Goal: Complete application form: Complete application form

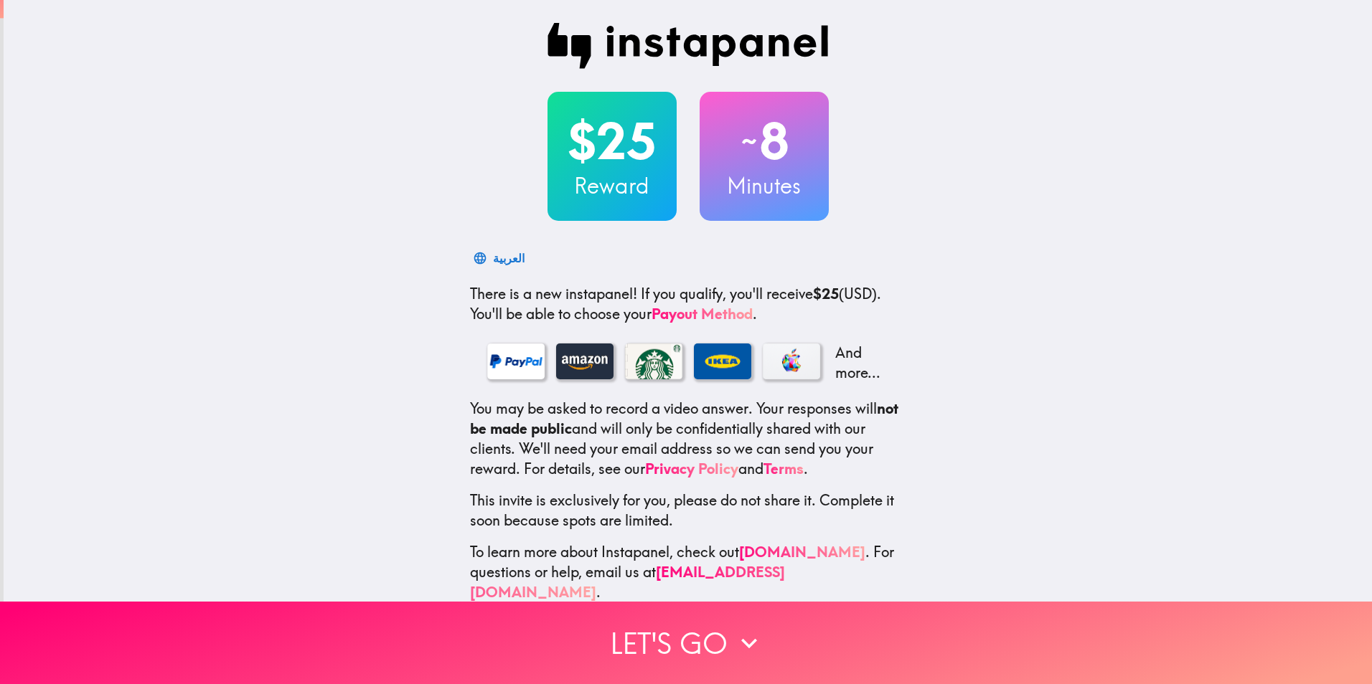
scroll to position [14, 0]
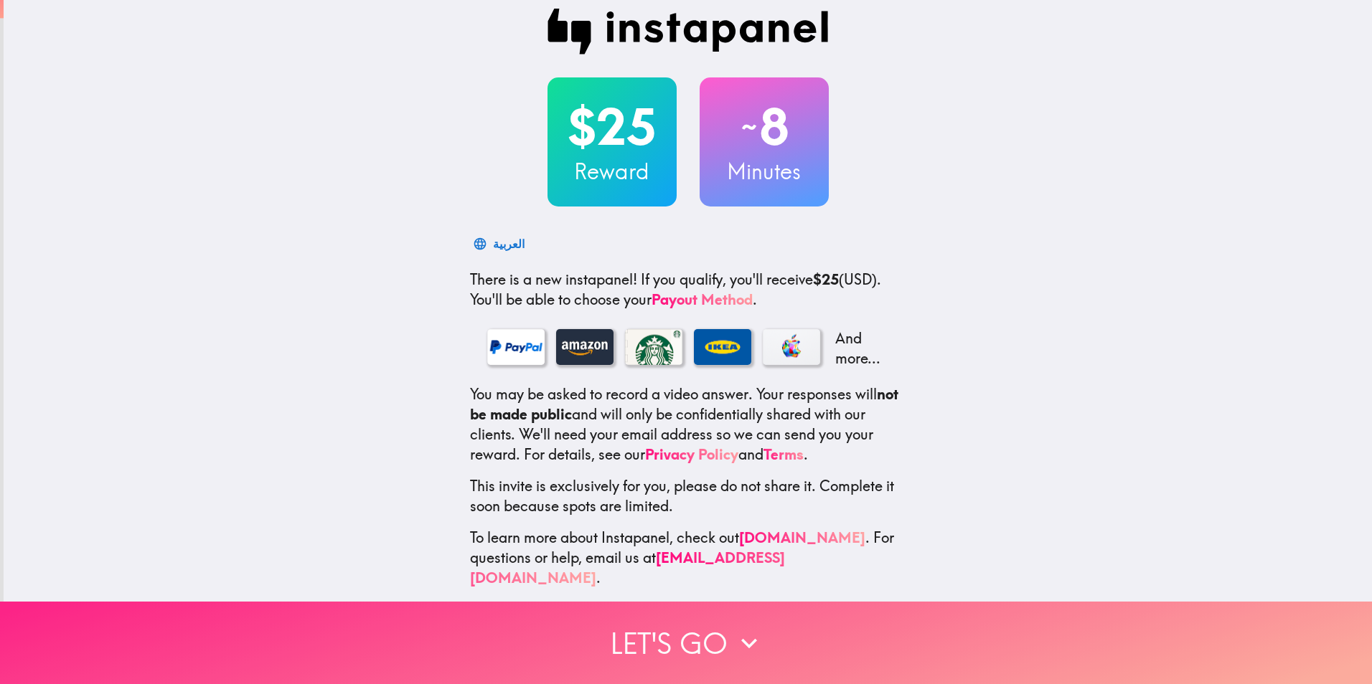
drag, startPoint x: 740, startPoint y: 626, endPoint x: 732, endPoint y: 613, distance: 15.1
click at [736, 628] on icon "button" at bounding box center [749, 644] width 32 height 32
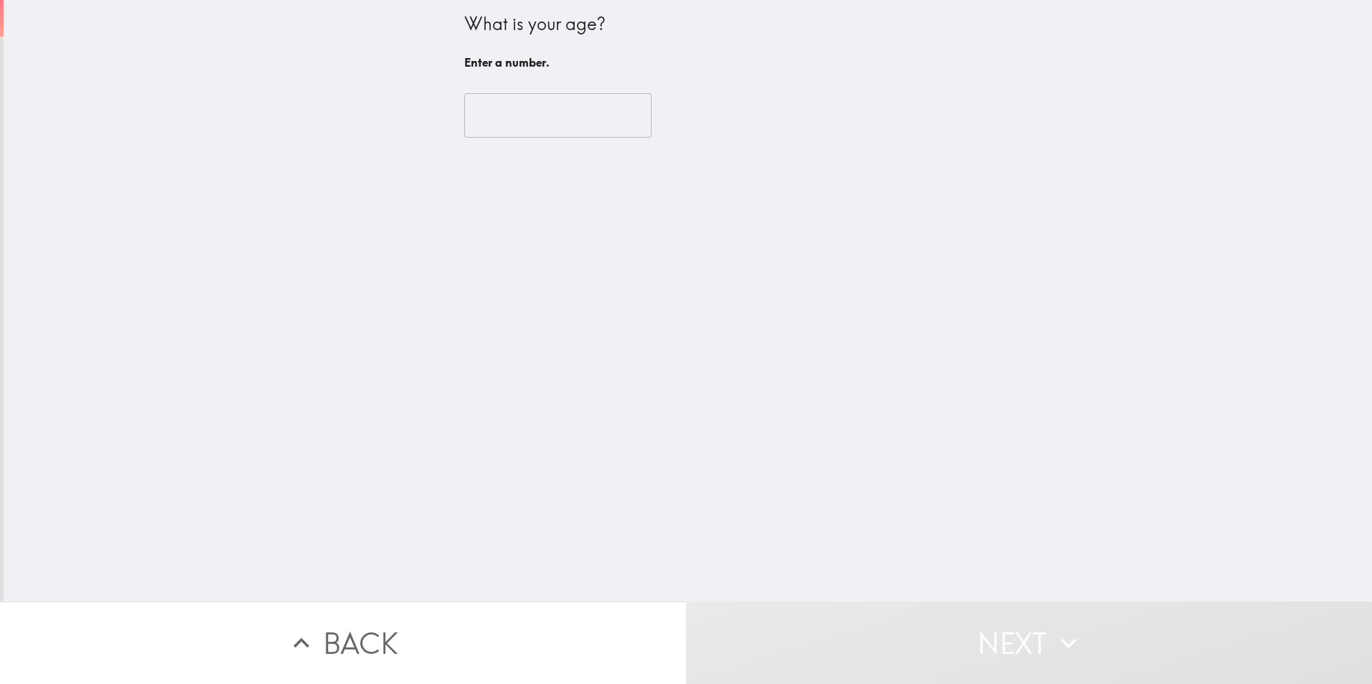
click at [515, 114] on input "number" at bounding box center [557, 115] width 187 height 44
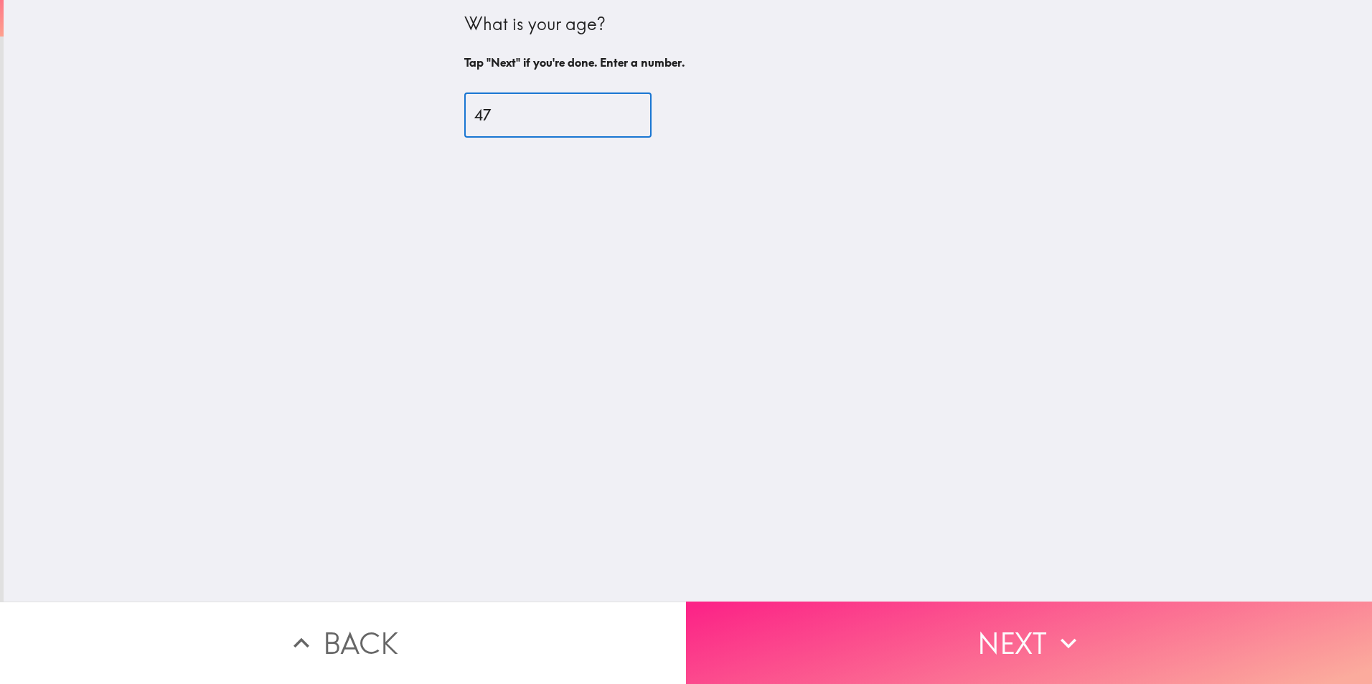
type input "47"
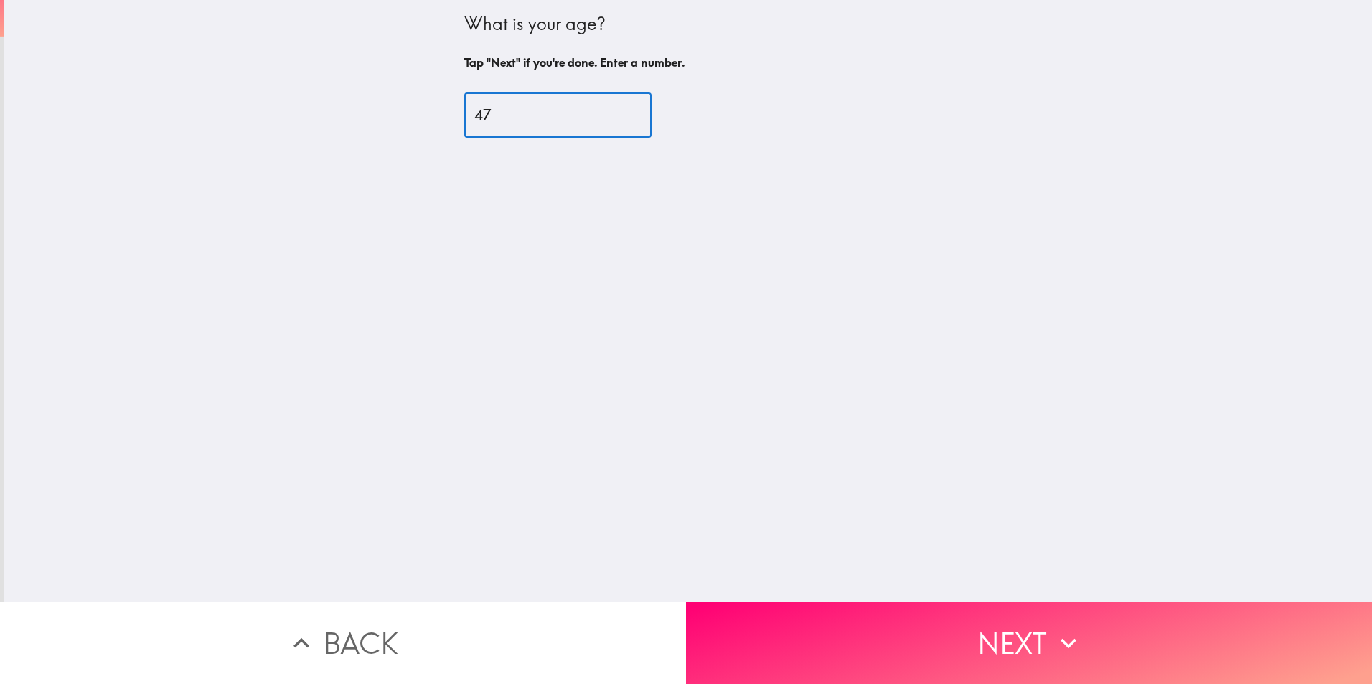
drag, startPoint x: 961, startPoint y: 637, endPoint x: 958, endPoint y: 621, distance: 16.0
click at [958, 626] on button "Next" at bounding box center [1029, 643] width 686 height 82
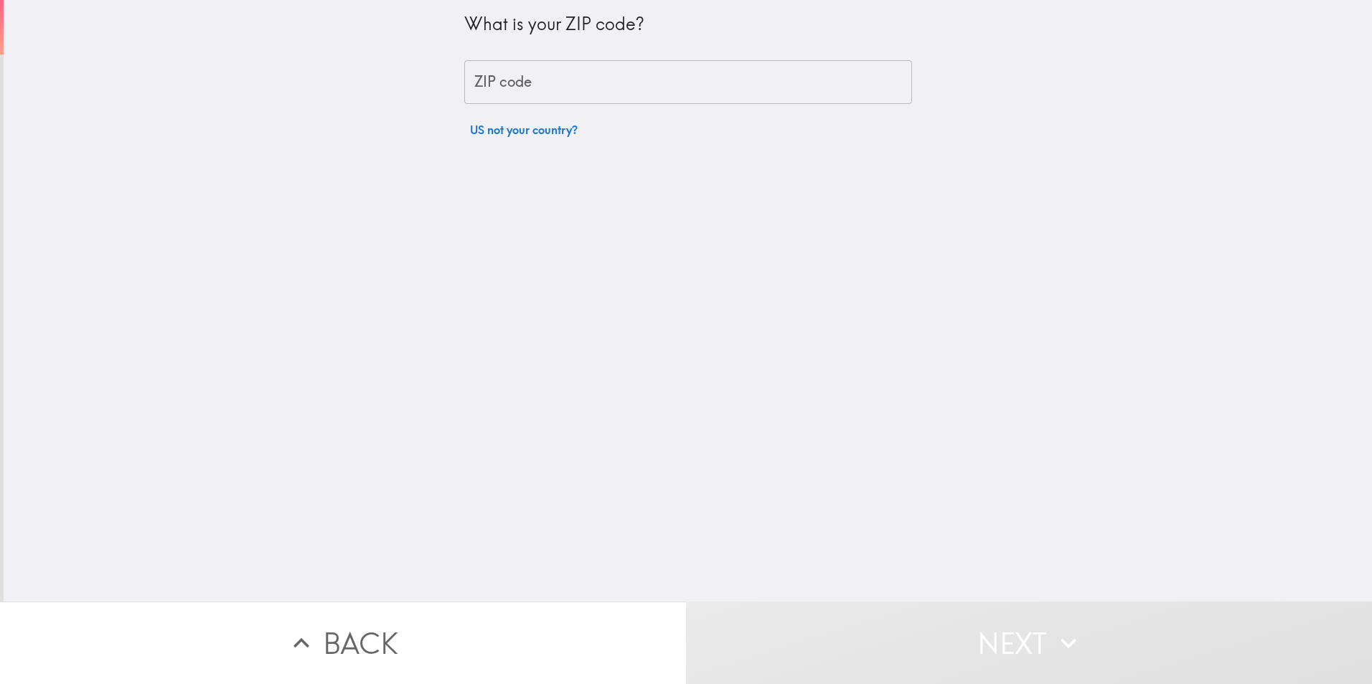
click at [491, 89] on input "ZIP code" at bounding box center [688, 82] width 448 height 44
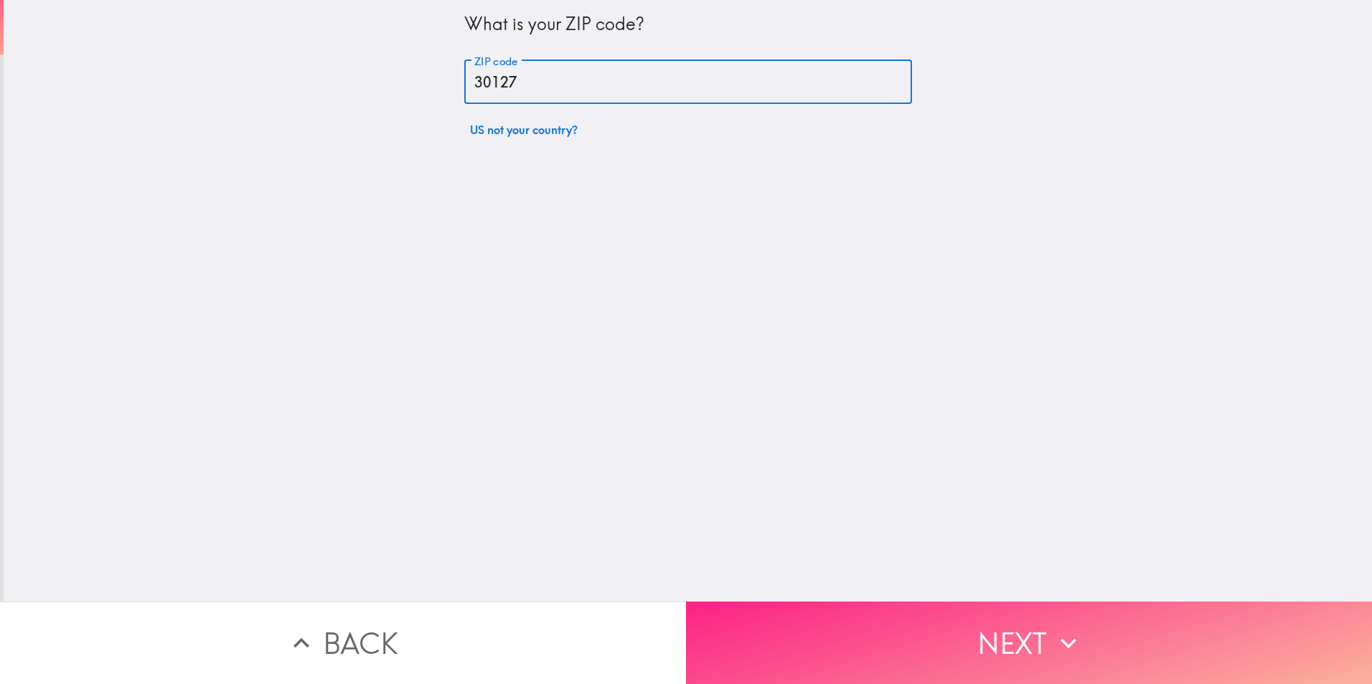
type input "30127"
click at [947, 622] on button "Next" at bounding box center [1029, 643] width 686 height 82
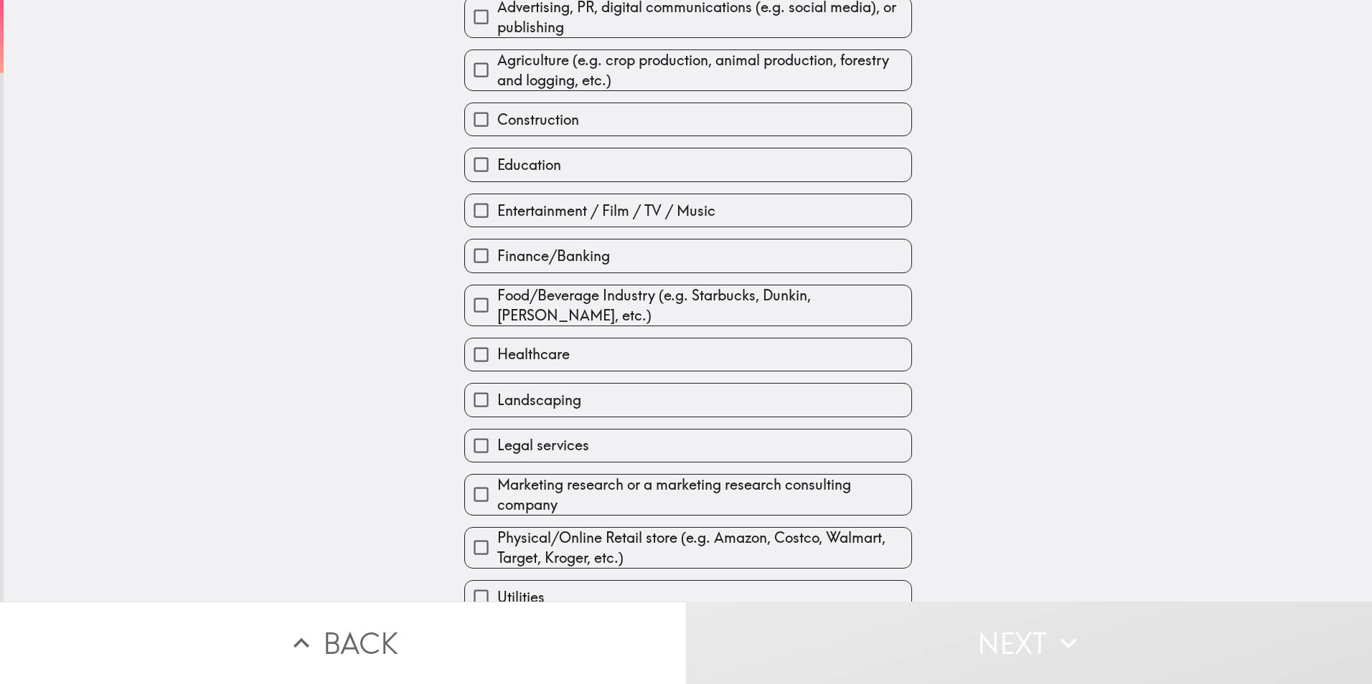
scroll to position [194, 0]
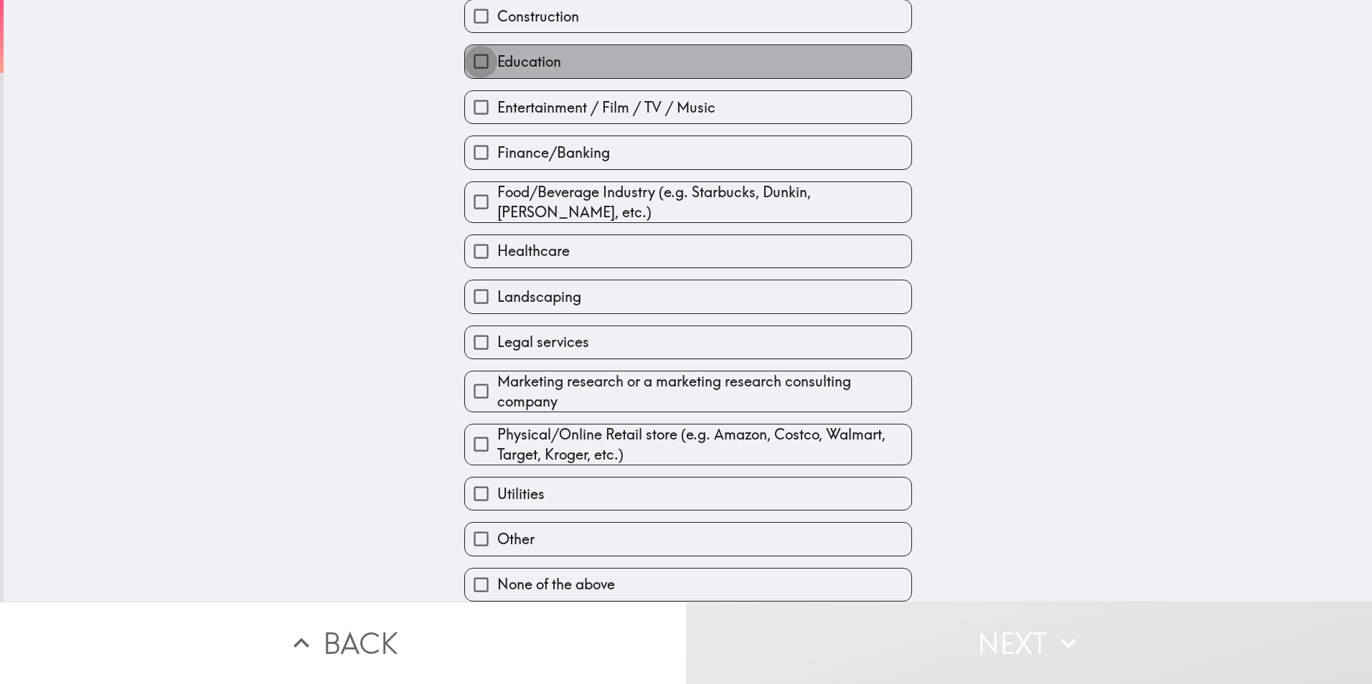
click at [468, 50] on input "Education" at bounding box center [481, 61] width 32 height 32
checkbox input "true"
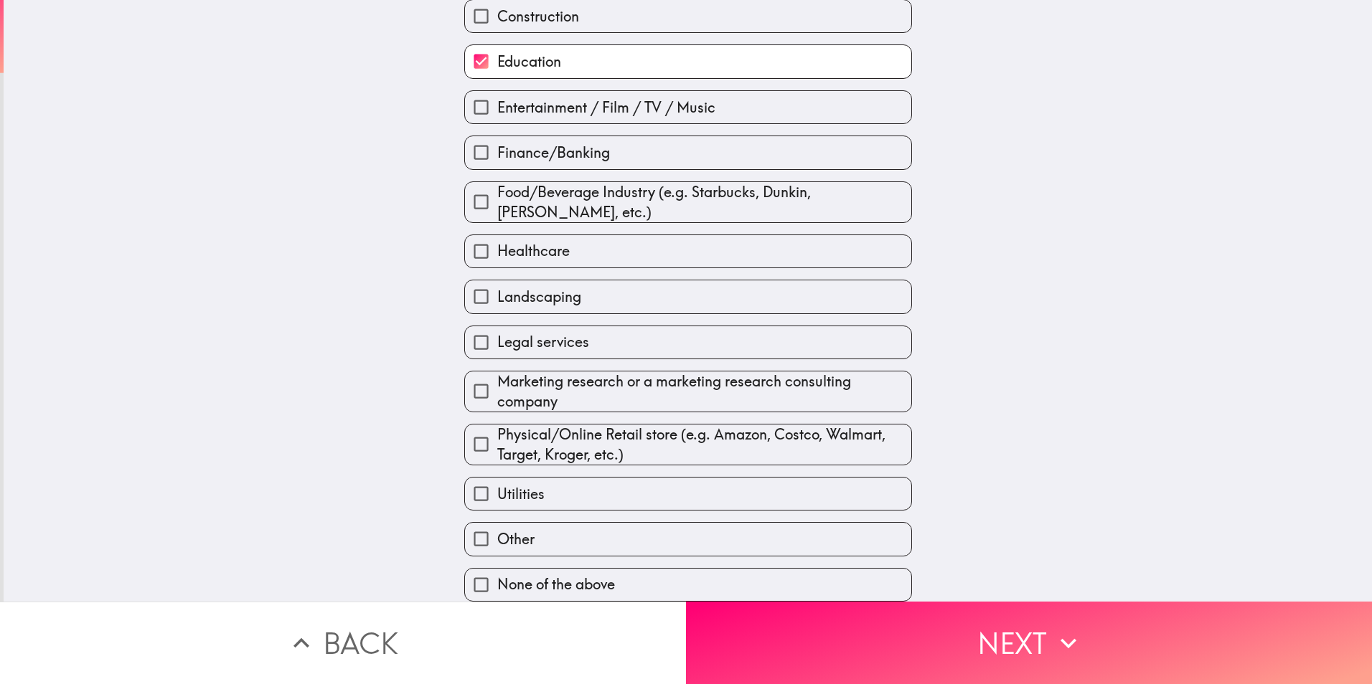
drag, startPoint x: 943, startPoint y: 633, endPoint x: 941, endPoint y: 621, distance: 12.4
click at [941, 626] on button "Next" at bounding box center [1029, 643] width 686 height 82
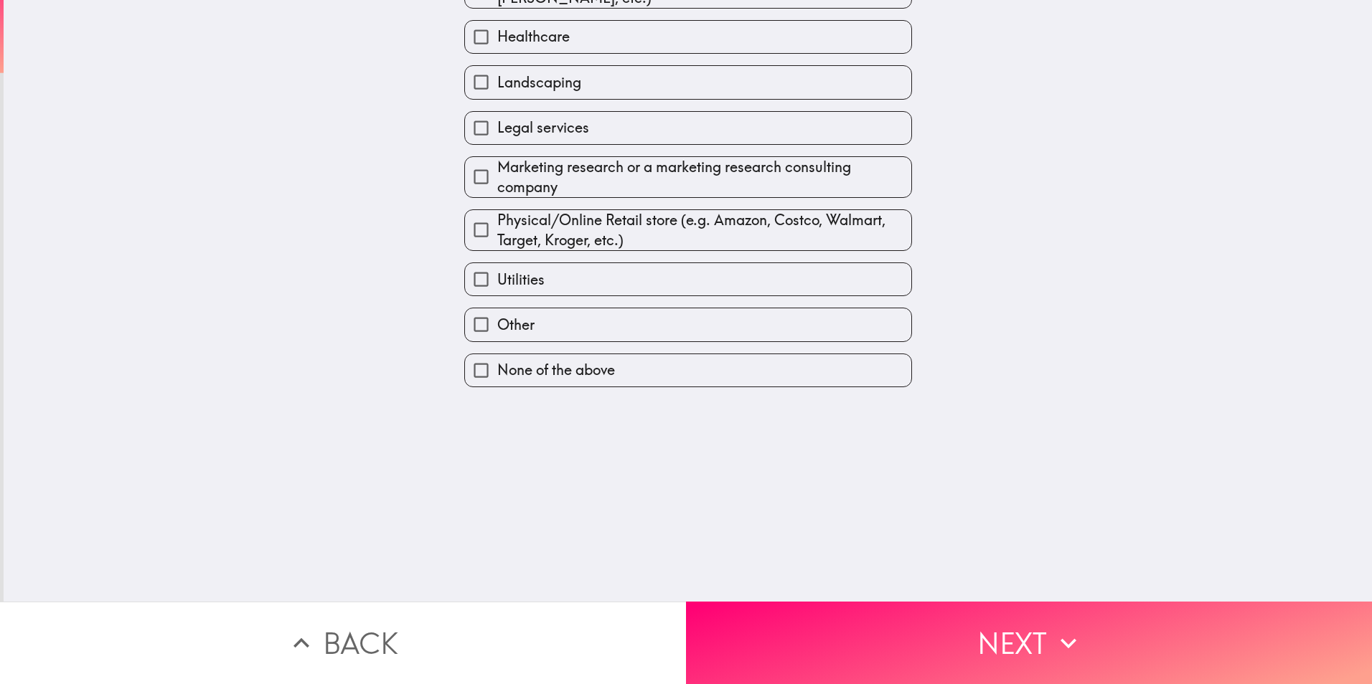
scroll to position [0, 0]
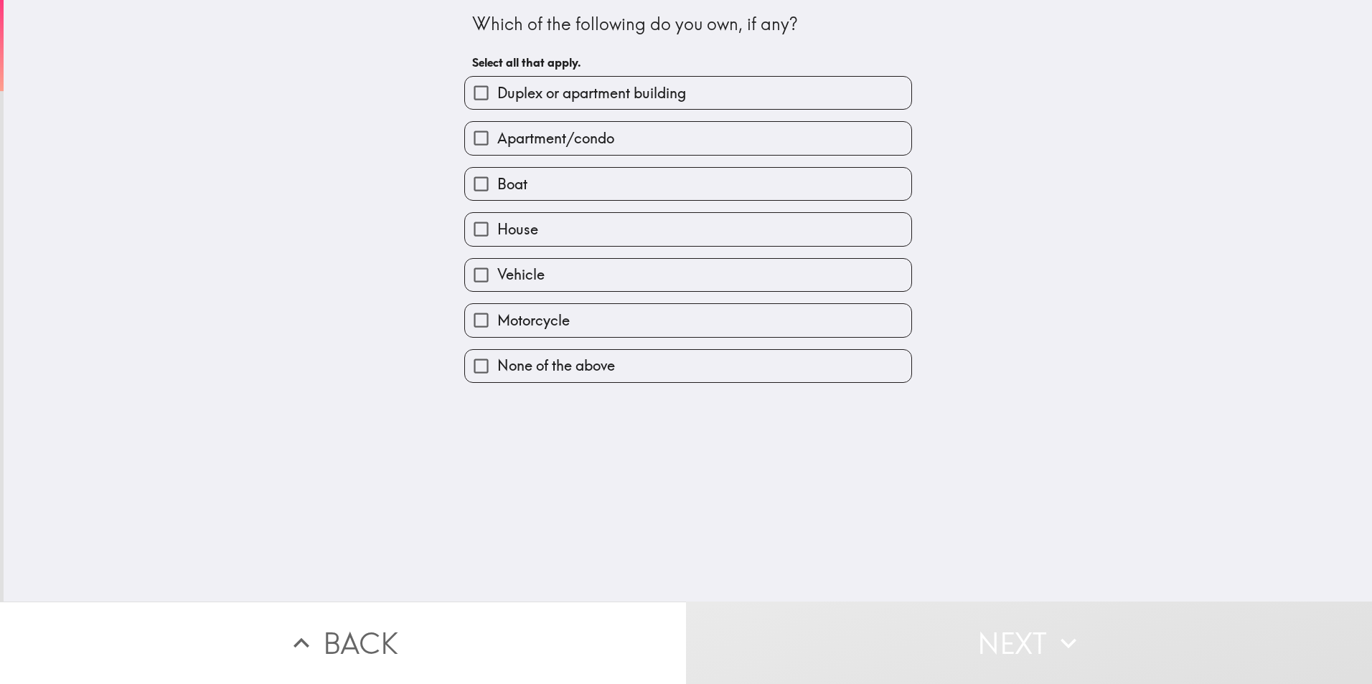
click at [517, 228] on span "House" at bounding box center [517, 230] width 41 height 20
click at [497, 228] on input "House" at bounding box center [481, 229] width 32 height 32
checkbox input "true"
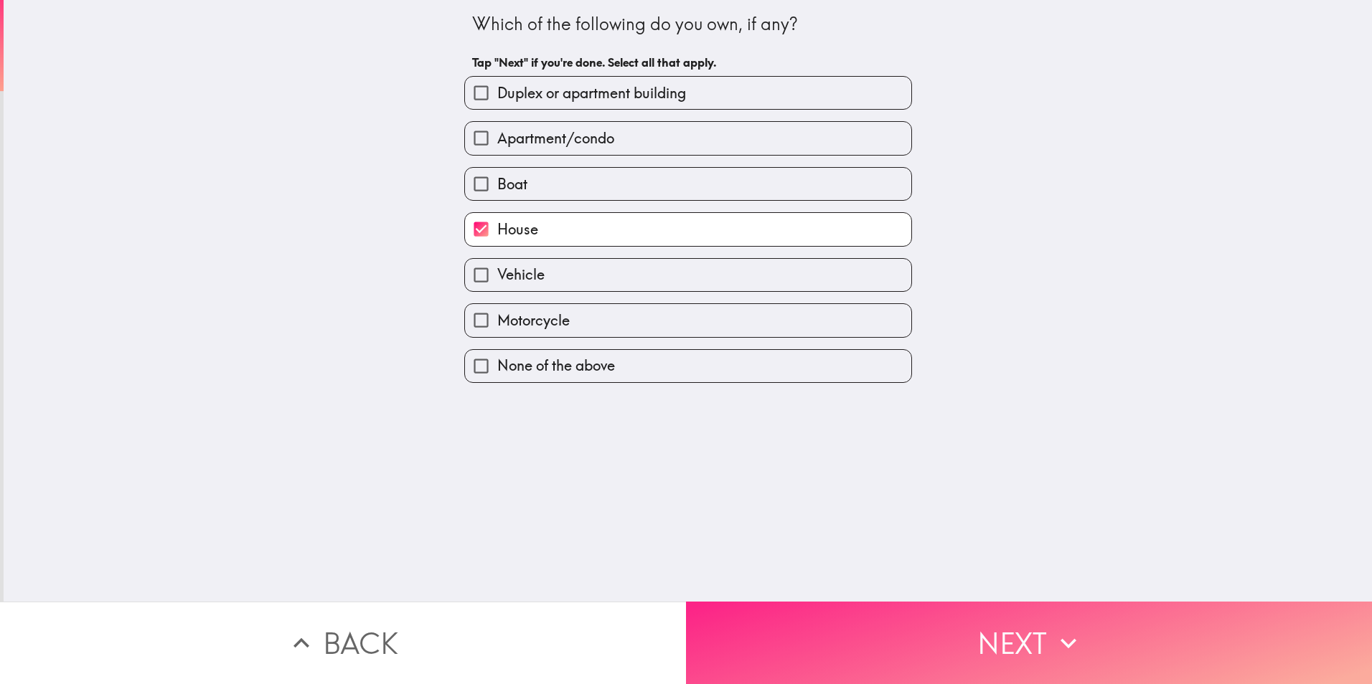
click at [960, 646] on button "Next" at bounding box center [1029, 643] width 686 height 82
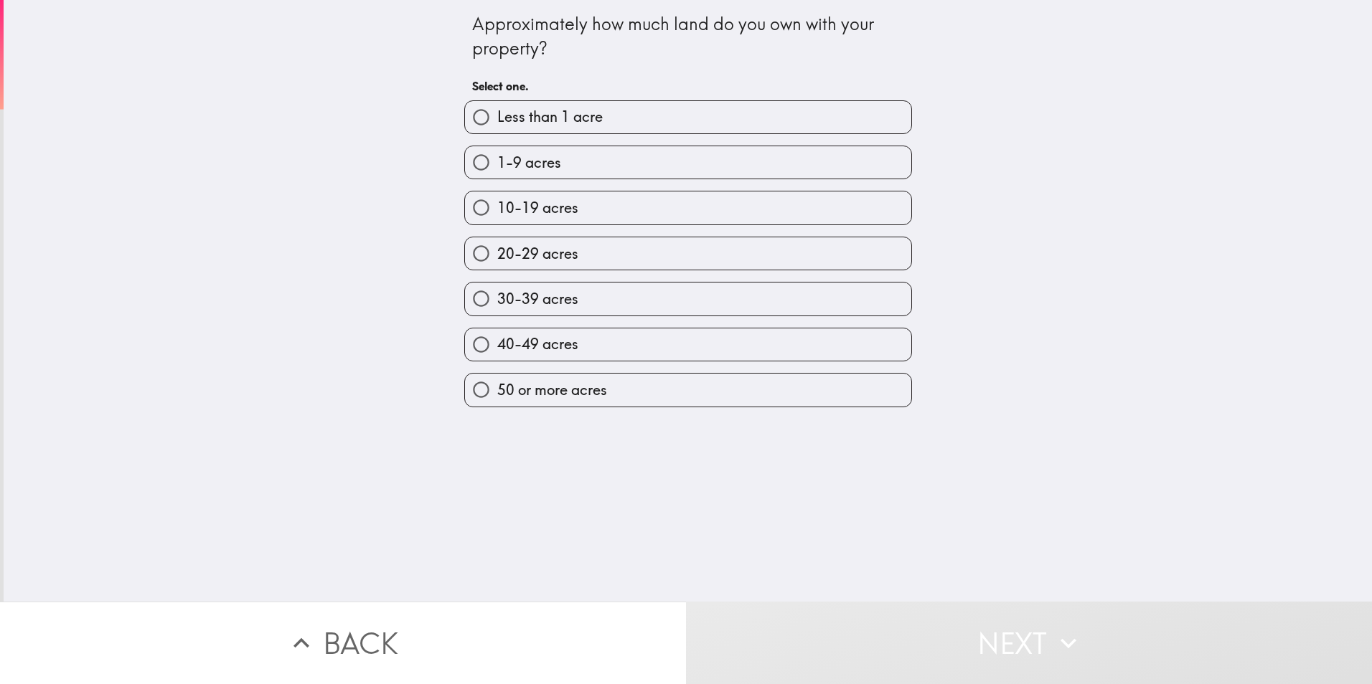
click at [560, 167] on label "1-9 acres" at bounding box center [688, 162] width 446 height 32
click at [497, 167] on input "1-9 acres" at bounding box center [481, 162] width 32 height 32
radio input "true"
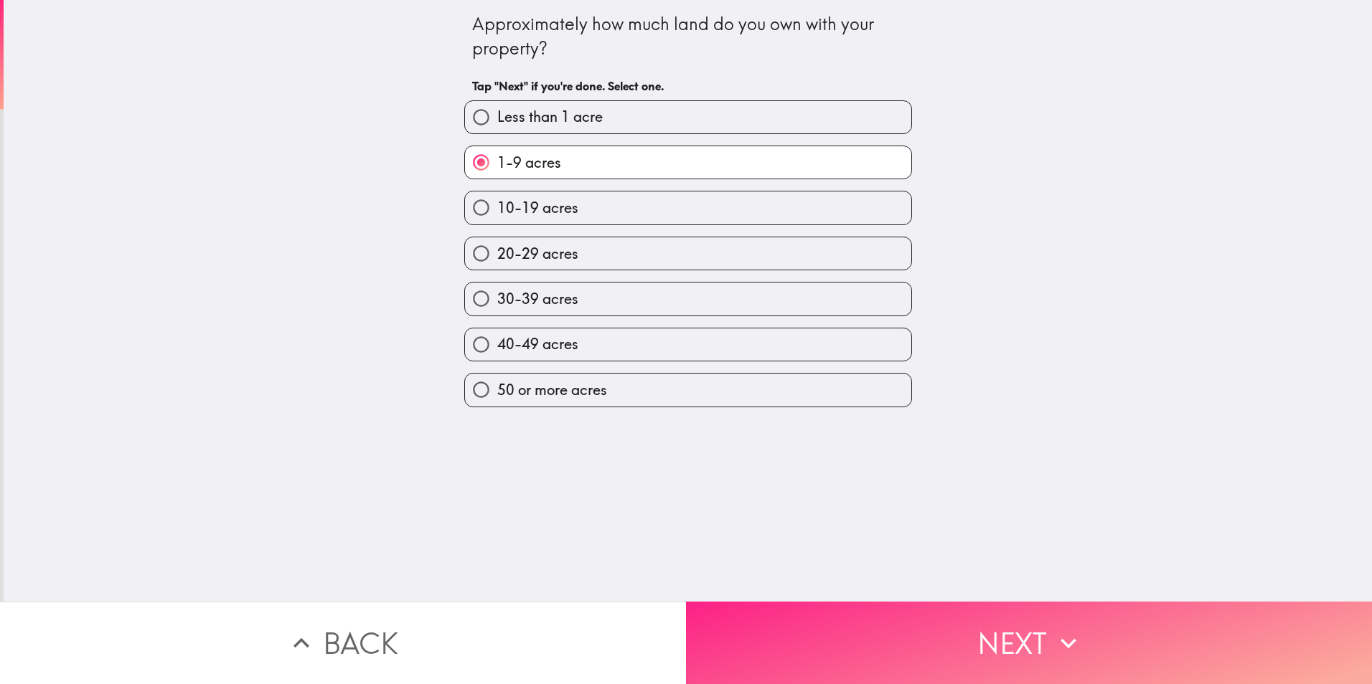
click at [964, 628] on button "Next" at bounding box center [1029, 643] width 686 height 82
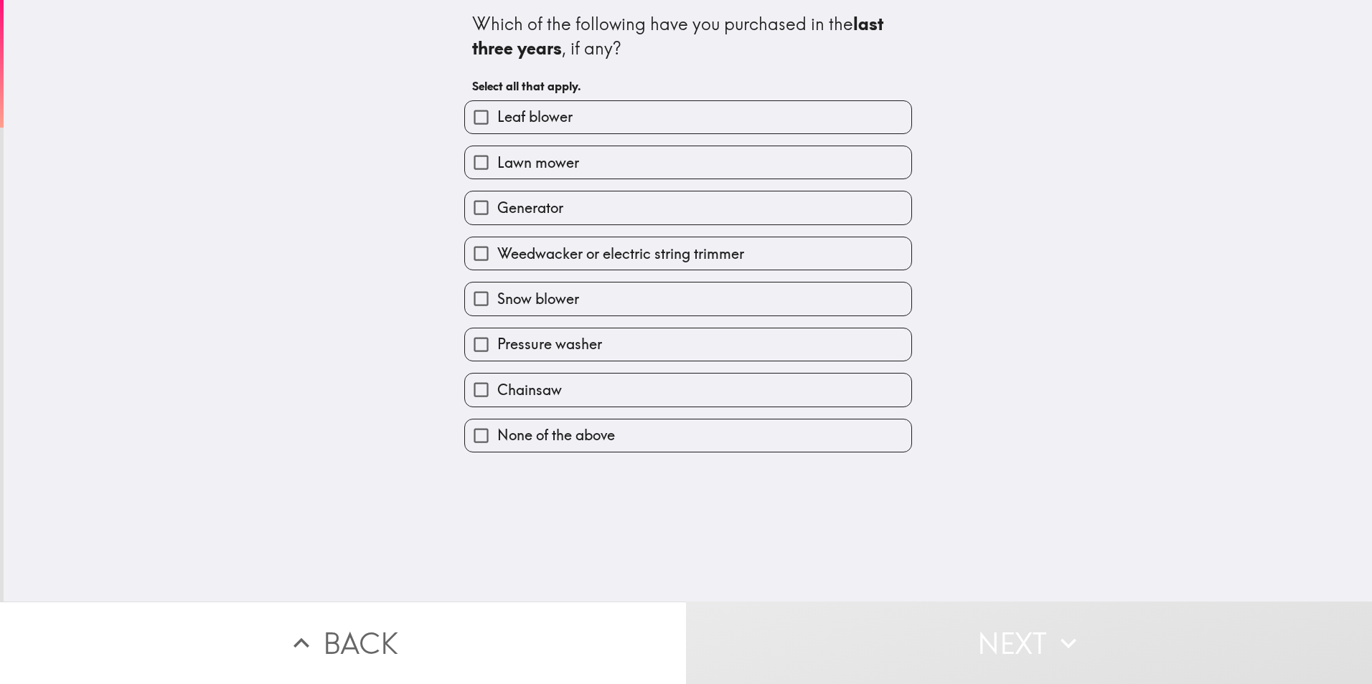
click at [468, 119] on input "Leaf blower" at bounding box center [481, 117] width 32 height 32
checkbox input "true"
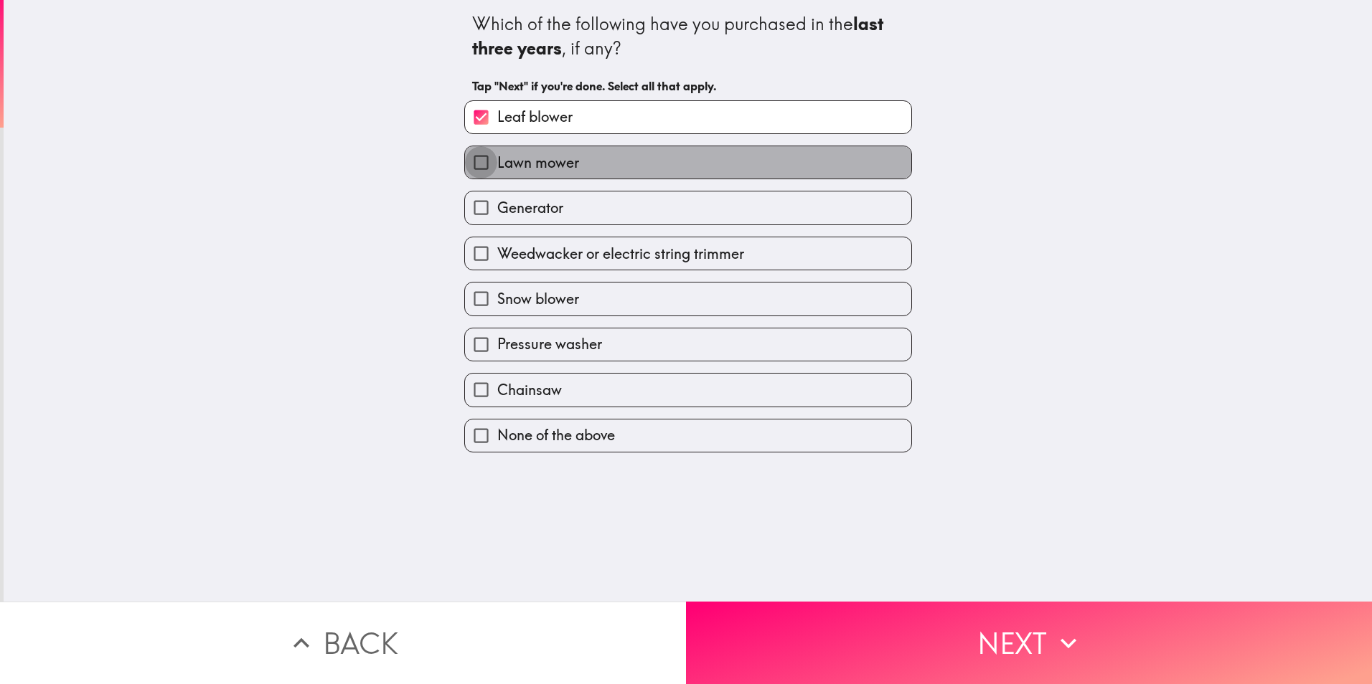
click at [472, 167] on input "Lawn mower" at bounding box center [481, 162] width 32 height 32
checkbox input "true"
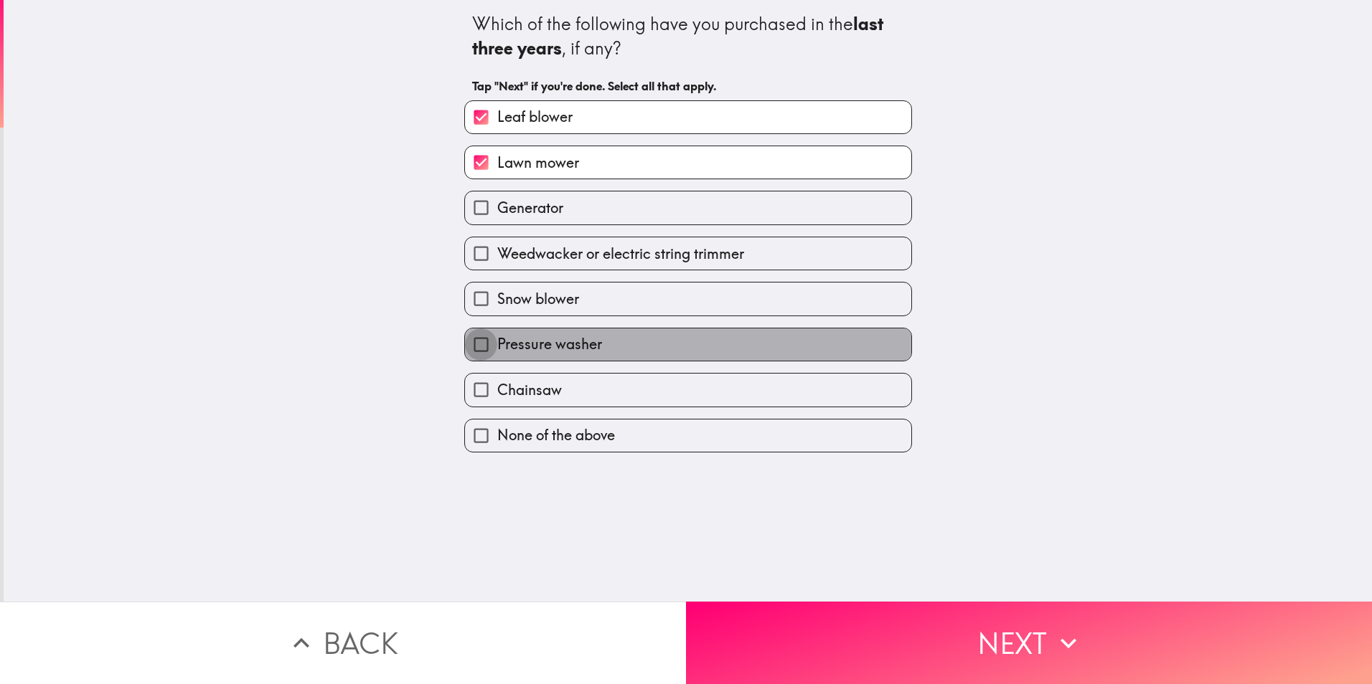
click at [476, 343] on input "Pressure washer" at bounding box center [481, 345] width 32 height 32
checkbox input "true"
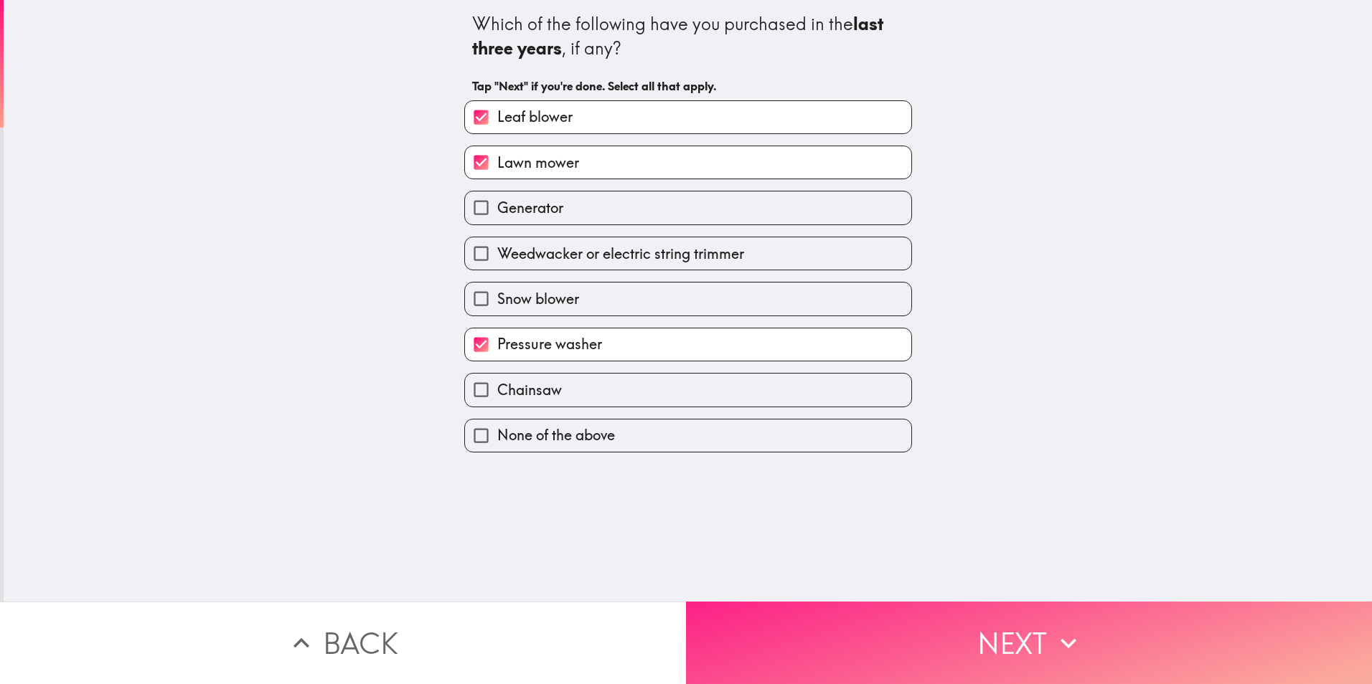
click at [1000, 641] on button "Next" at bounding box center [1029, 643] width 686 height 82
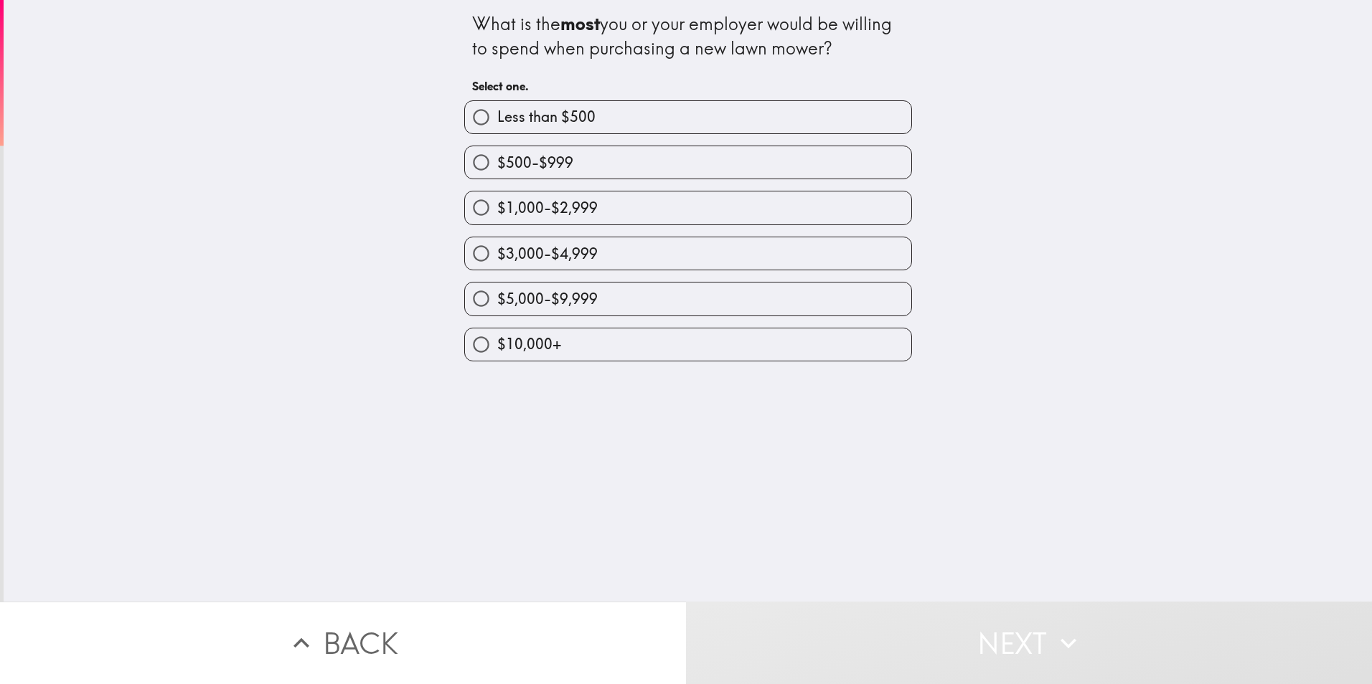
click at [473, 295] on input "$5,000-$9,999" at bounding box center [481, 299] width 32 height 32
radio input "true"
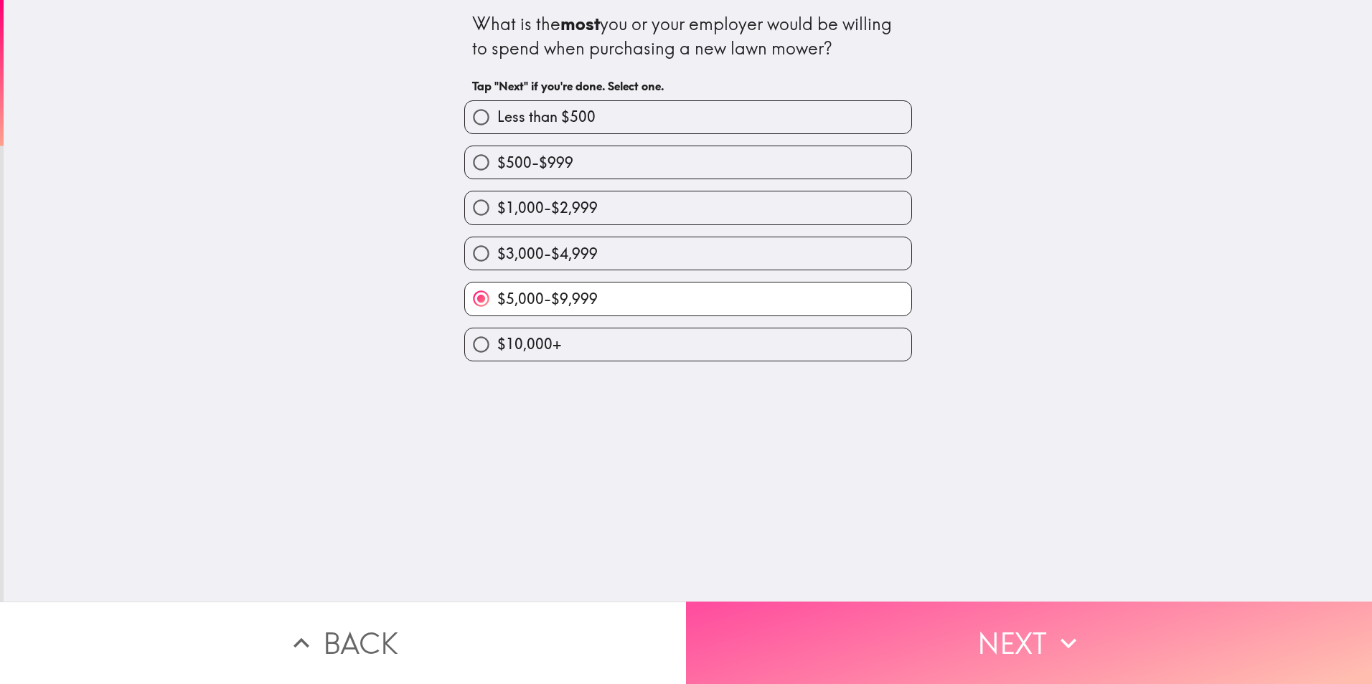
click at [941, 618] on button "Next" at bounding box center [1029, 643] width 686 height 82
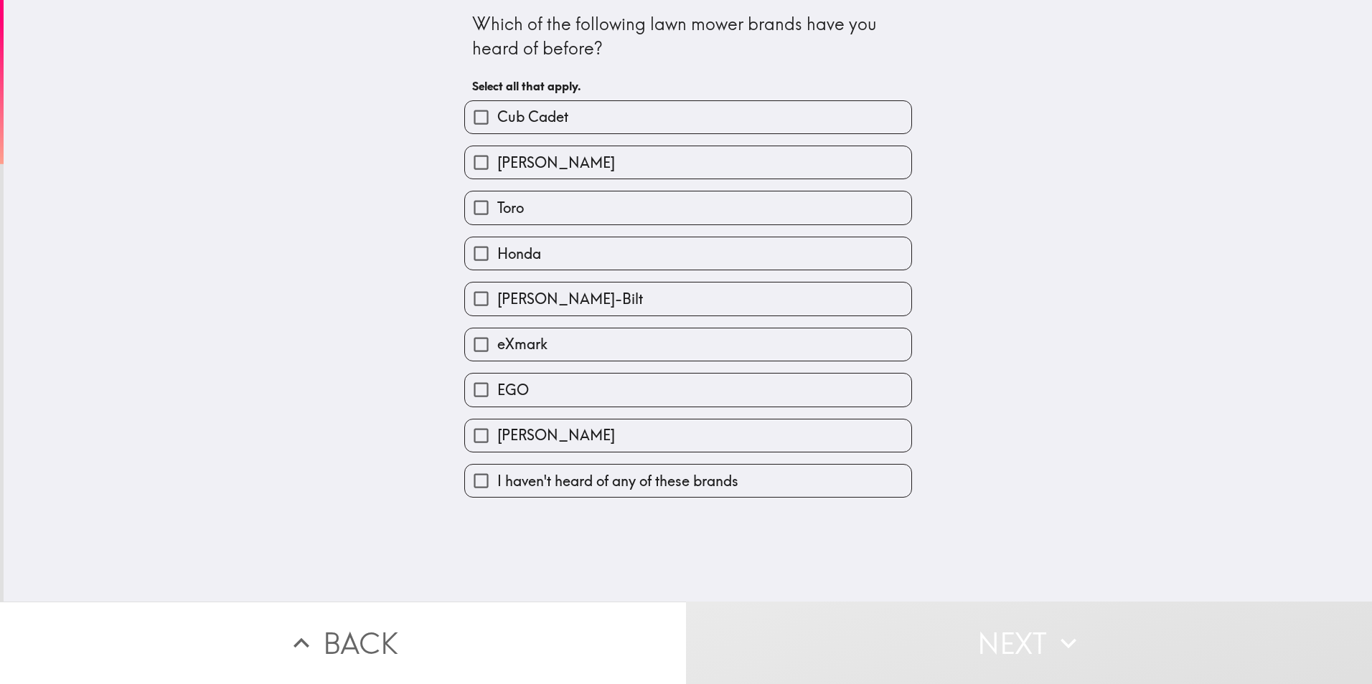
click at [469, 112] on input "Cub Cadet" at bounding box center [481, 117] width 32 height 32
checkbox input "true"
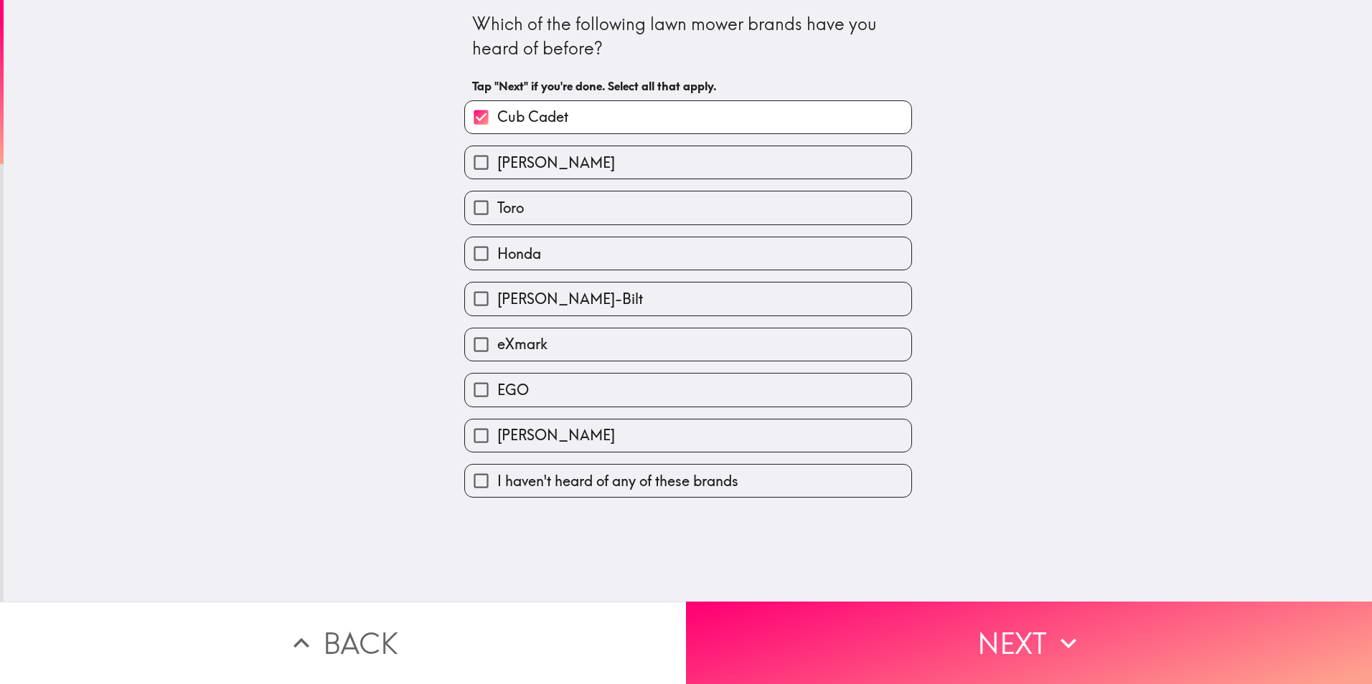
click at [472, 162] on input "[PERSON_NAME]" at bounding box center [481, 162] width 32 height 32
checkbox input "true"
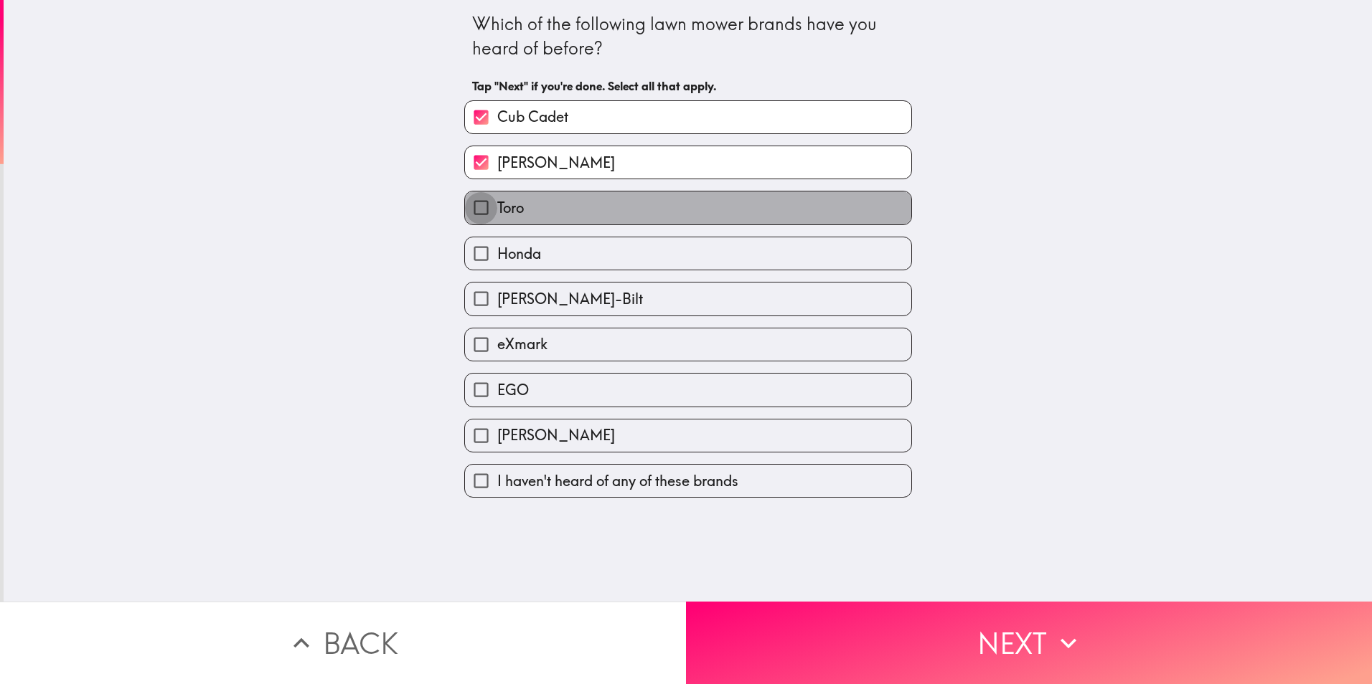
click at [476, 208] on input "Toro" at bounding box center [481, 208] width 32 height 32
checkbox input "true"
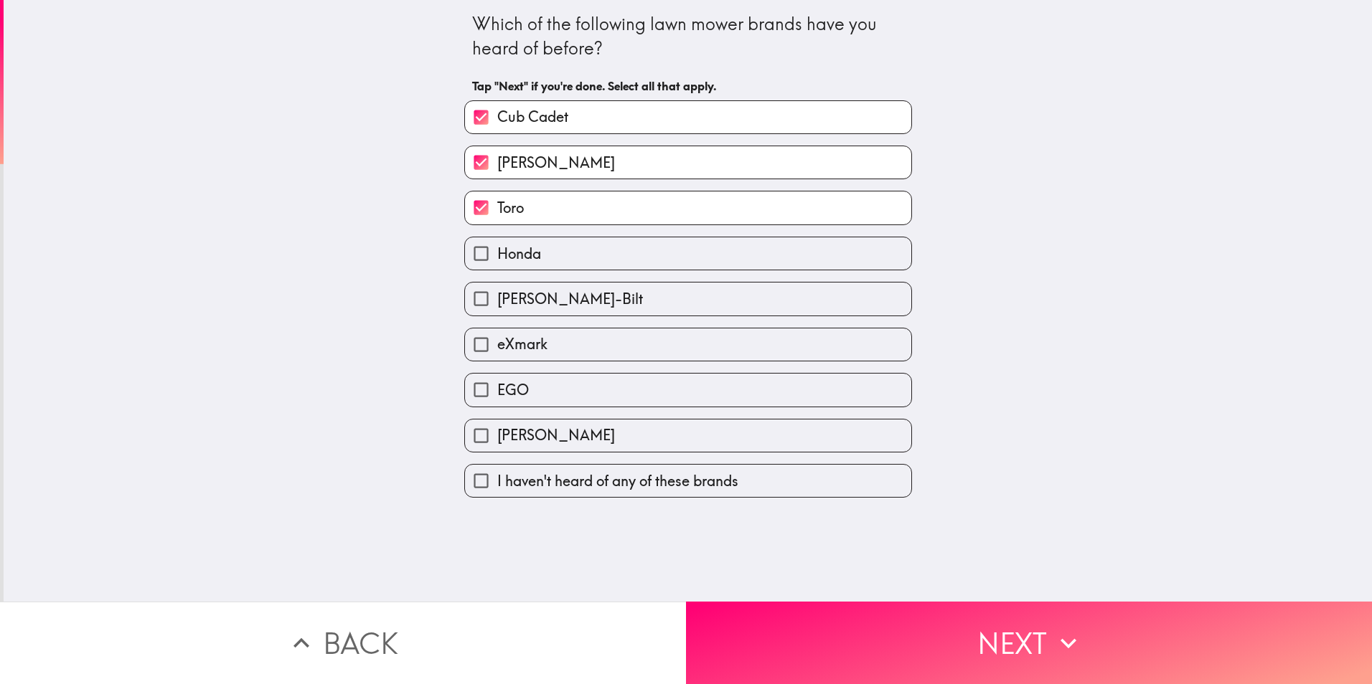
click at [473, 256] on input "Honda" at bounding box center [481, 253] width 32 height 32
checkbox input "true"
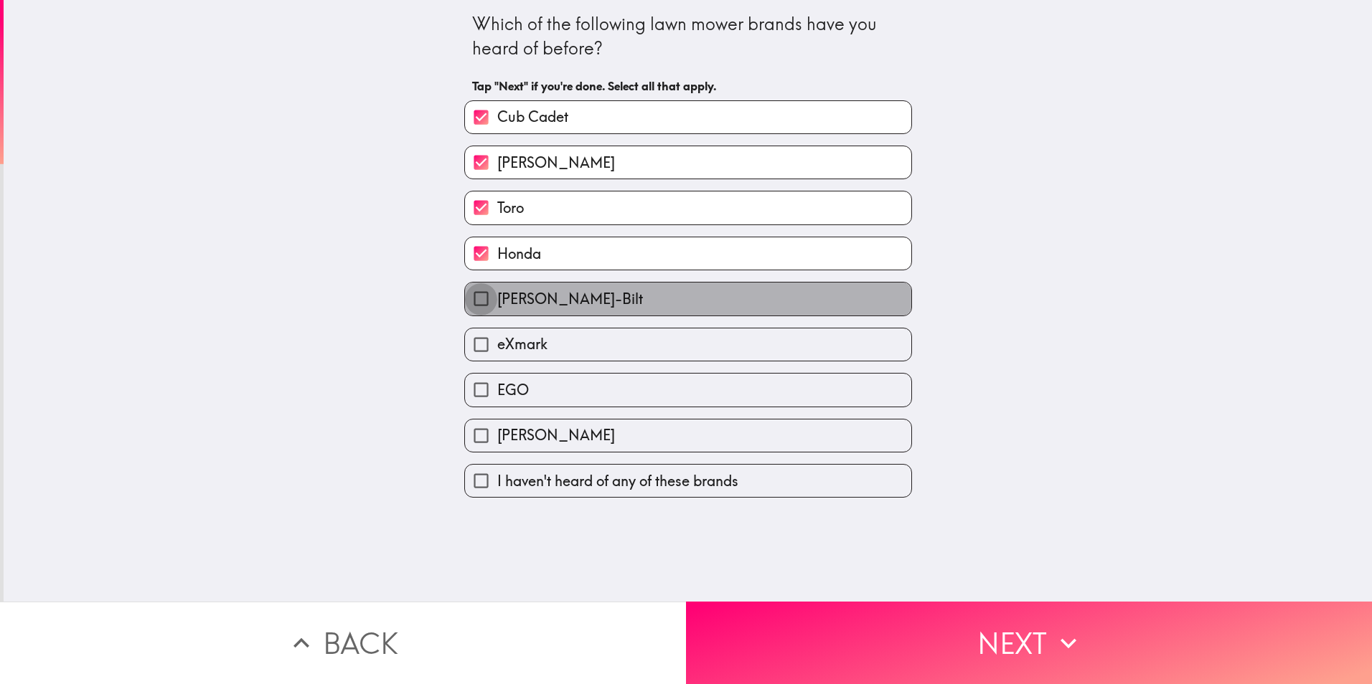
click at [470, 293] on input "[PERSON_NAME]-Bilt" at bounding box center [481, 299] width 32 height 32
checkbox input "true"
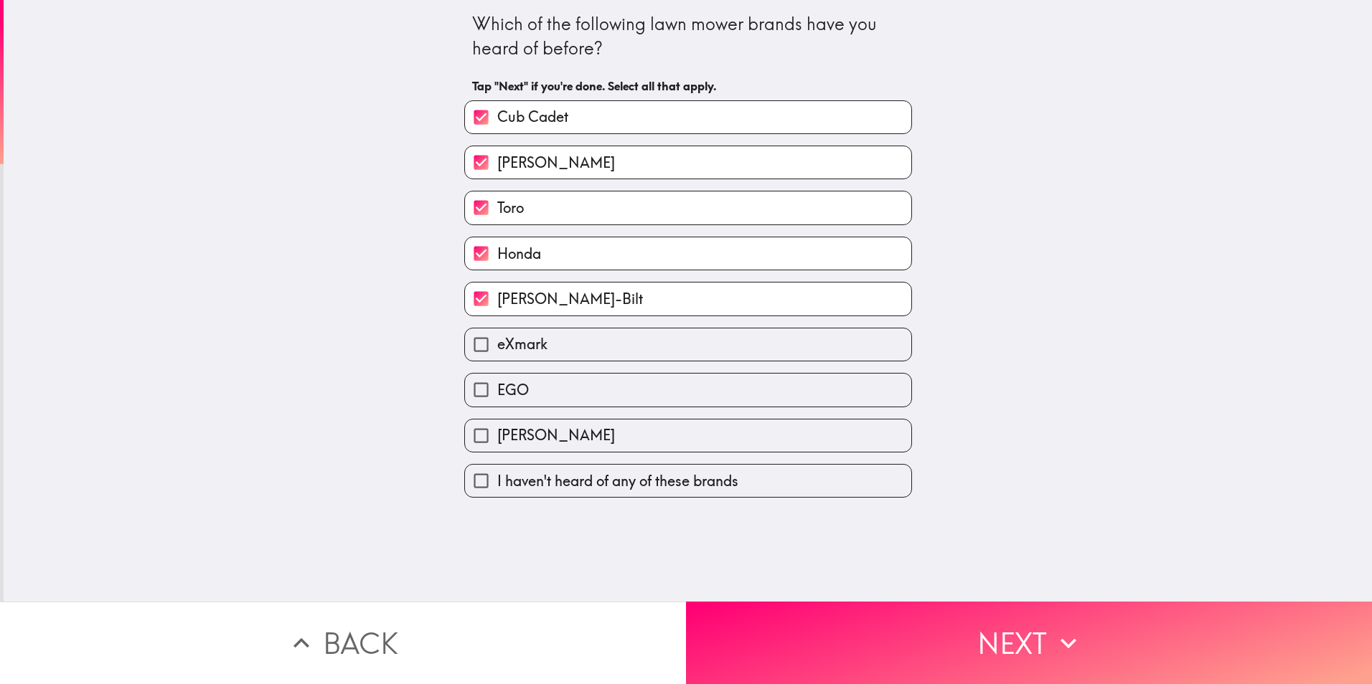
click at [466, 345] on input "eXmark" at bounding box center [481, 345] width 32 height 32
checkbox input "true"
click at [951, 639] on button "Next" at bounding box center [1029, 643] width 686 height 82
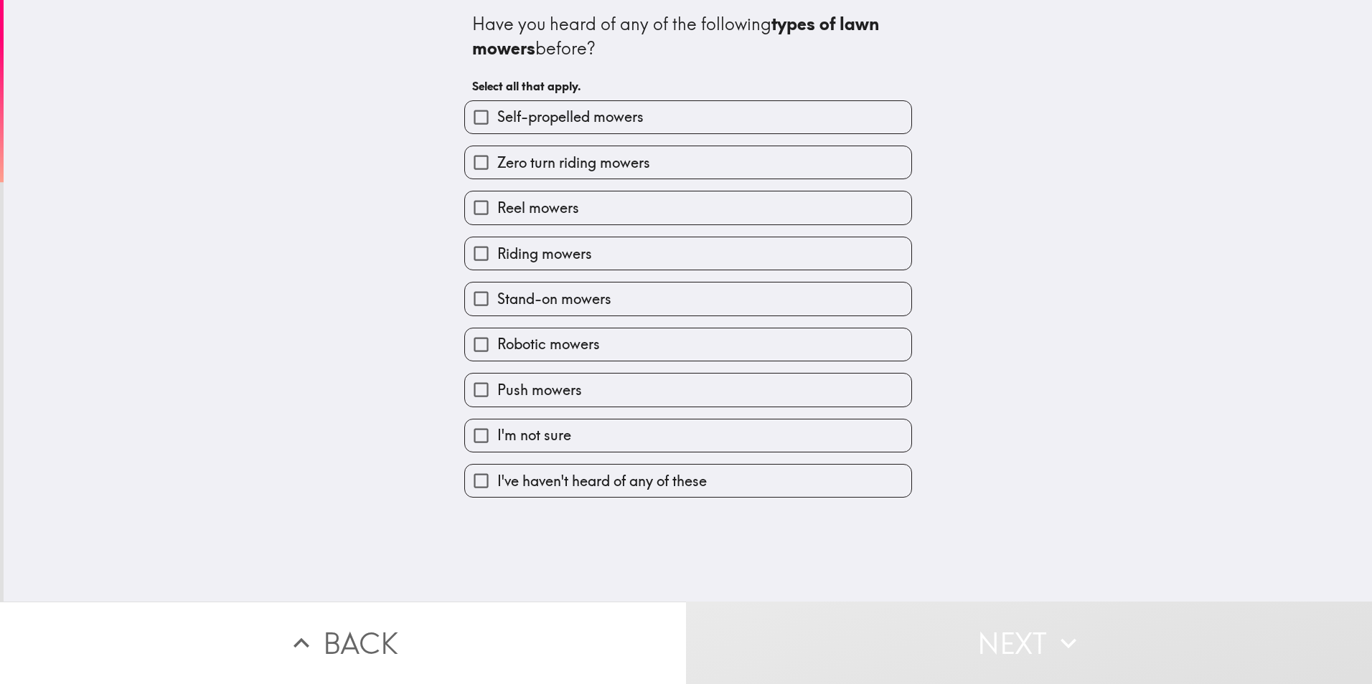
click at [467, 119] on input "Self-propelled mowers" at bounding box center [481, 117] width 32 height 32
checkbox input "true"
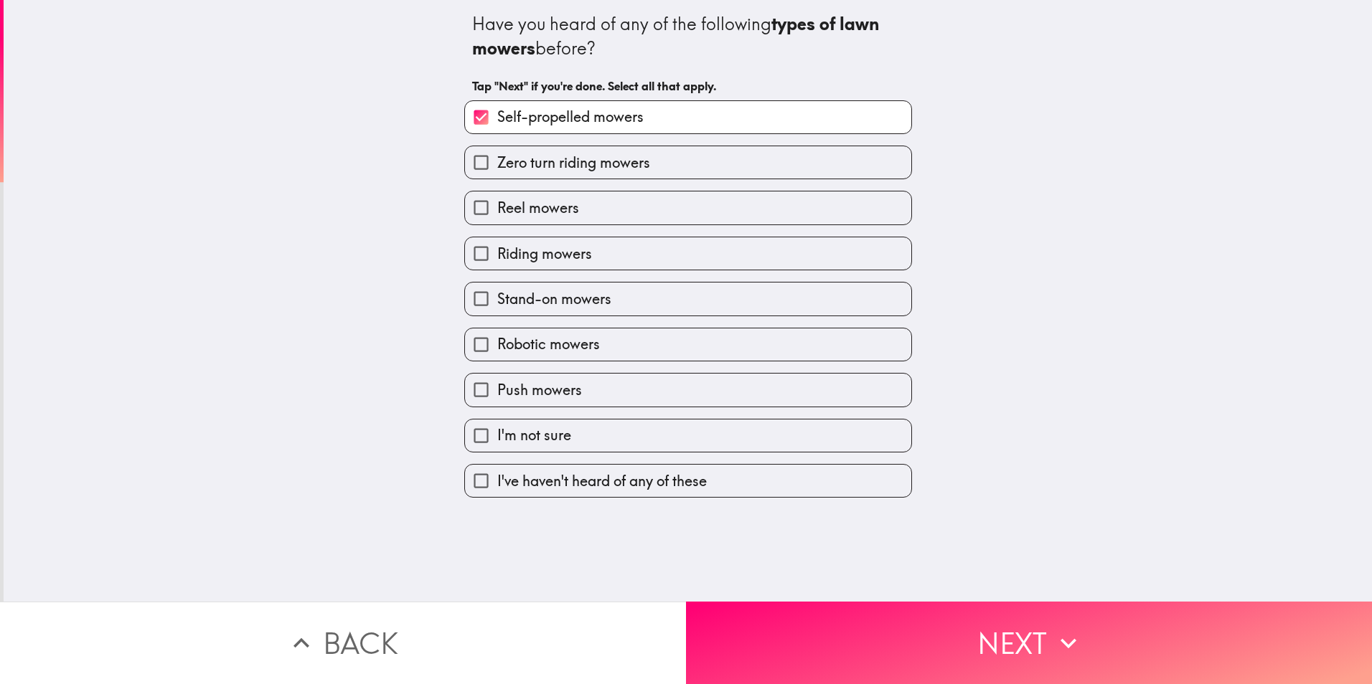
click at [468, 154] on input "Zero turn riding mowers" at bounding box center [481, 162] width 32 height 32
checkbox input "true"
click at [465, 253] on input "Riding mowers" at bounding box center [481, 253] width 32 height 32
checkbox input "true"
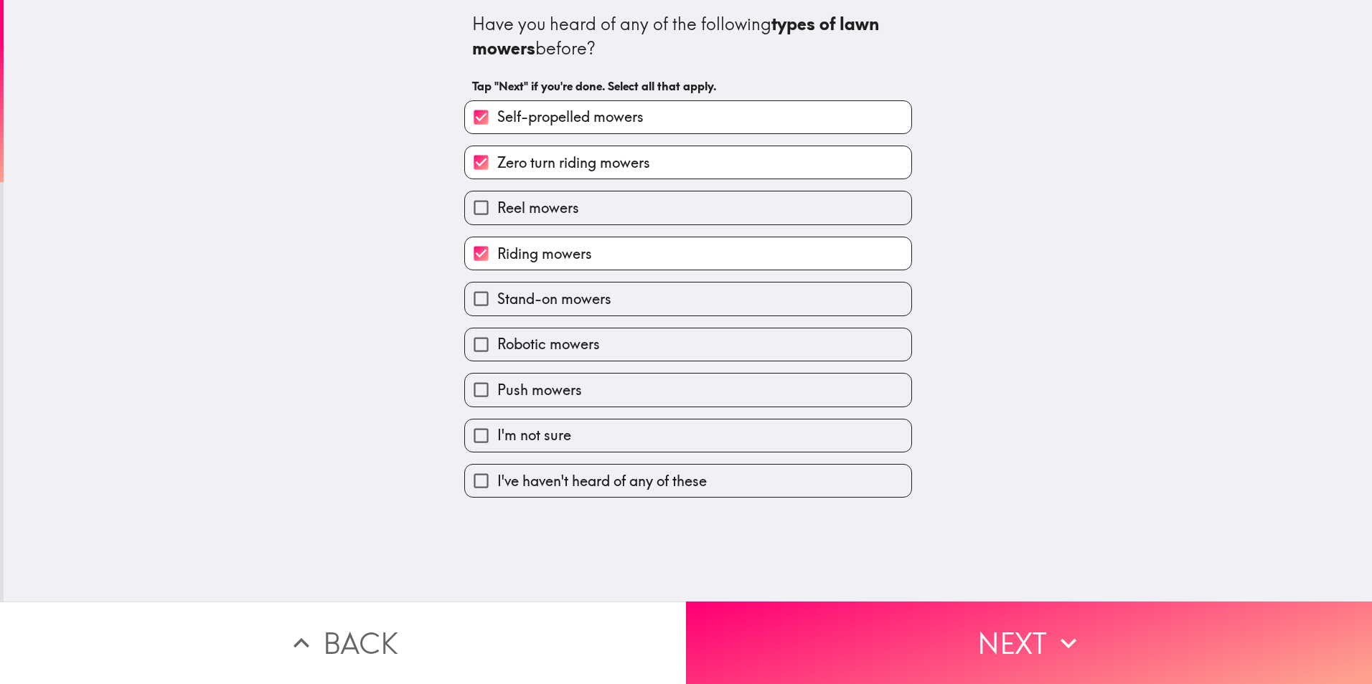
click at [468, 302] on input "Stand-on mowers" at bounding box center [481, 299] width 32 height 32
checkbox input "true"
click at [465, 387] on input "Push mowers" at bounding box center [481, 390] width 32 height 32
checkbox input "true"
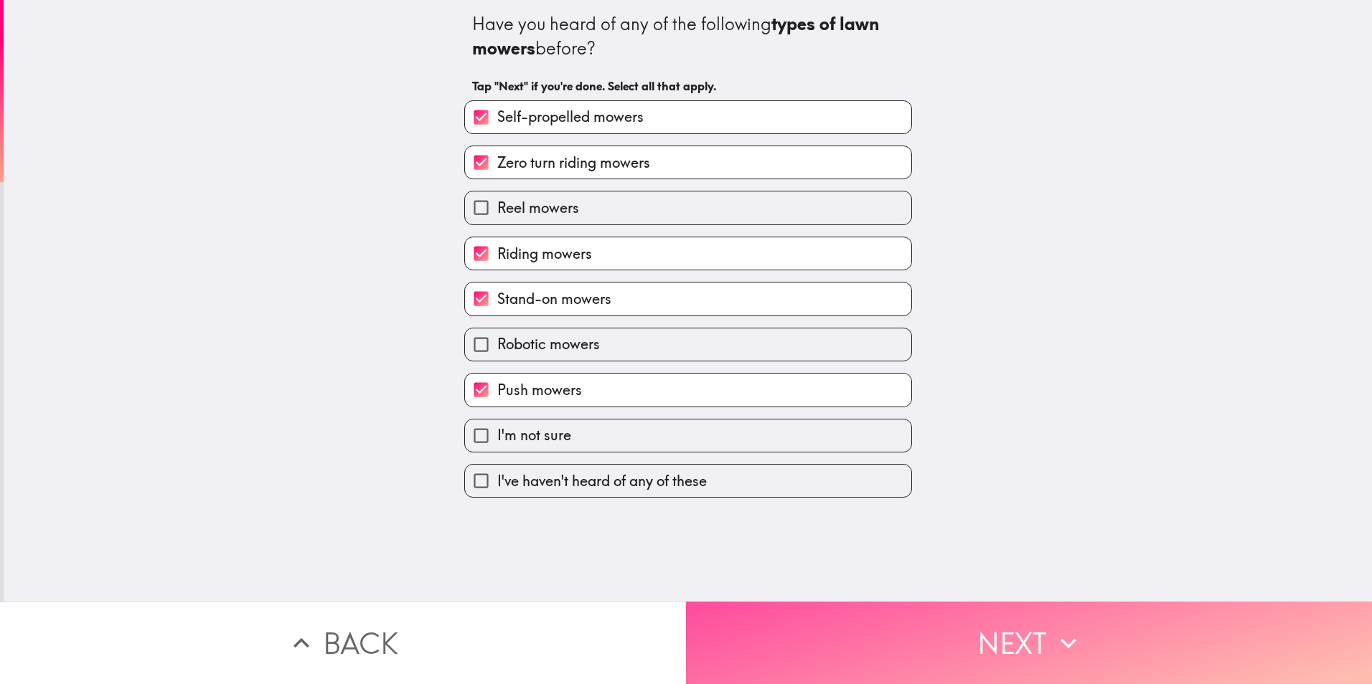
click at [976, 646] on button "Next" at bounding box center [1029, 643] width 686 height 82
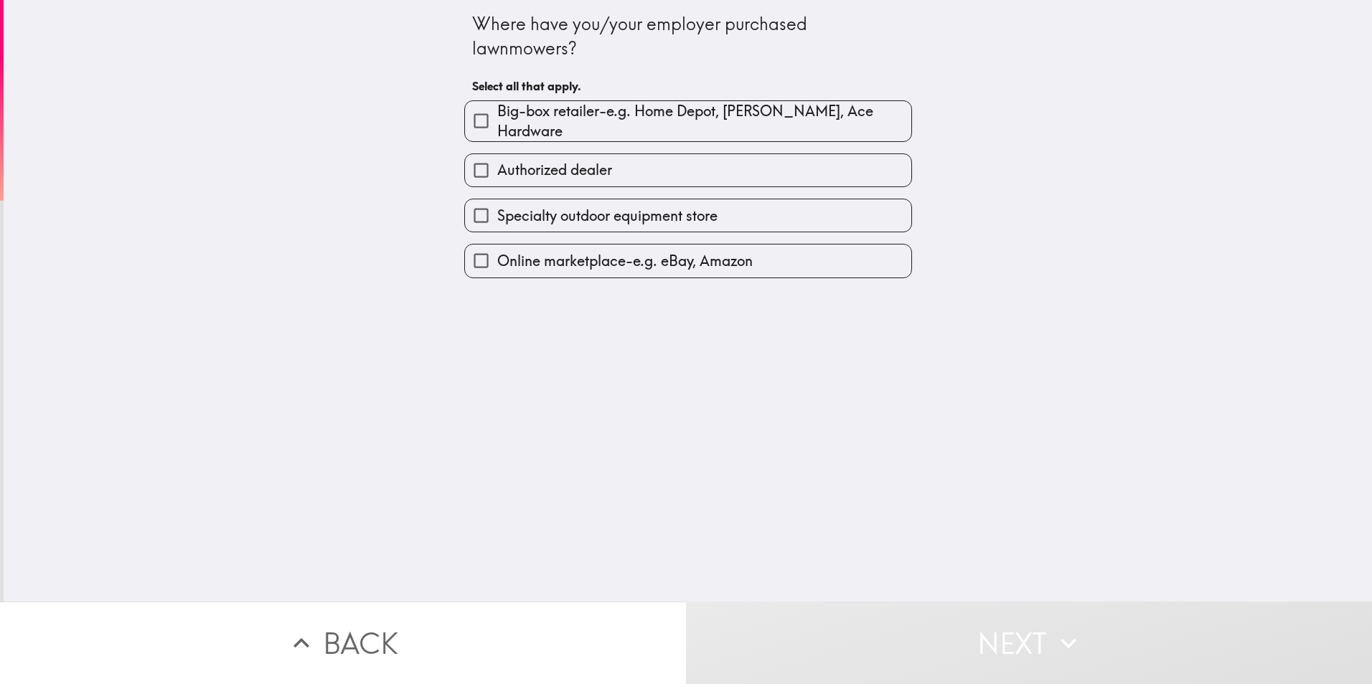
click at [469, 159] on input "Authorized dealer" at bounding box center [481, 170] width 32 height 32
checkbox input "true"
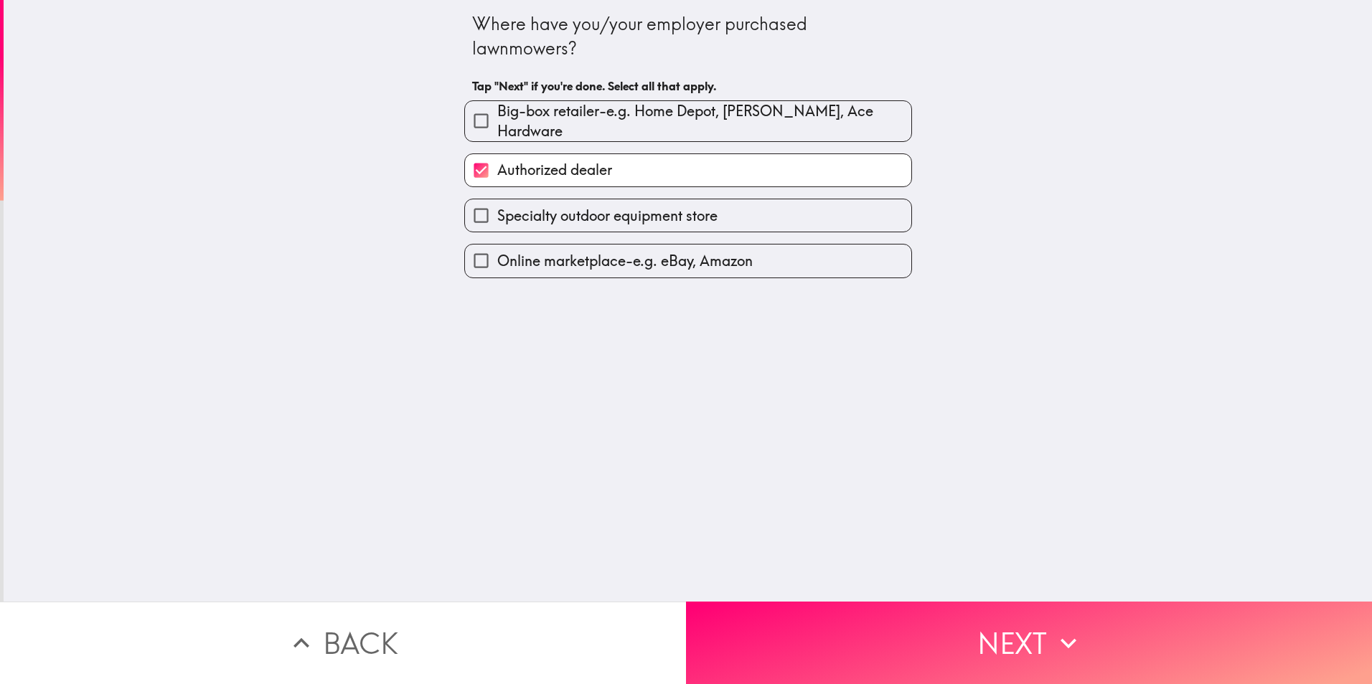
click at [469, 122] on input "Big-box retailer-e.g. Home Depot, [PERSON_NAME], Ace Hardware" at bounding box center [481, 121] width 32 height 32
checkbox input "true"
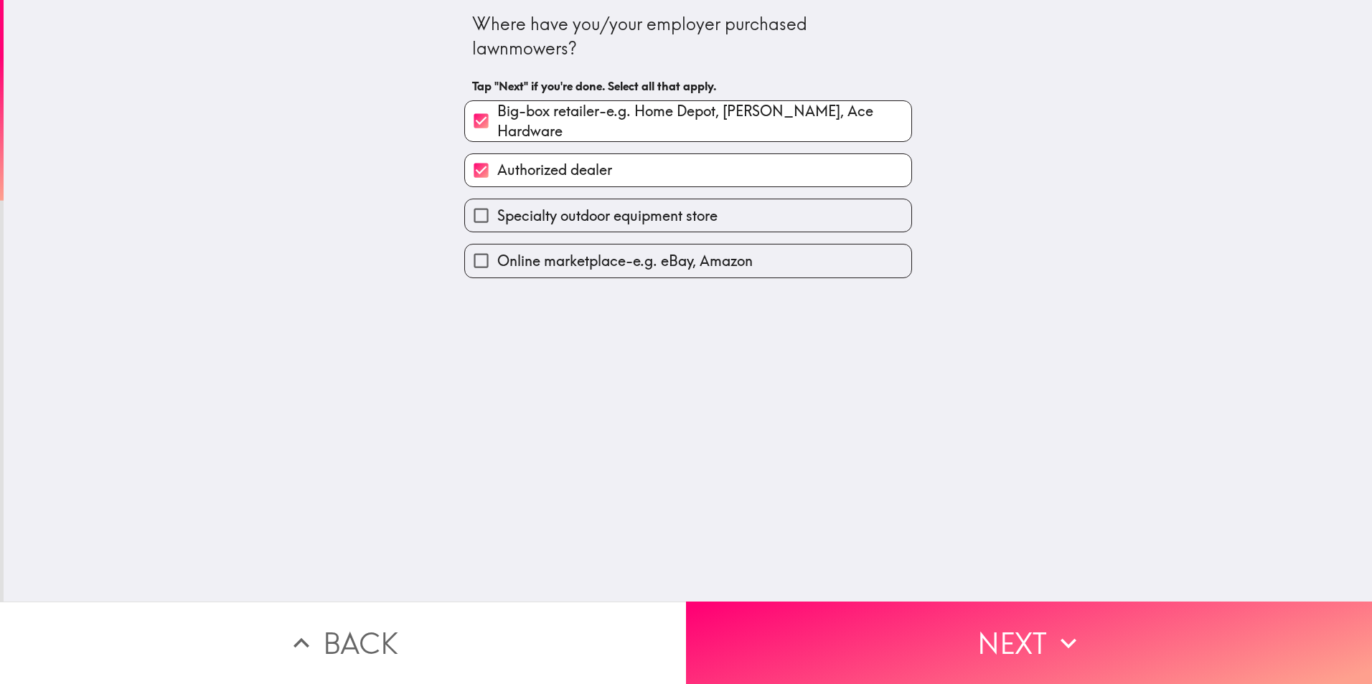
click at [905, 624] on button "Next" at bounding box center [1029, 643] width 686 height 82
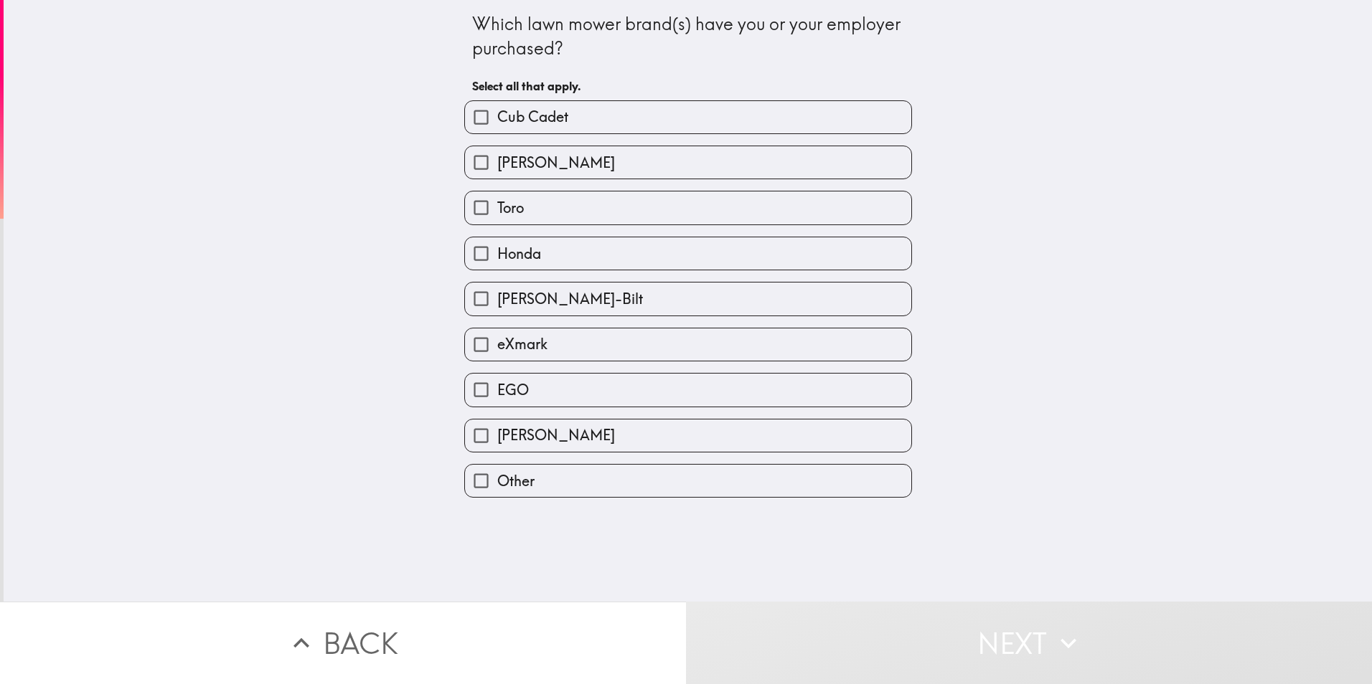
click at [472, 164] on input "[PERSON_NAME]" at bounding box center [481, 162] width 32 height 32
checkbox input "true"
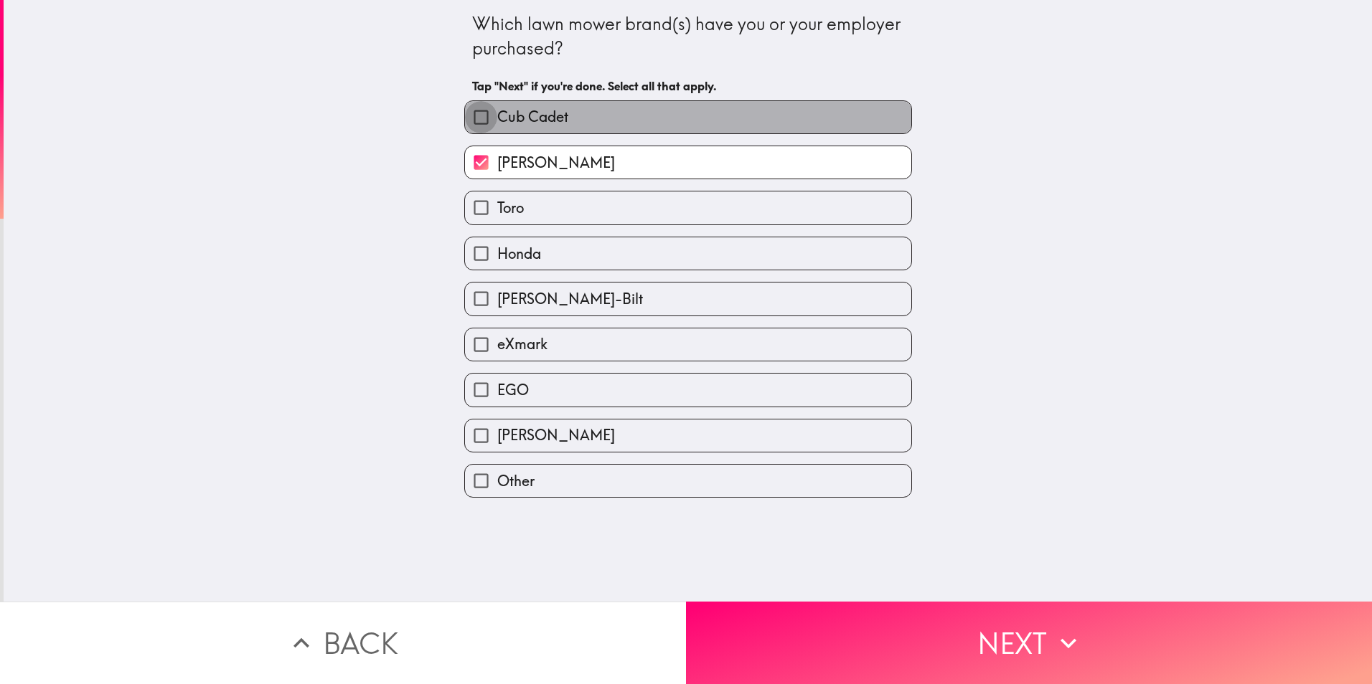
click at [466, 118] on input "Cub Cadet" at bounding box center [481, 117] width 32 height 32
checkbox input "true"
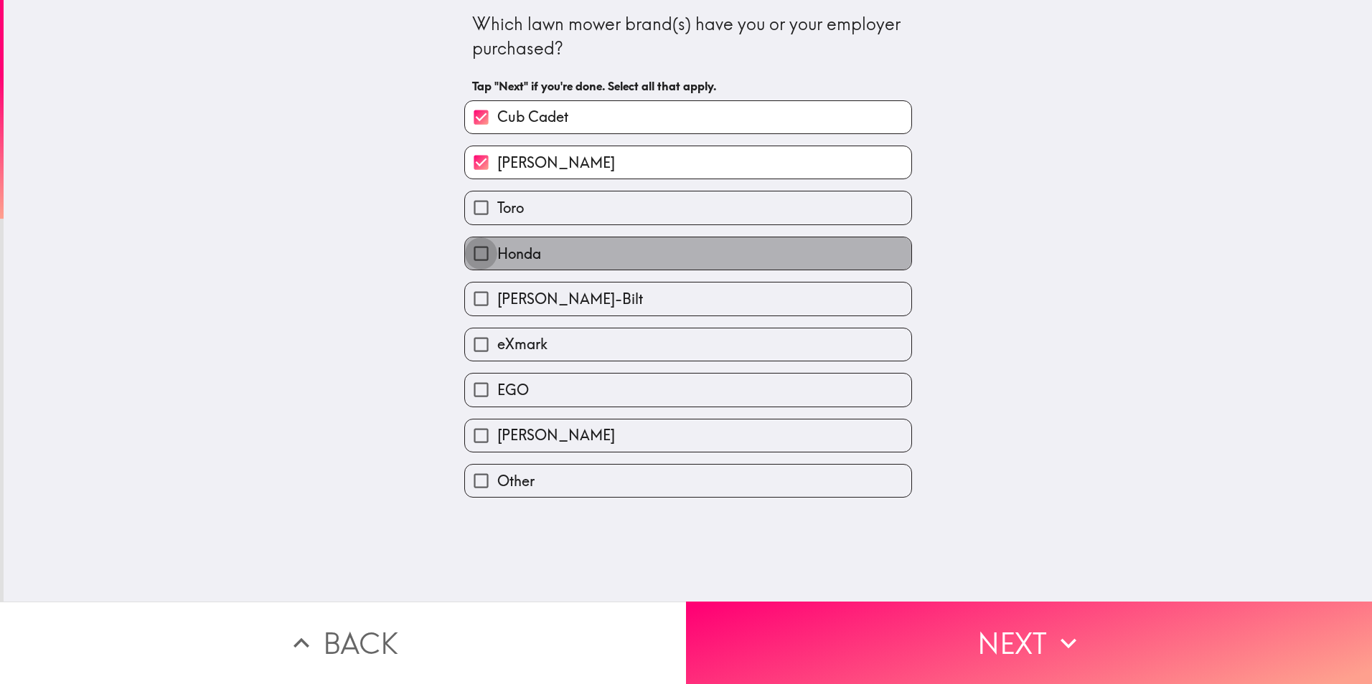
click at [473, 255] on input "Honda" at bounding box center [481, 253] width 32 height 32
checkbox input "true"
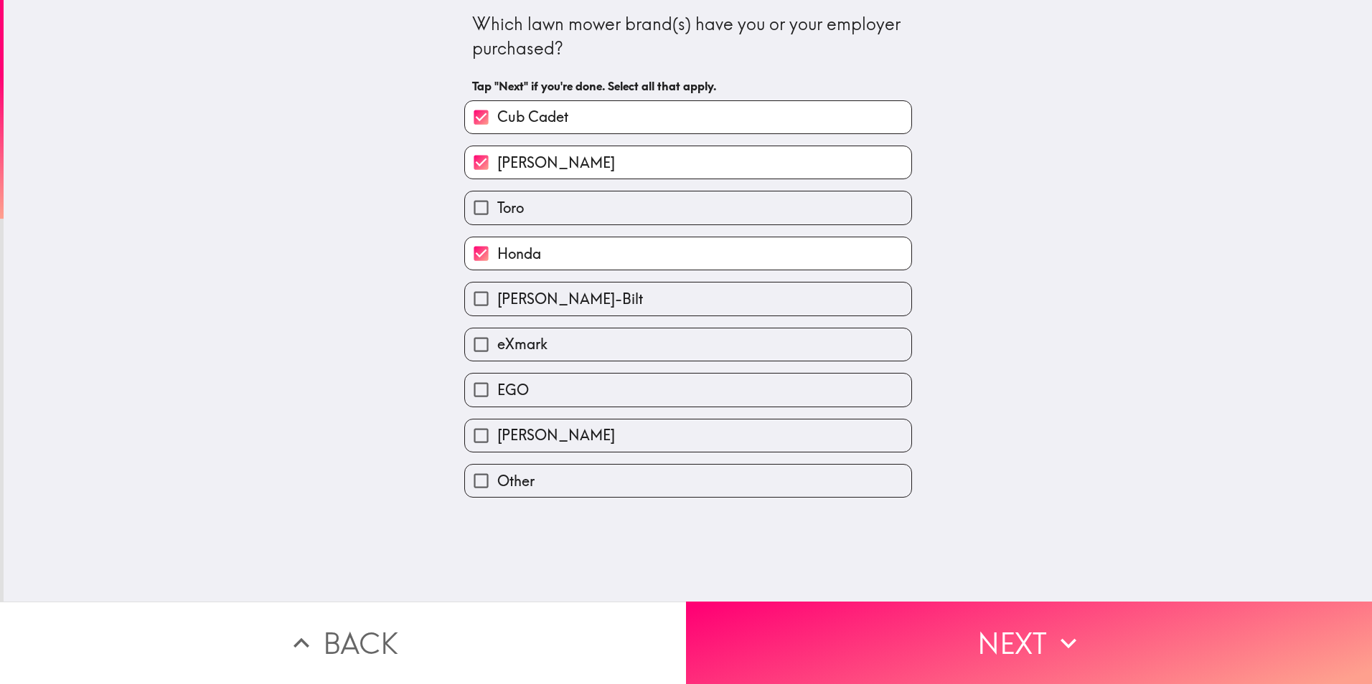
click at [973, 647] on button "Next" at bounding box center [1029, 643] width 686 height 82
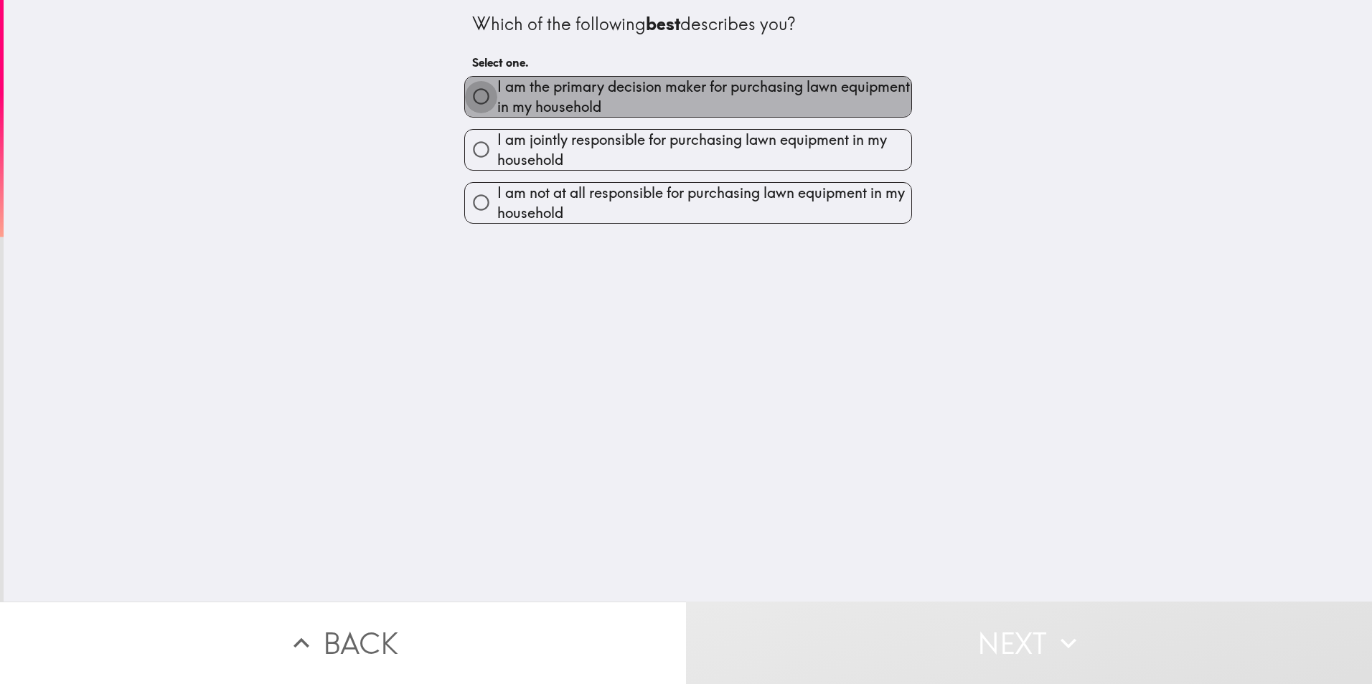
click at [465, 95] on input "I am the primary decision maker for purchasing lawn equipment in my household" at bounding box center [481, 96] width 32 height 32
radio input "true"
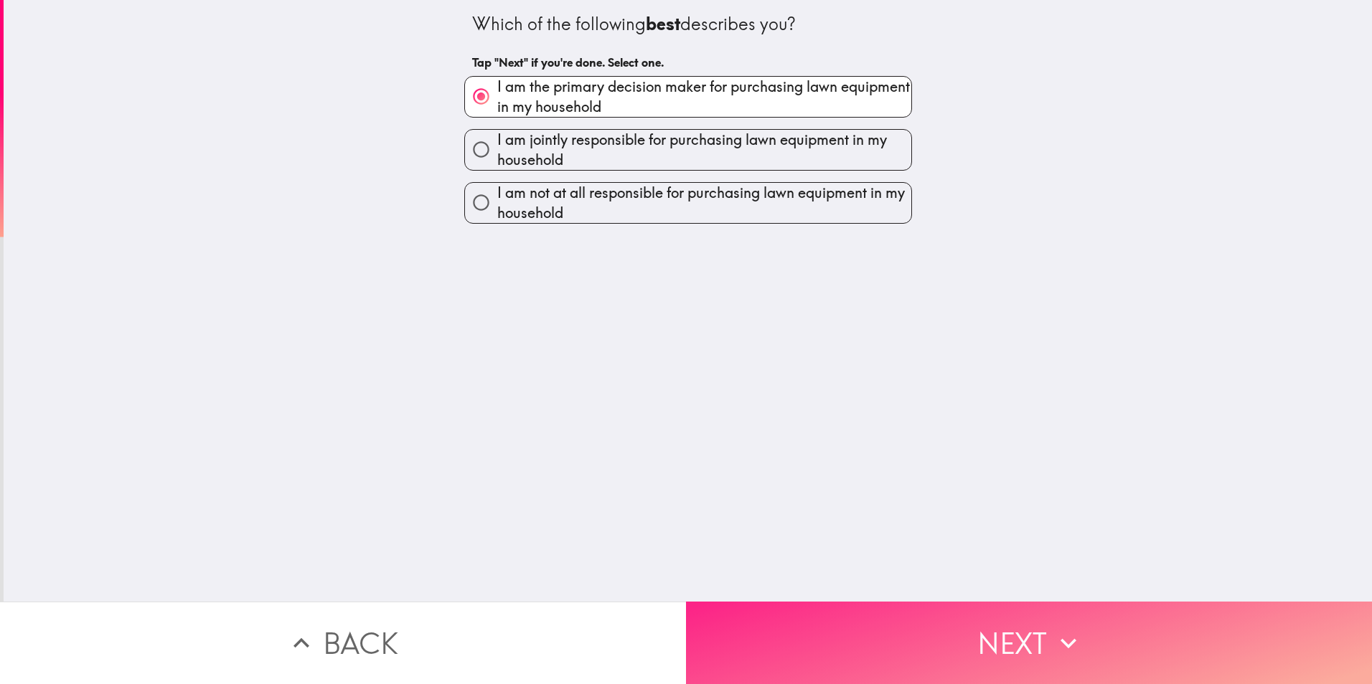
click at [866, 645] on button "Next" at bounding box center [1029, 643] width 686 height 82
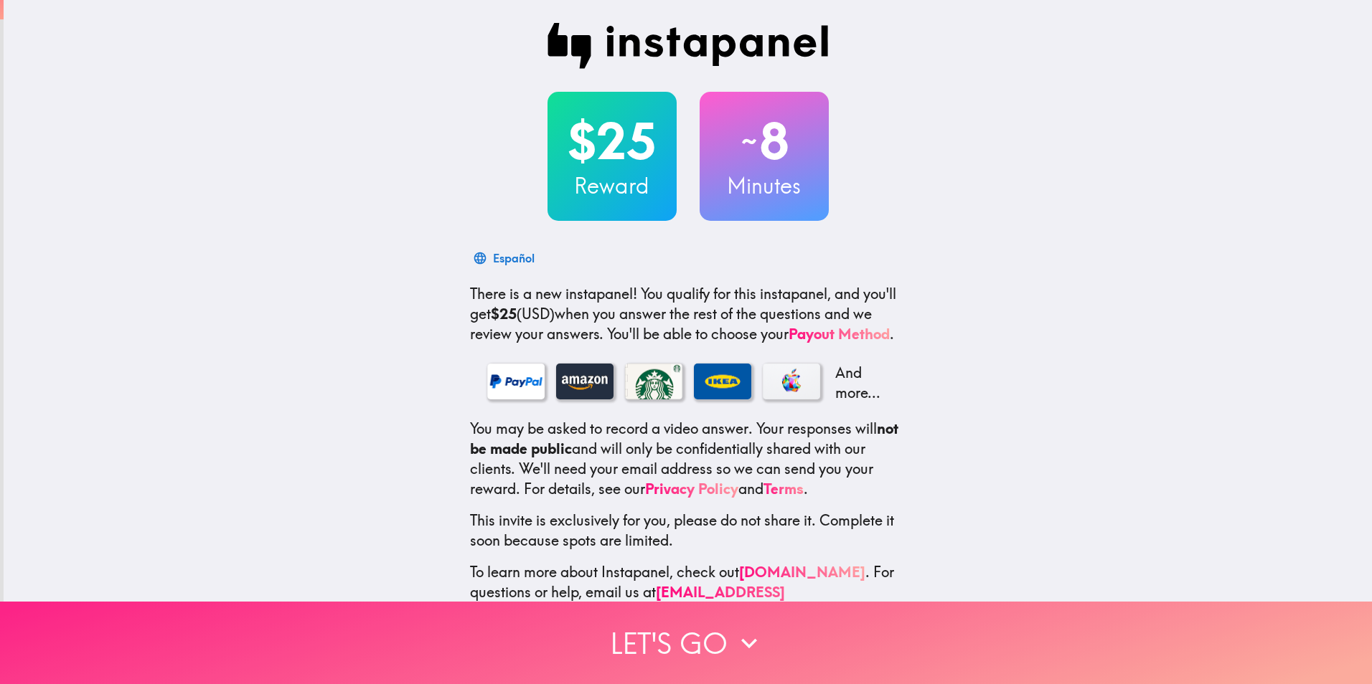
click at [670, 631] on button "Let's go" at bounding box center [686, 643] width 1372 height 82
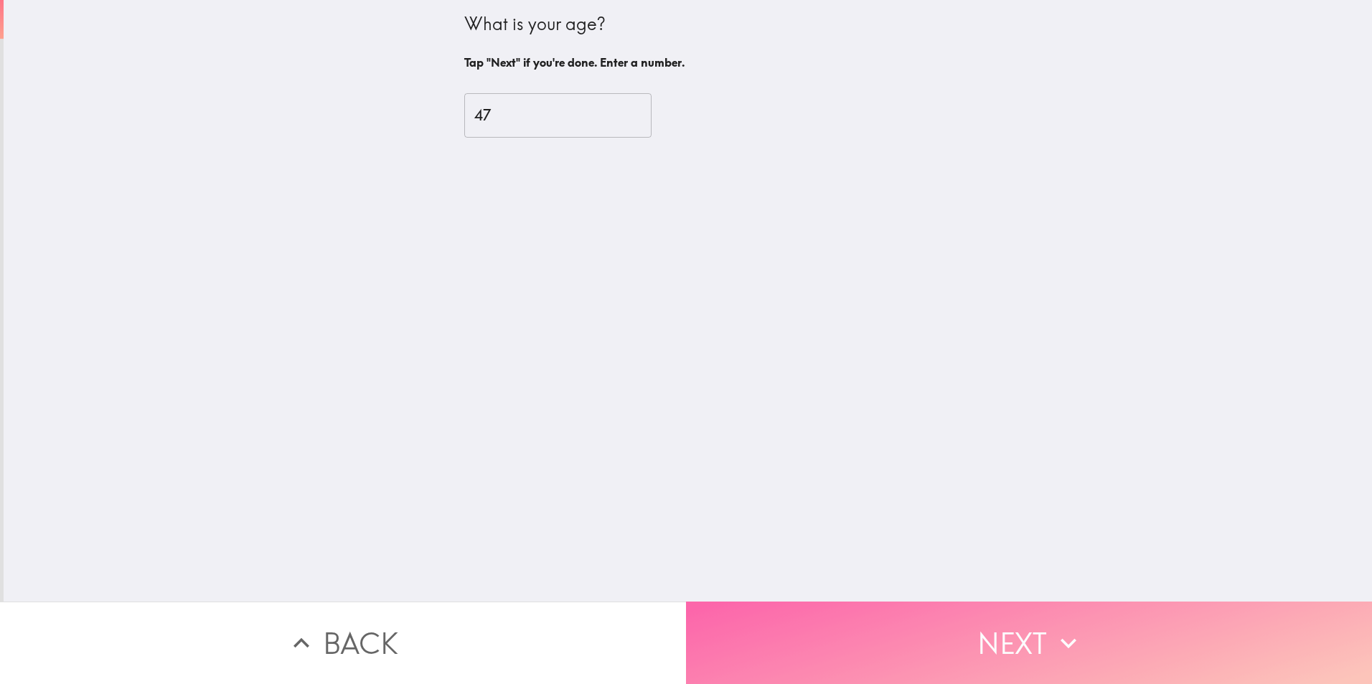
click at [972, 623] on button "Next" at bounding box center [1029, 643] width 686 height 82
click at [970, 621] on button "Next" at bounding box center [1029, 643] width 686 height 82
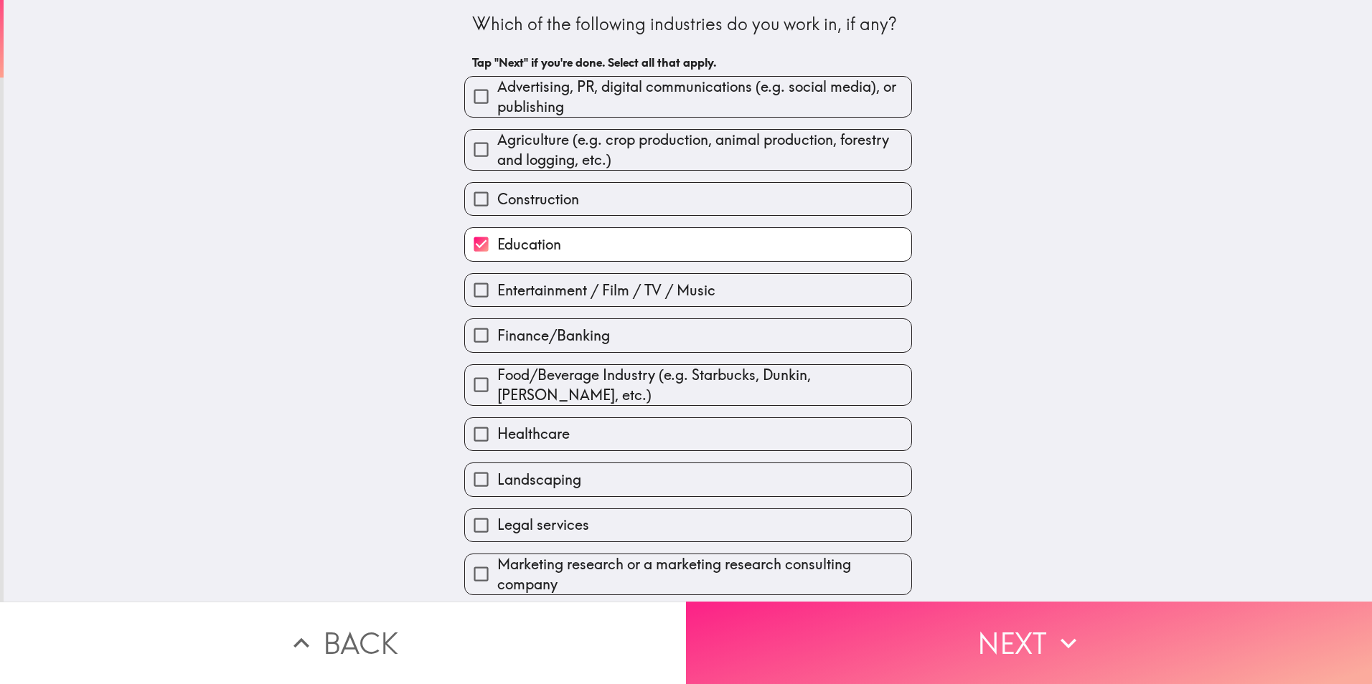
click at [970, 621] on button "Next" at bounding box center [1029, 643] width 686 height 82
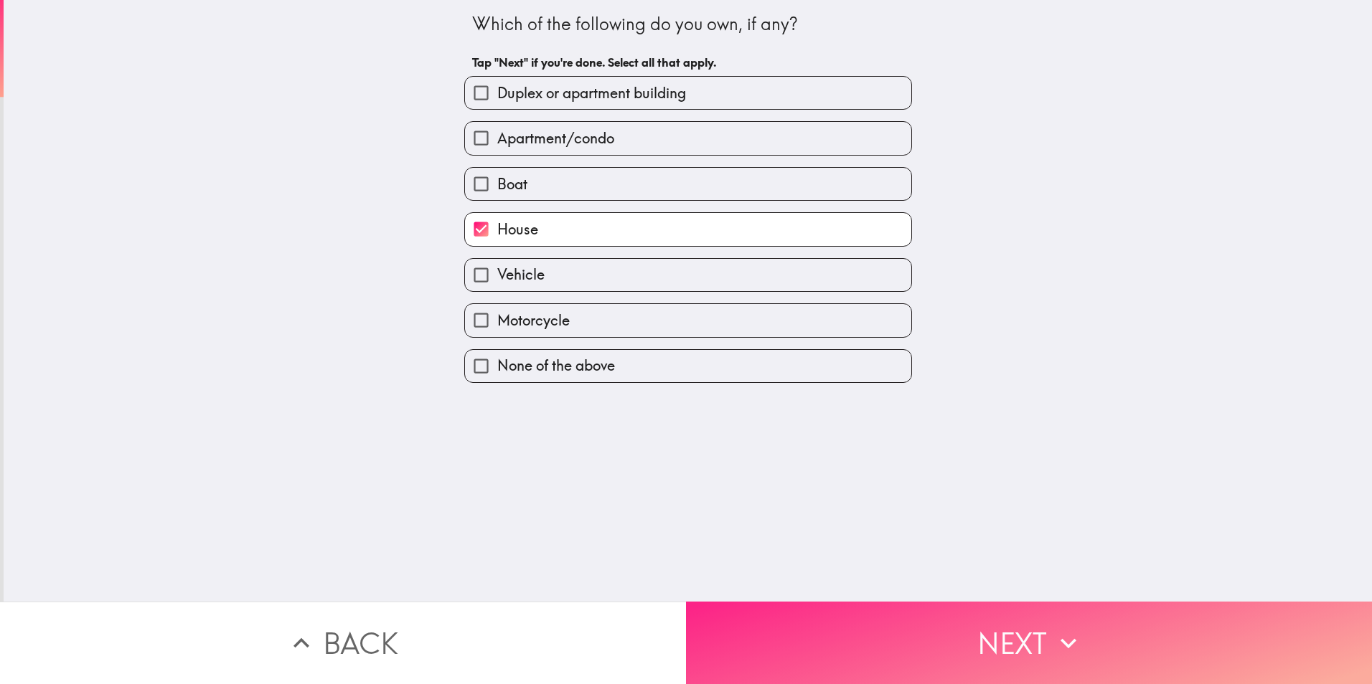
click at [970, 621] on button "Next" at bounding box center [1029, 643] width 686 height 82
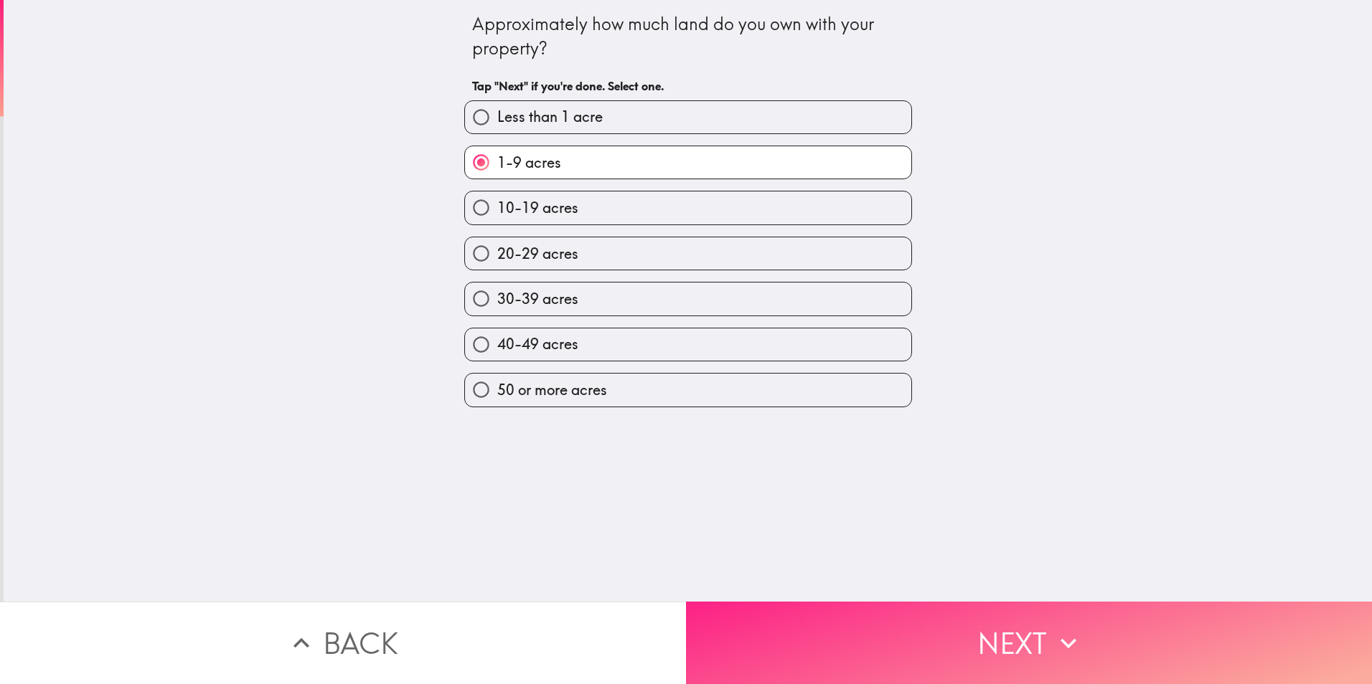
click at [970, 621] on button "Next" at bounding box center [1029, 643] width 686 height 82
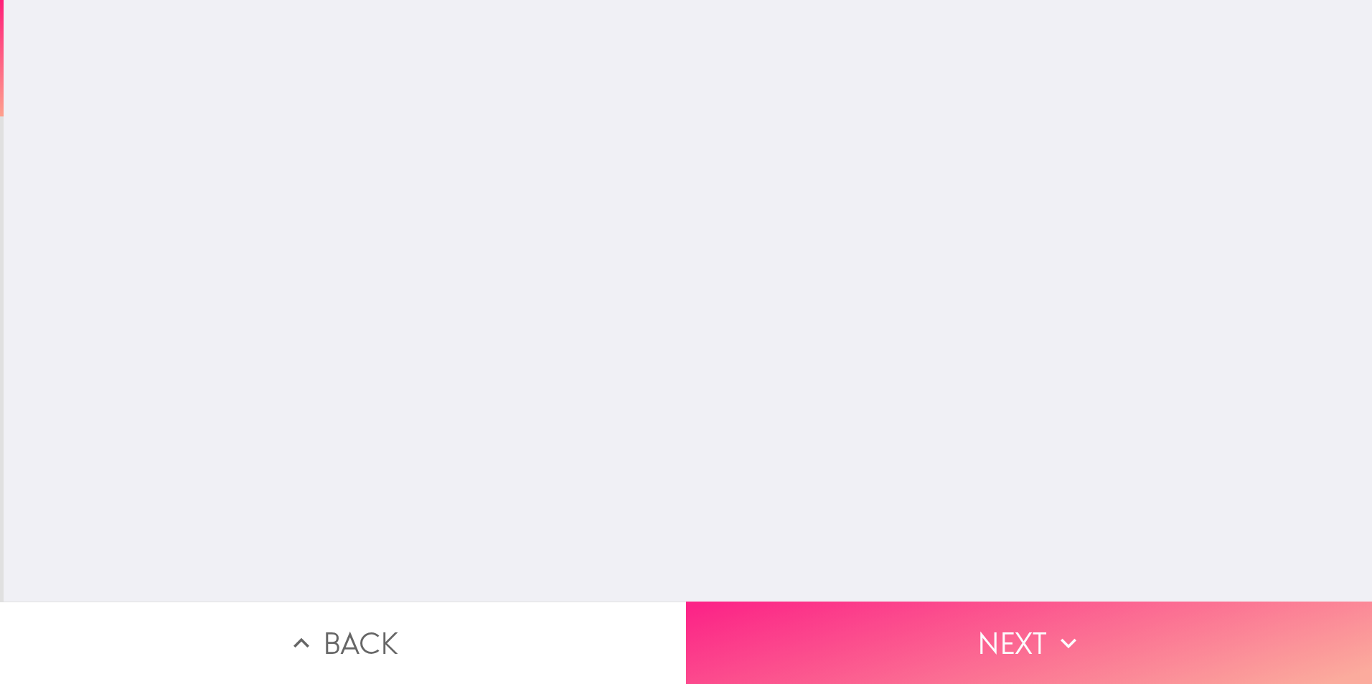
click at [970, 621] on button "Next" at bounding box center [1029, 643] width 686 height 82
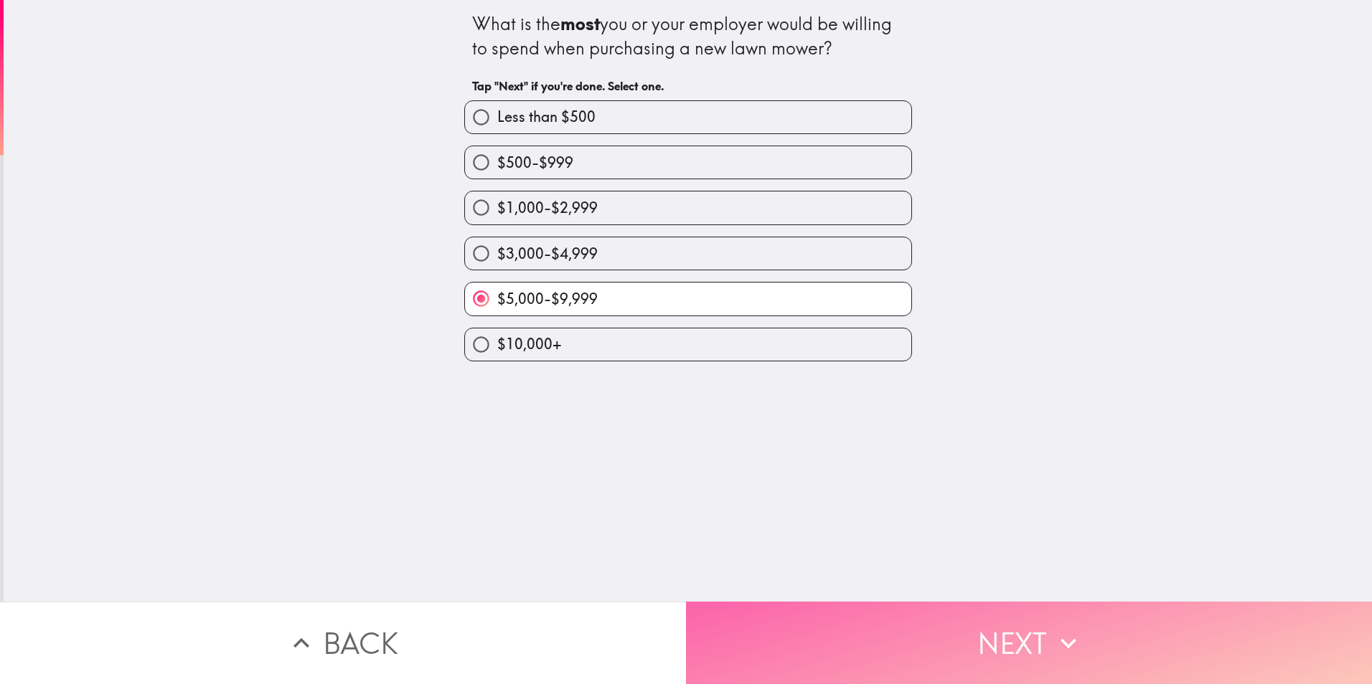
click at [970, 621] on button "Next" at bounding box center [1029, 643] width 686 height 82
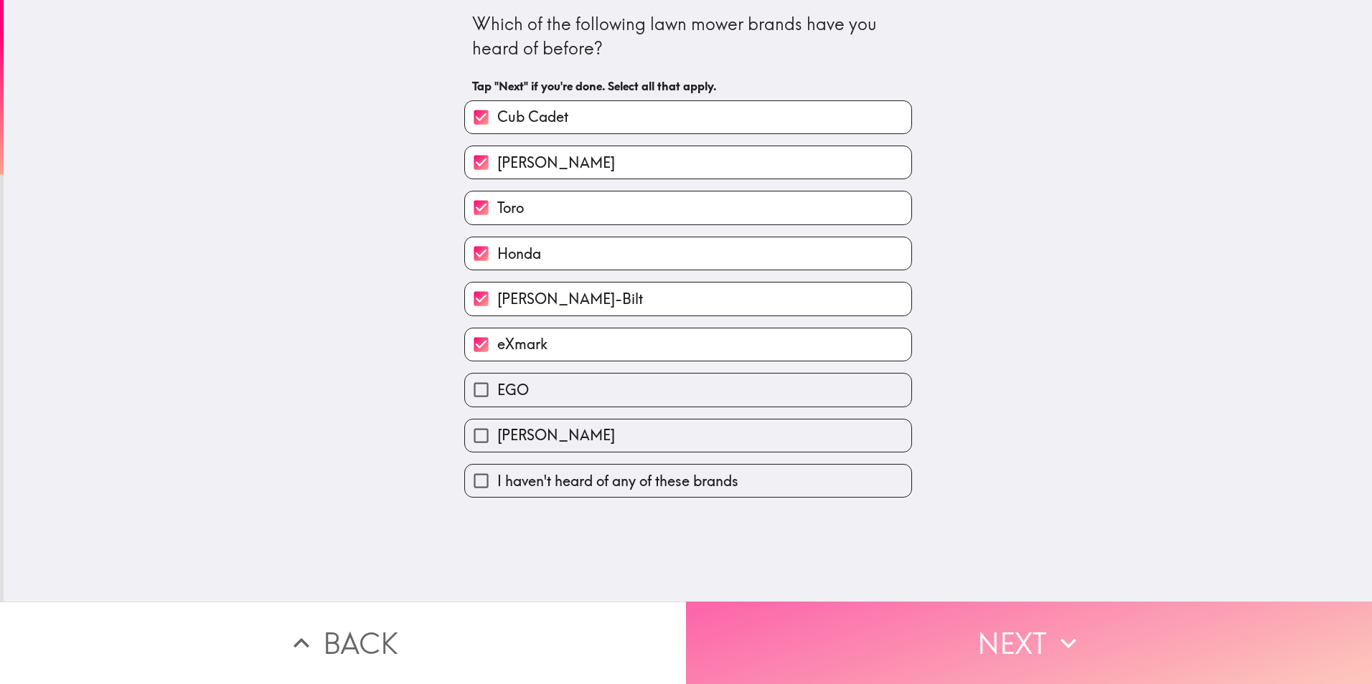
click at [970, 621] on button "Next" at bounding box center [1029, 643] width 686 height 82
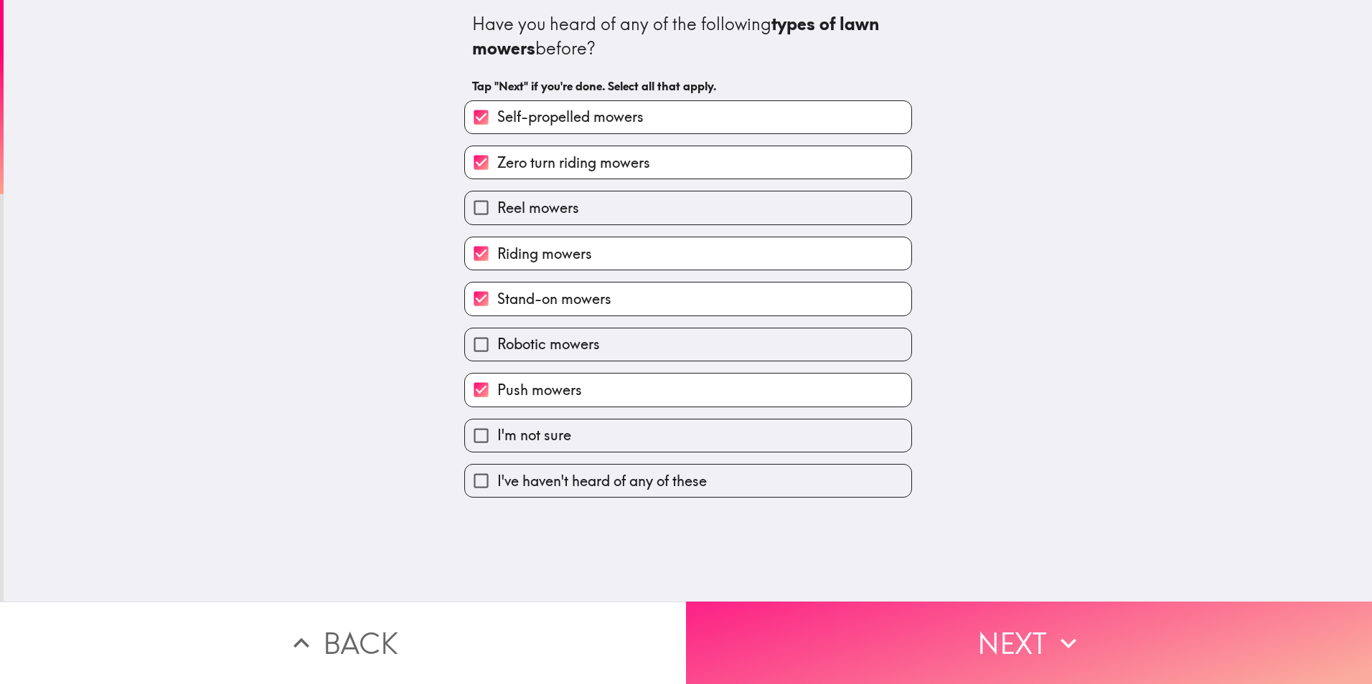
click at [968, 619] on button "Next" at bounding box center [1029, 643] width 686 height 82
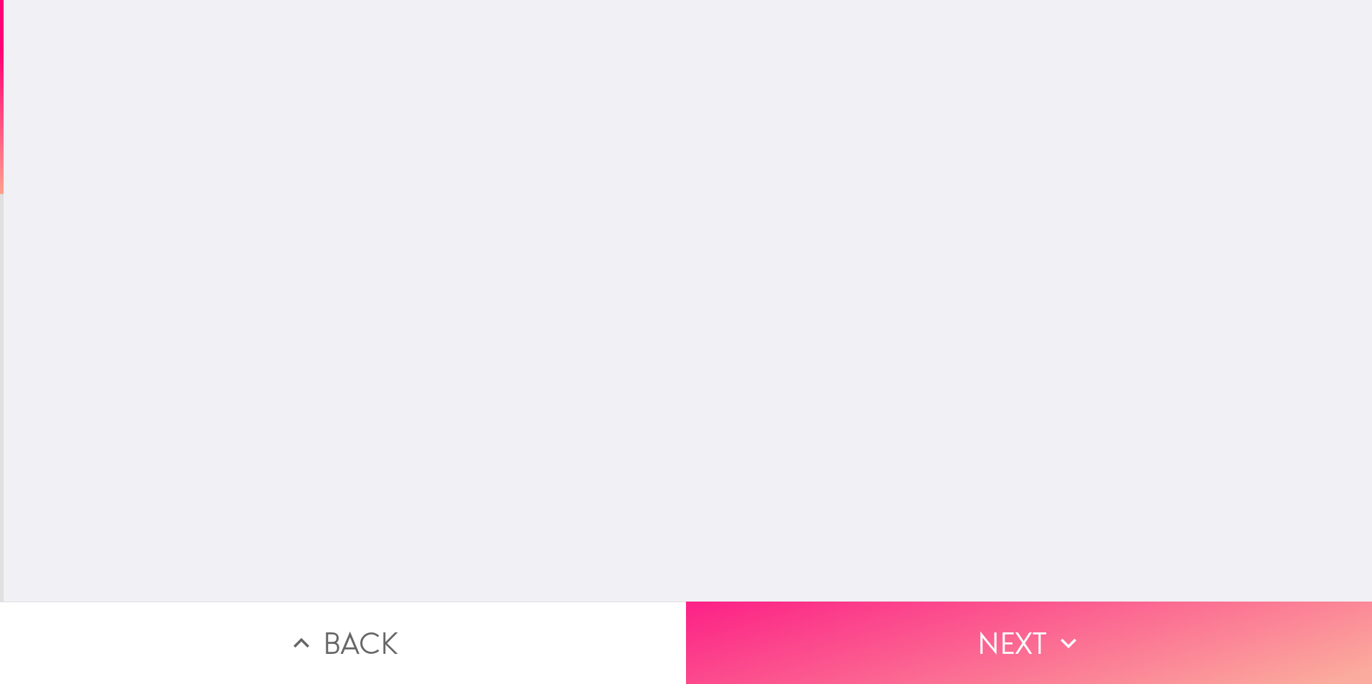
click at [968, 619] on button "Next" at bounding box center [1029, 643] width 686 height 82
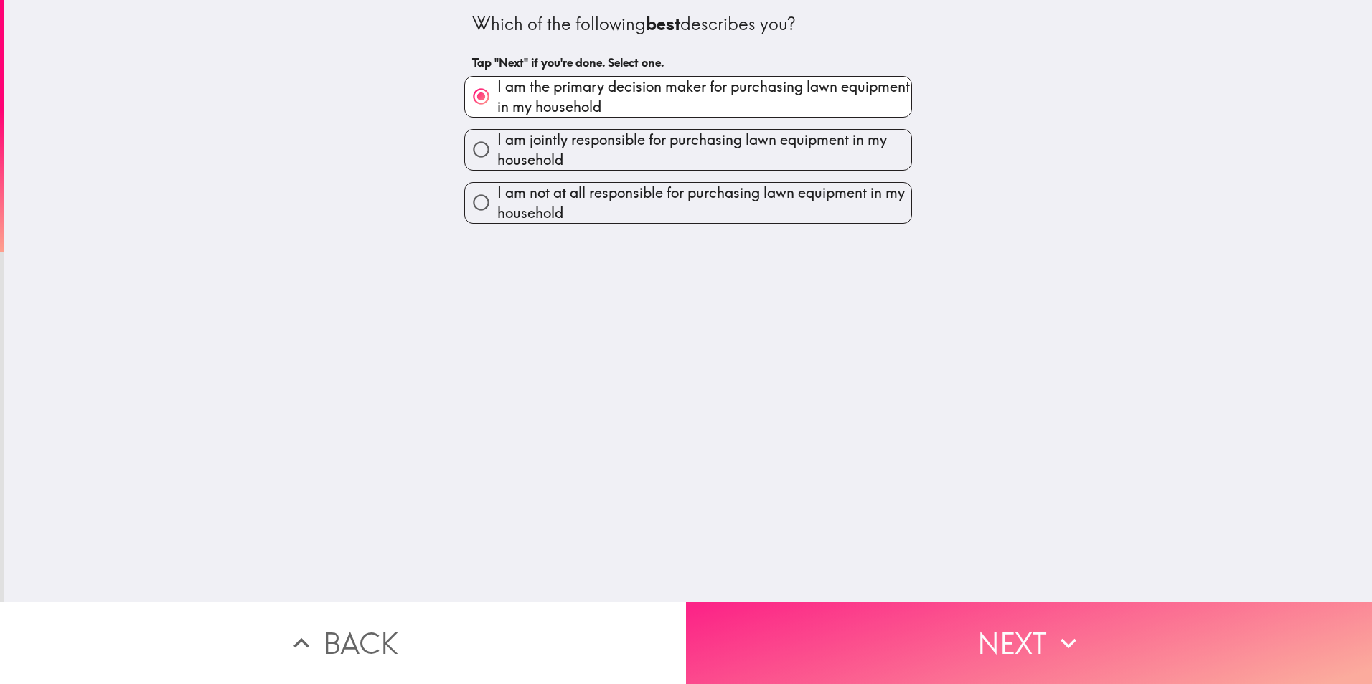
click at [966, 618] on button "Next" at bounding box center [1029, 643] width 686 height 82
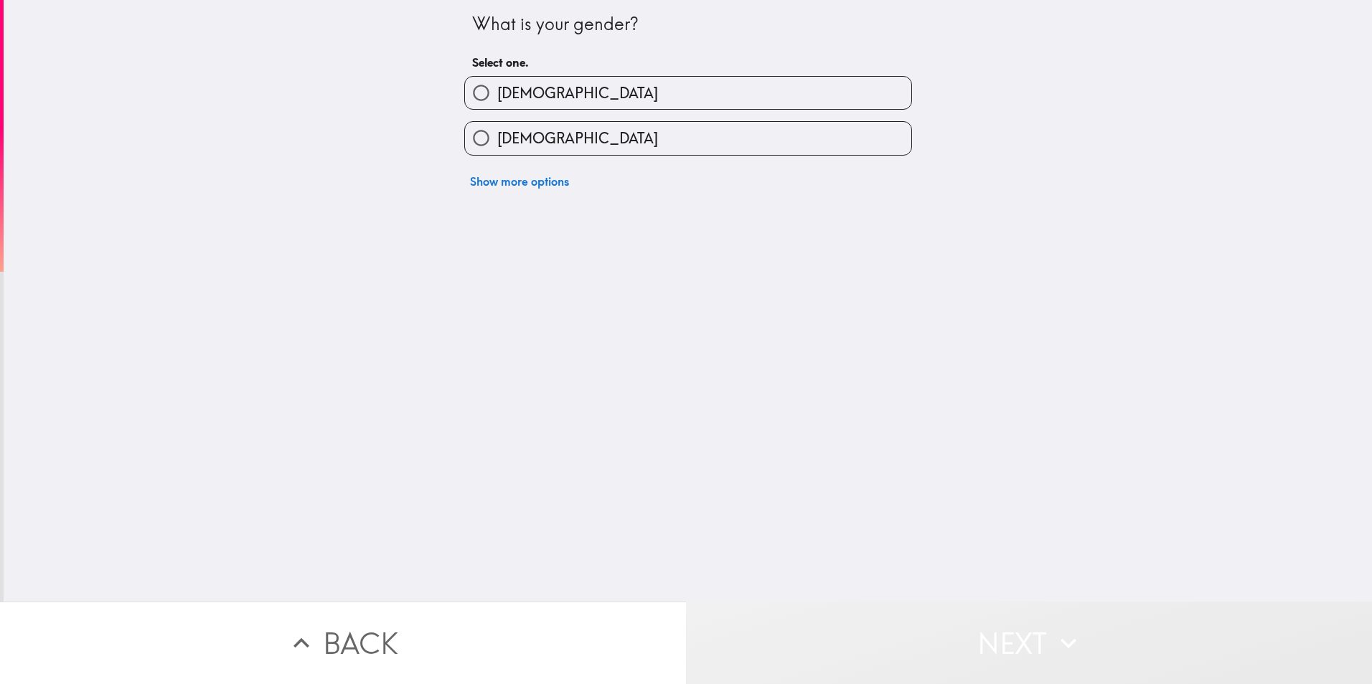
click at [965, 617] on button "Next" at bounding box center [1029, 643] width 686 height 82
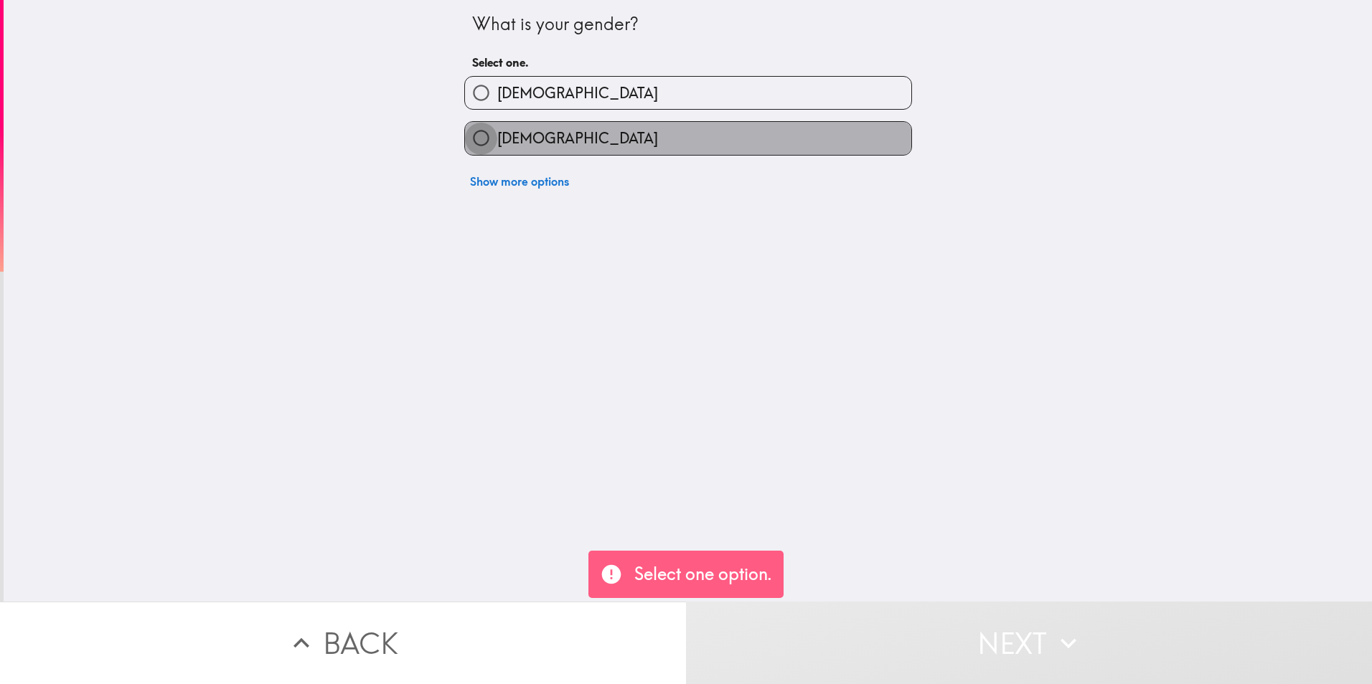
click at [465, 141] on input "[DEMOGRAPHIC_DATA]" at bounding box center [481, 138] width 32 height 32
radio input "true"
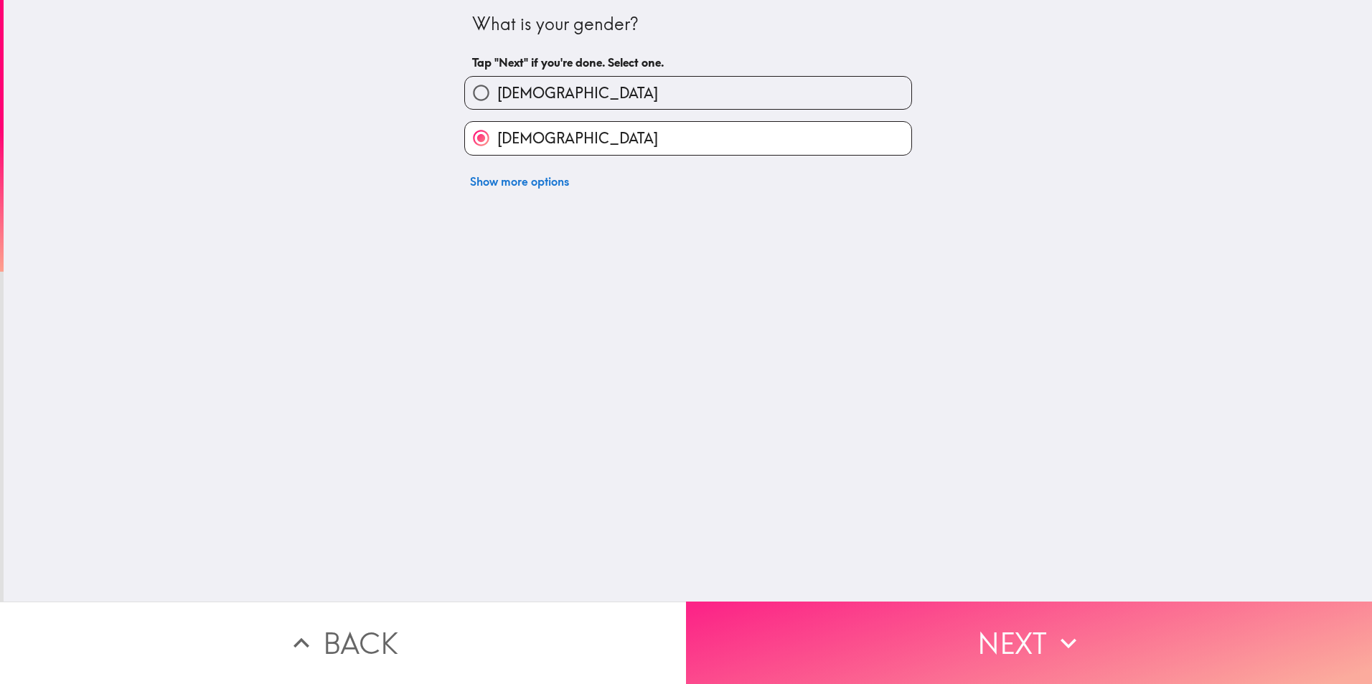
click at [967, 631] on button "Next" at bounding box center [1029, 643] width 686 height 82
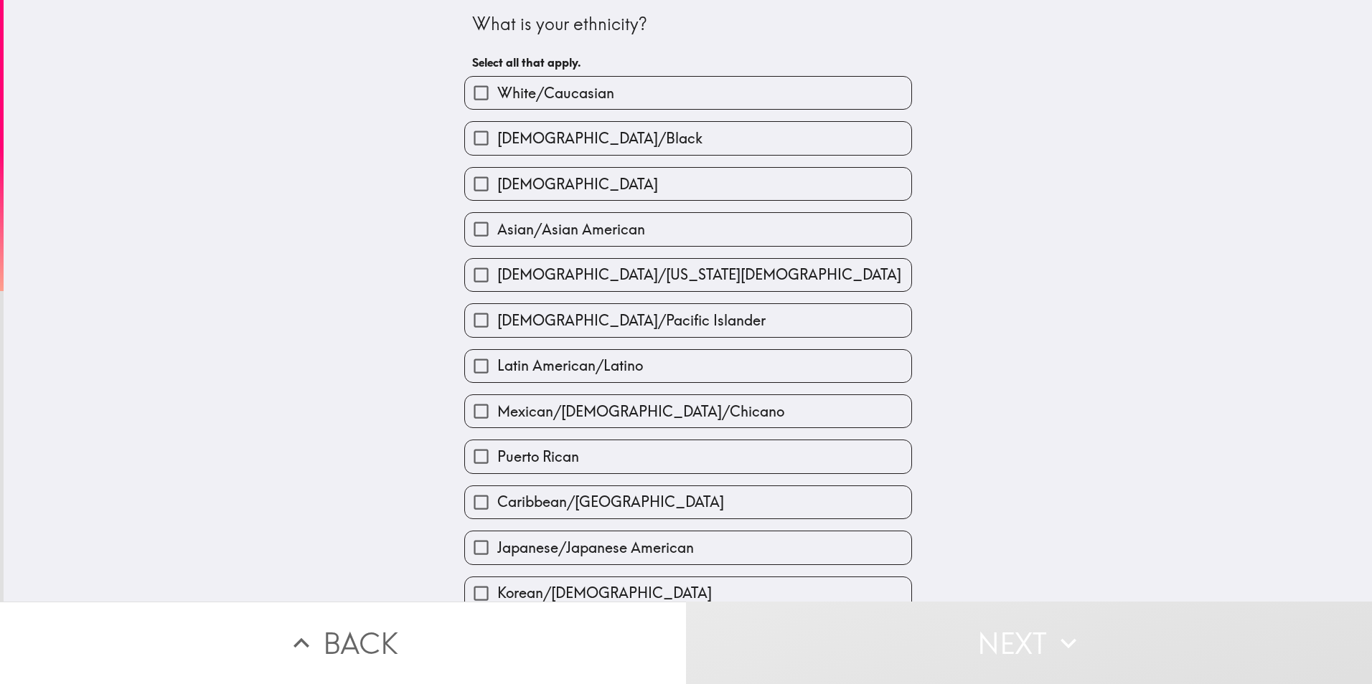
click at [466, 142] on input "[DEMOGRAPHIC_DATA]/Black" at bounding box center [481, 138] width 32 height 32
checkbox input "true"
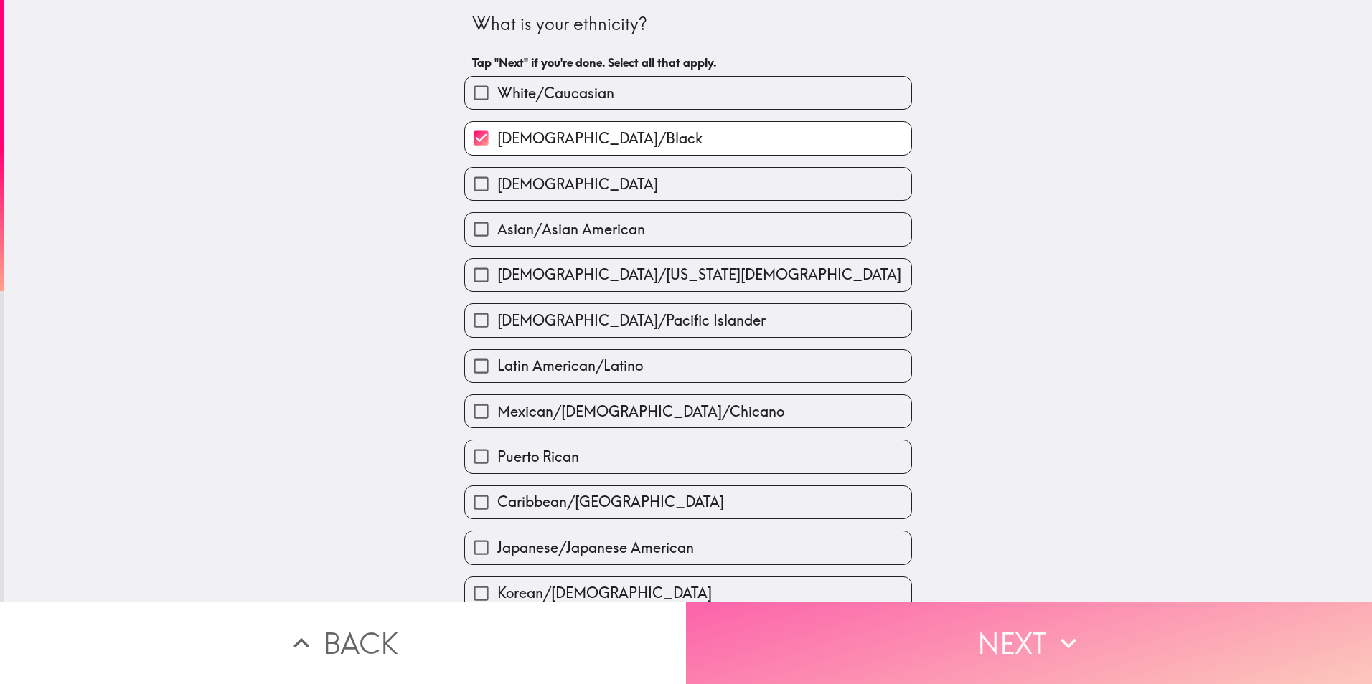
click at [920, 636] on button "Next" at bounding box center [1029, 643] width 686 height 82
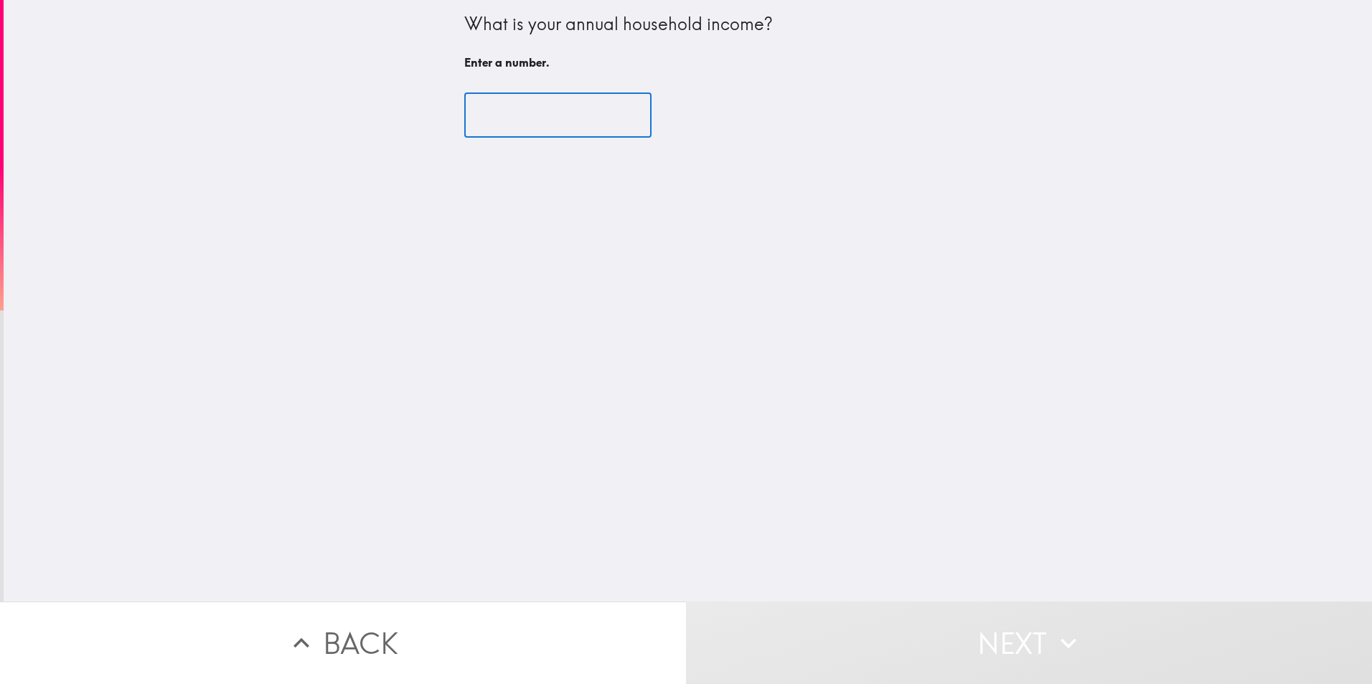
click at [522, 125] on input "number" at bounding box center [557, 115] width 187 height 44
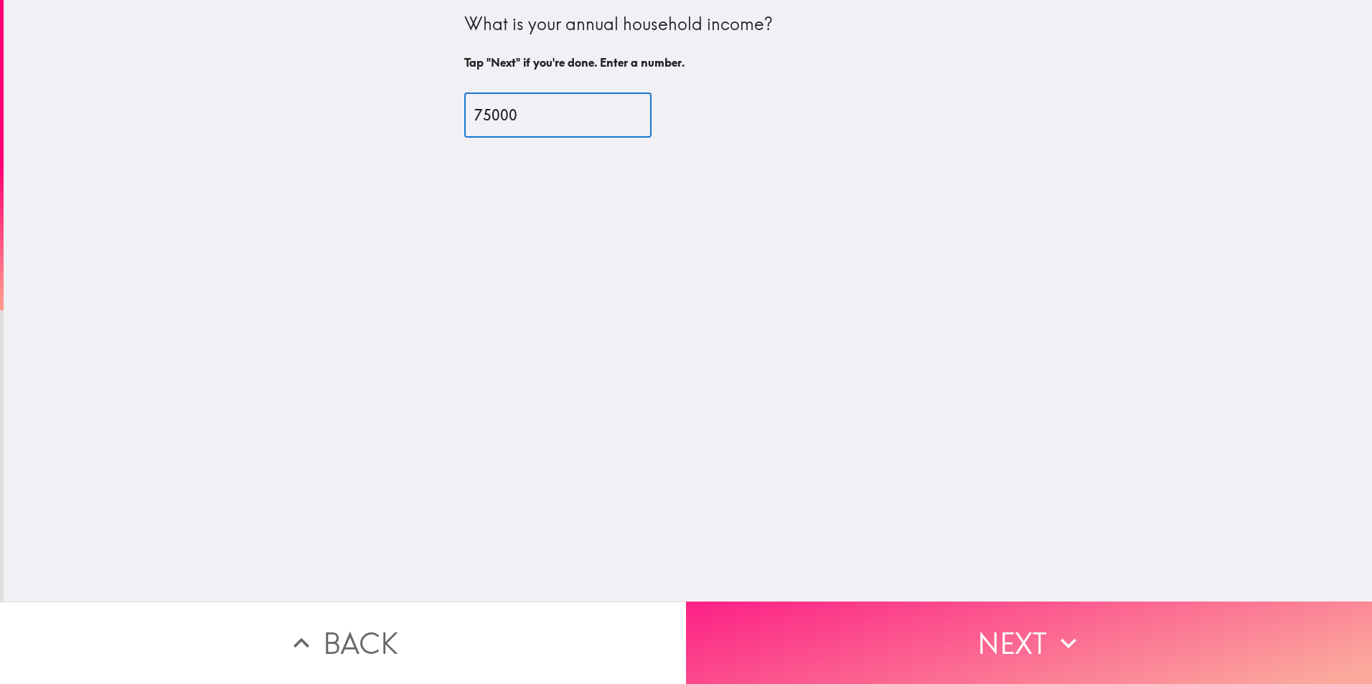
type input "75000"
drag, startPoint x: 953, startPoint y: 623, endPoint x: 938, endPoint y: 617, distance: 16.8
click at [941, 621] on button "Next" at bounding box center [1029, 643] width 686 height 82
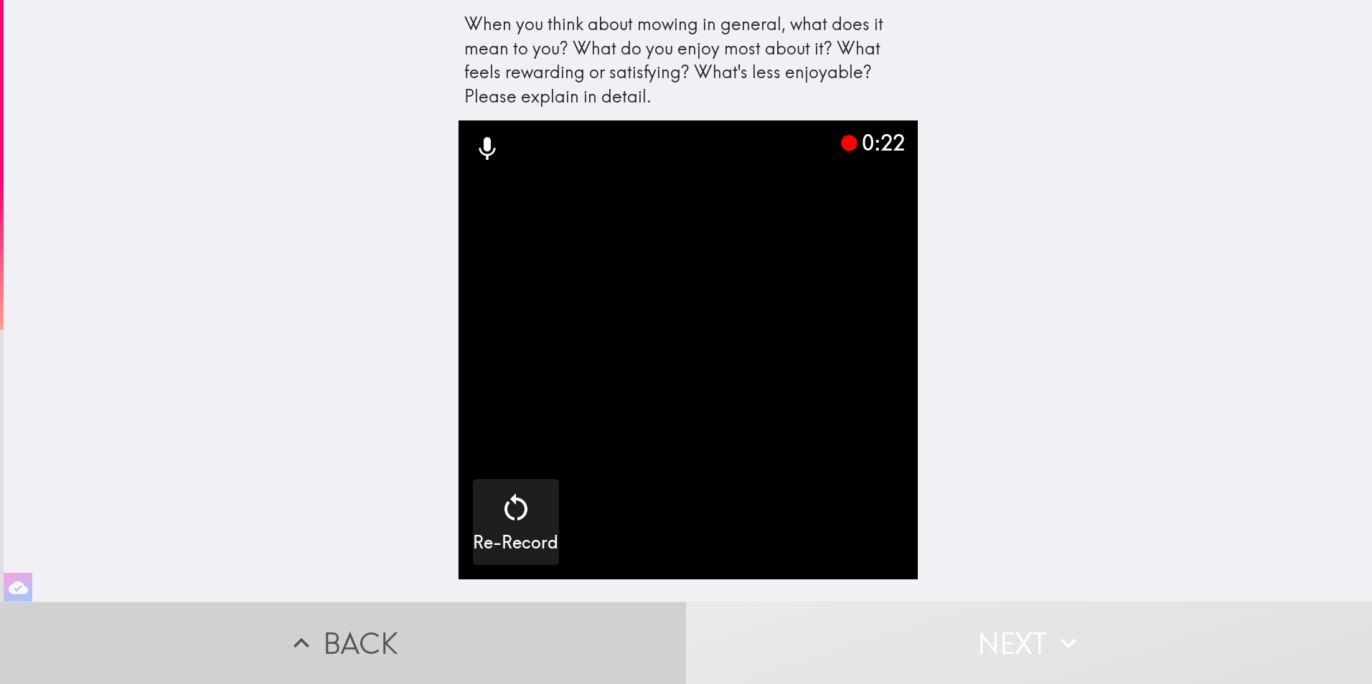
click at [382, 627] on button "Back" at bounding box center [343, 643] width 686 height 82
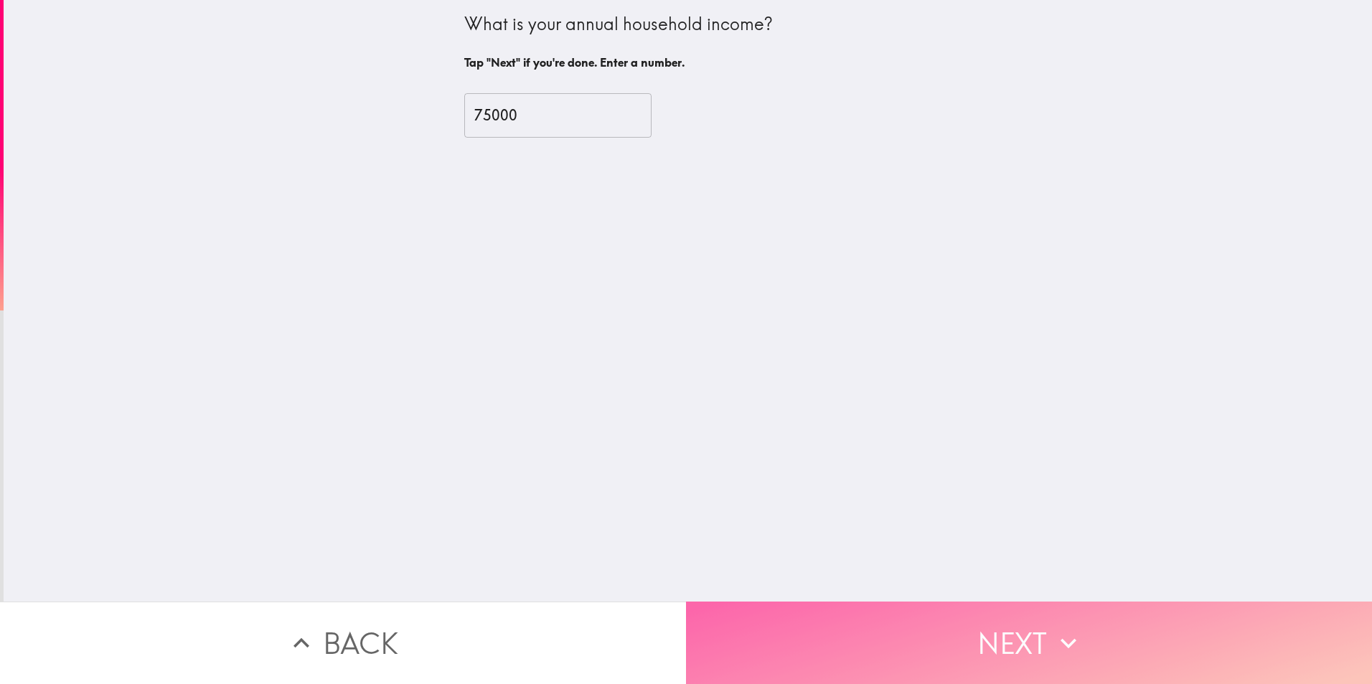
click at [950, 649] on button "Next" at bounding box center [1029, 643] width 686 height 82
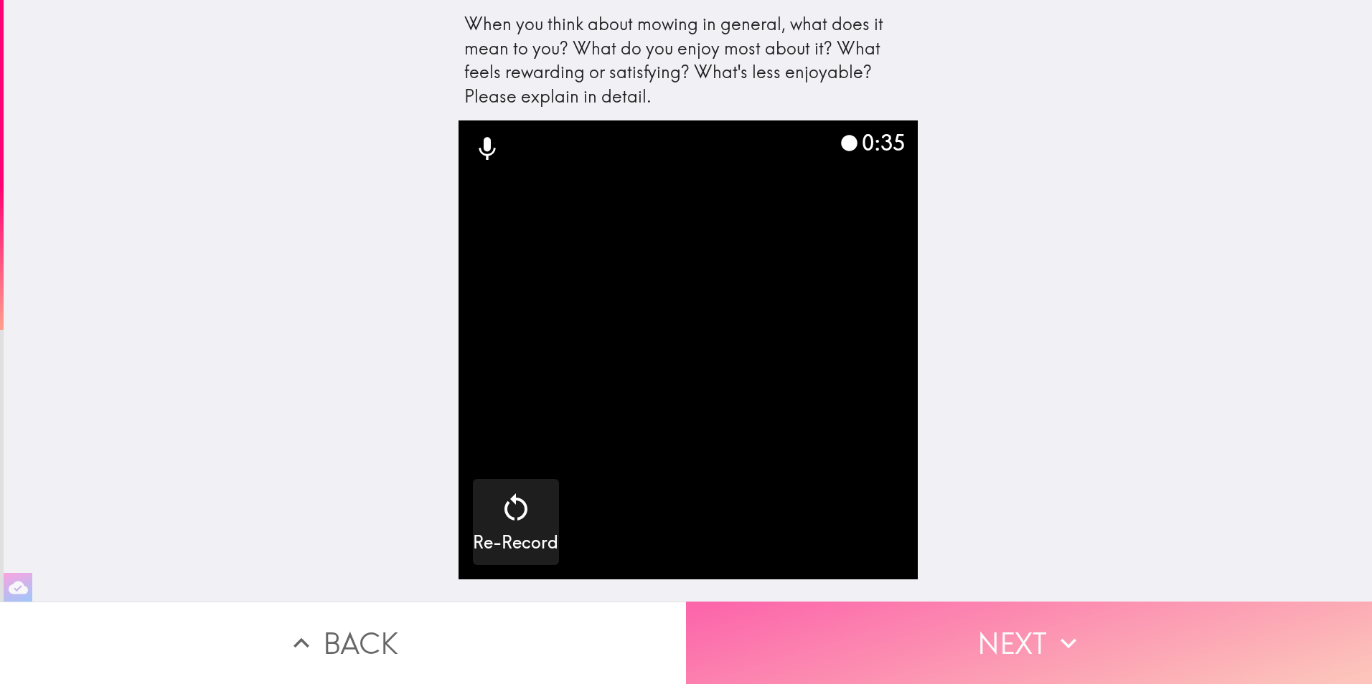
click at [1029, 629] on button "Next" at bounding box center [1029, 643] width 686 height 82
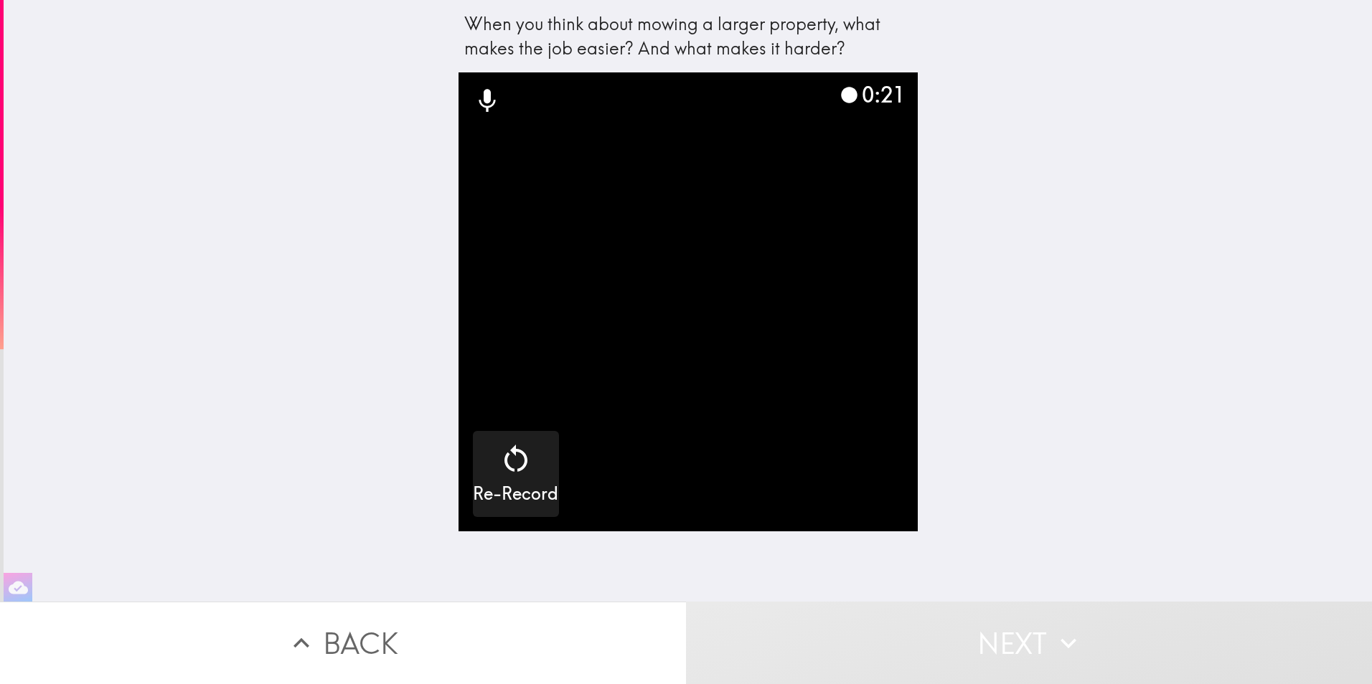
click at [983, 636] on button "Next" at bounding box center [1029, 643] width 686 height 82
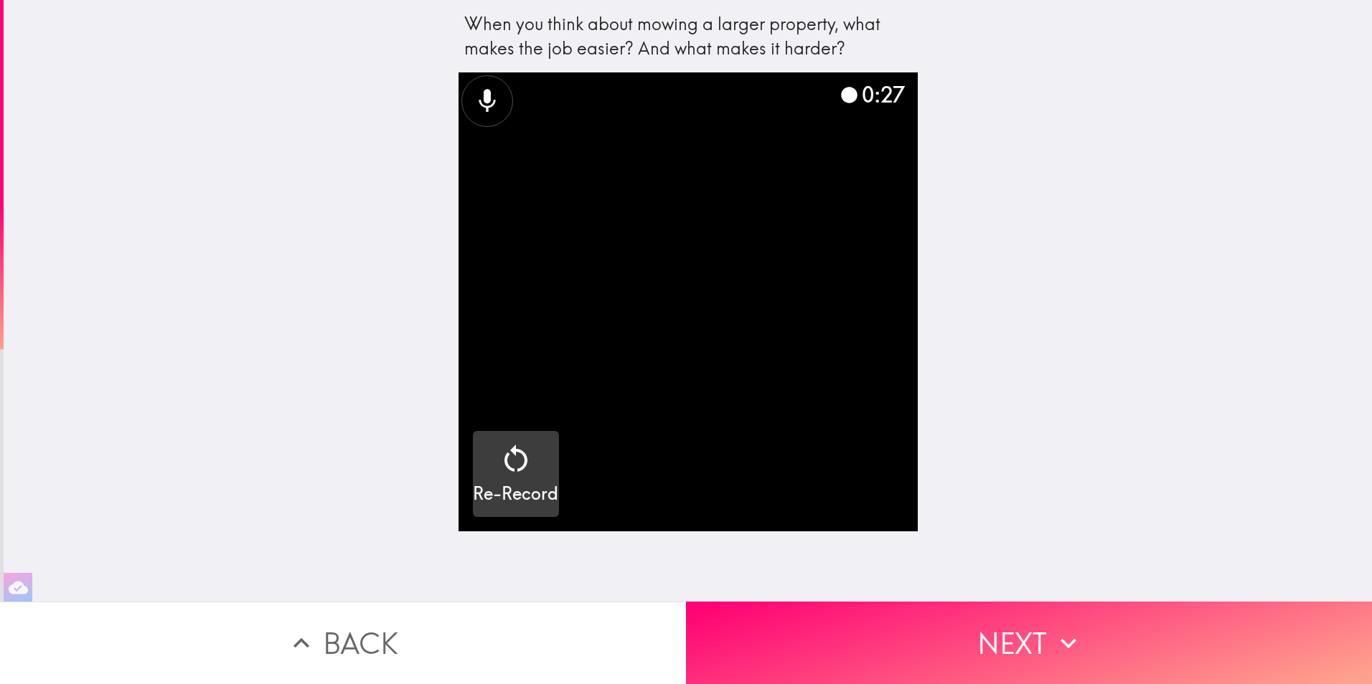
click at [504, 466] on icon "button" at bounding box center [516, 459] width 34 height 34
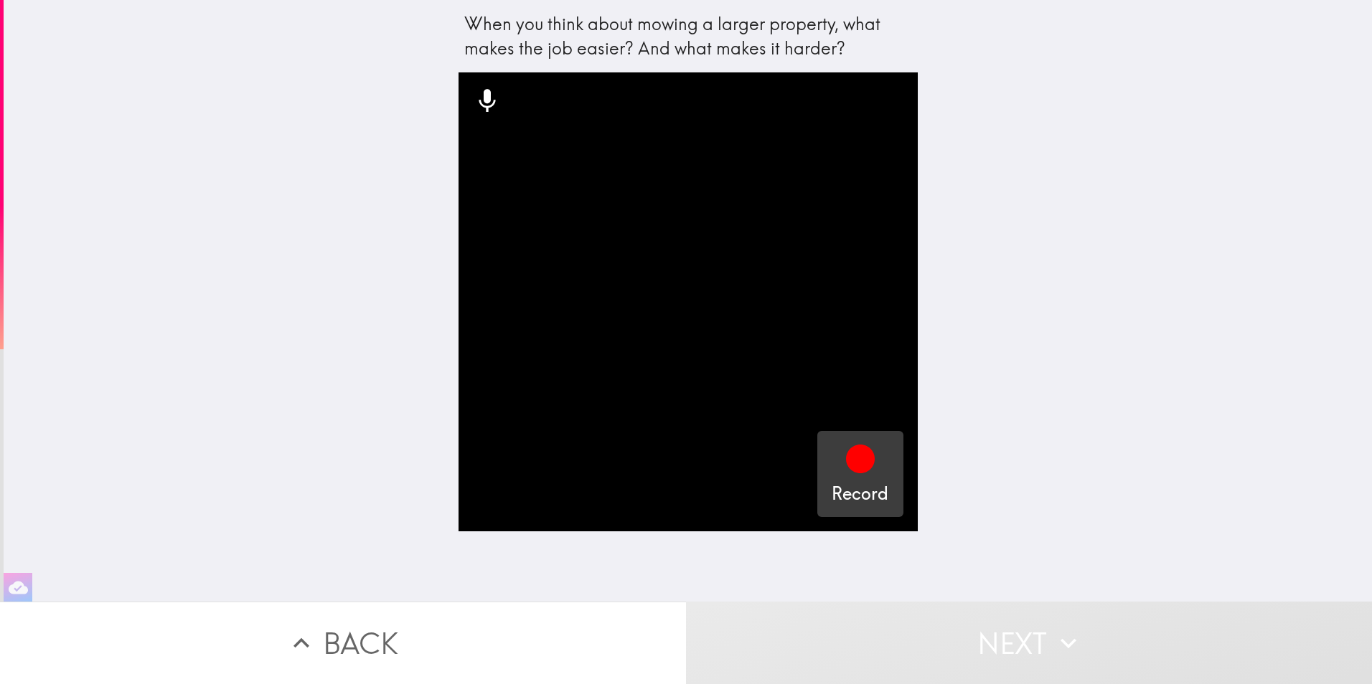
click at [846, 464] on icon "button" at bounding box center [860, 459] width 29 height 29
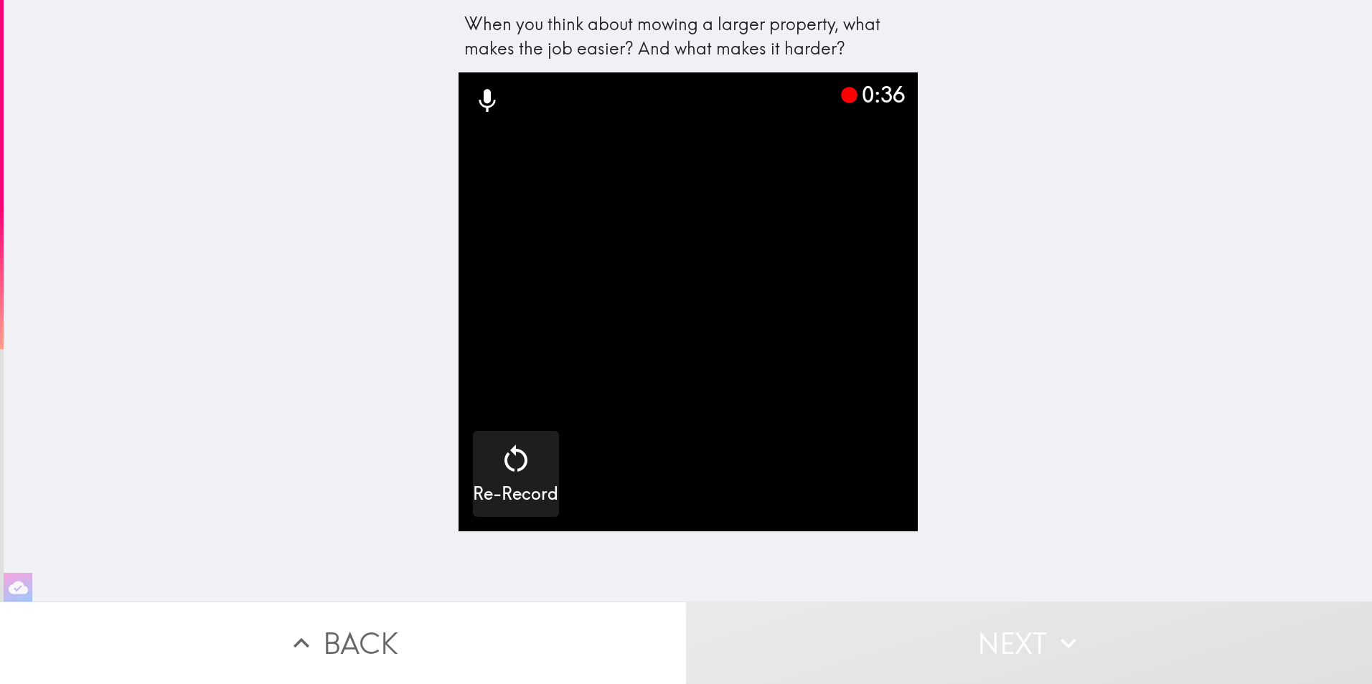
click at [948, 611] on button "Next" at bounding box center [1029, 643] width 686 height 82
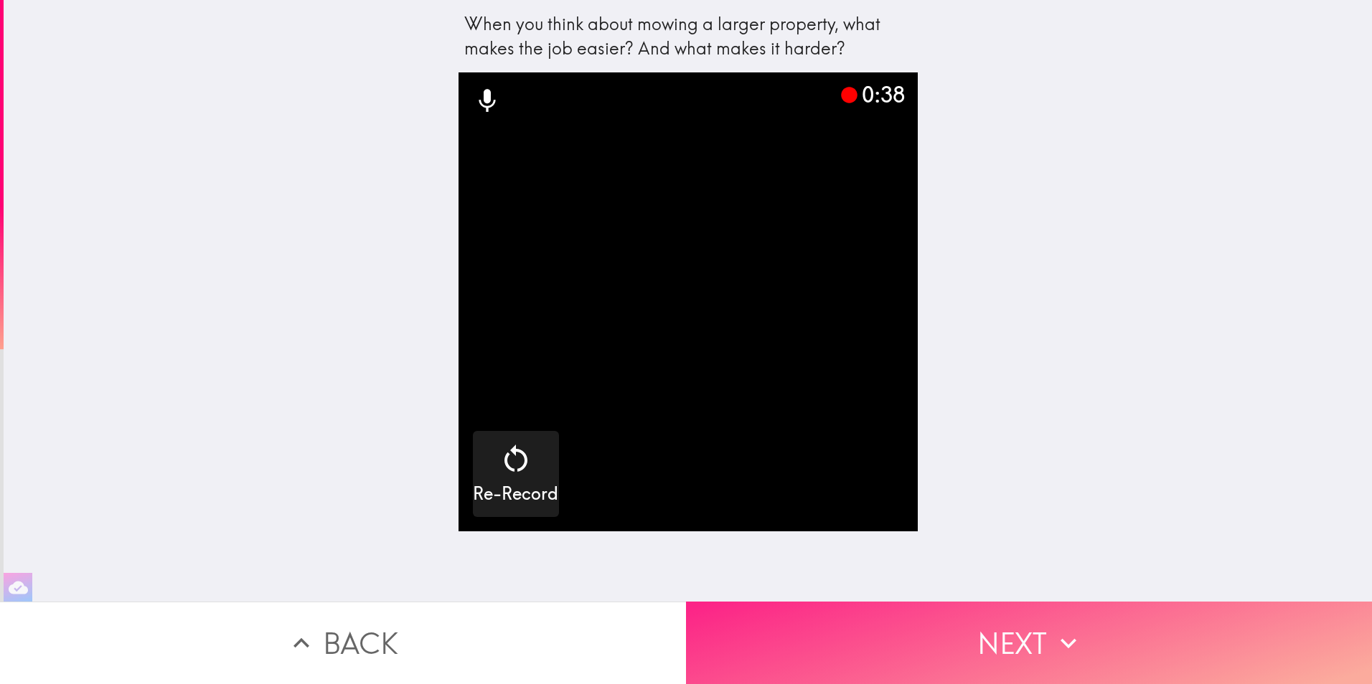
click at [954, 619] on button "Next" at bounding box center [1029, 643] width 686 height 82
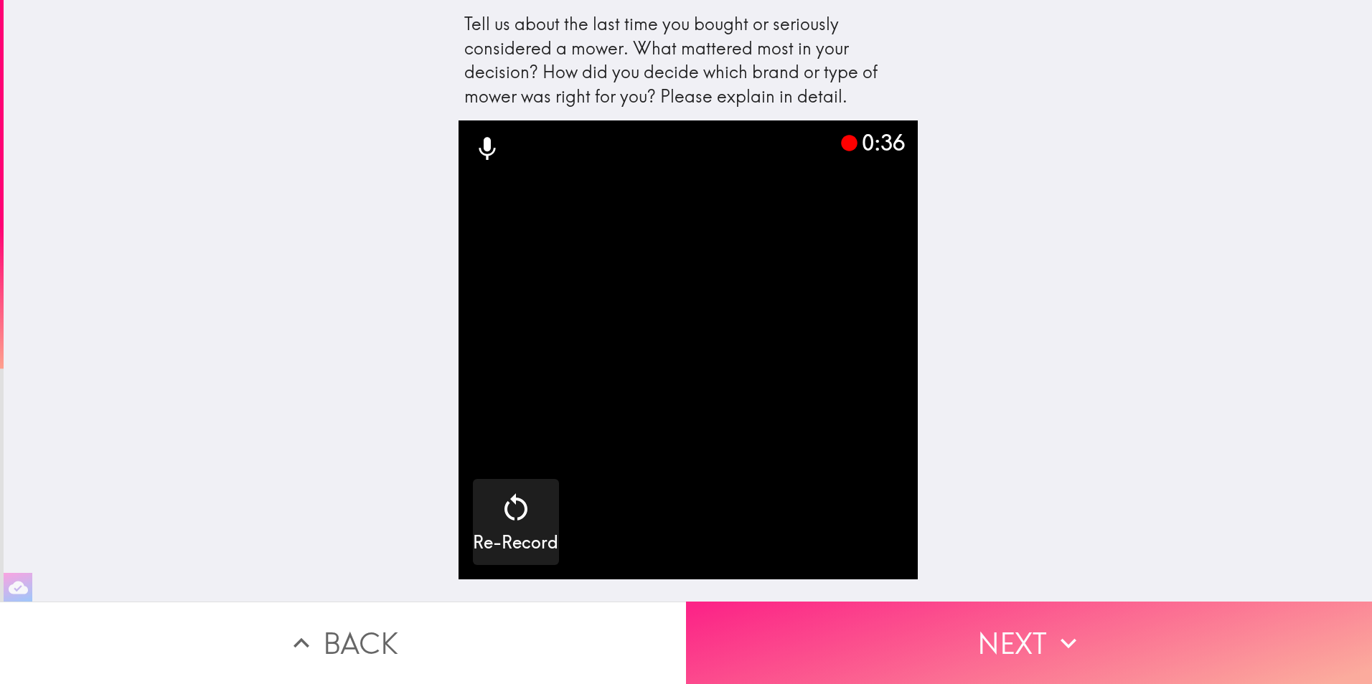
click at [974, 643] on button "Next" at bounding box center [1029, 643] width 686 height 82
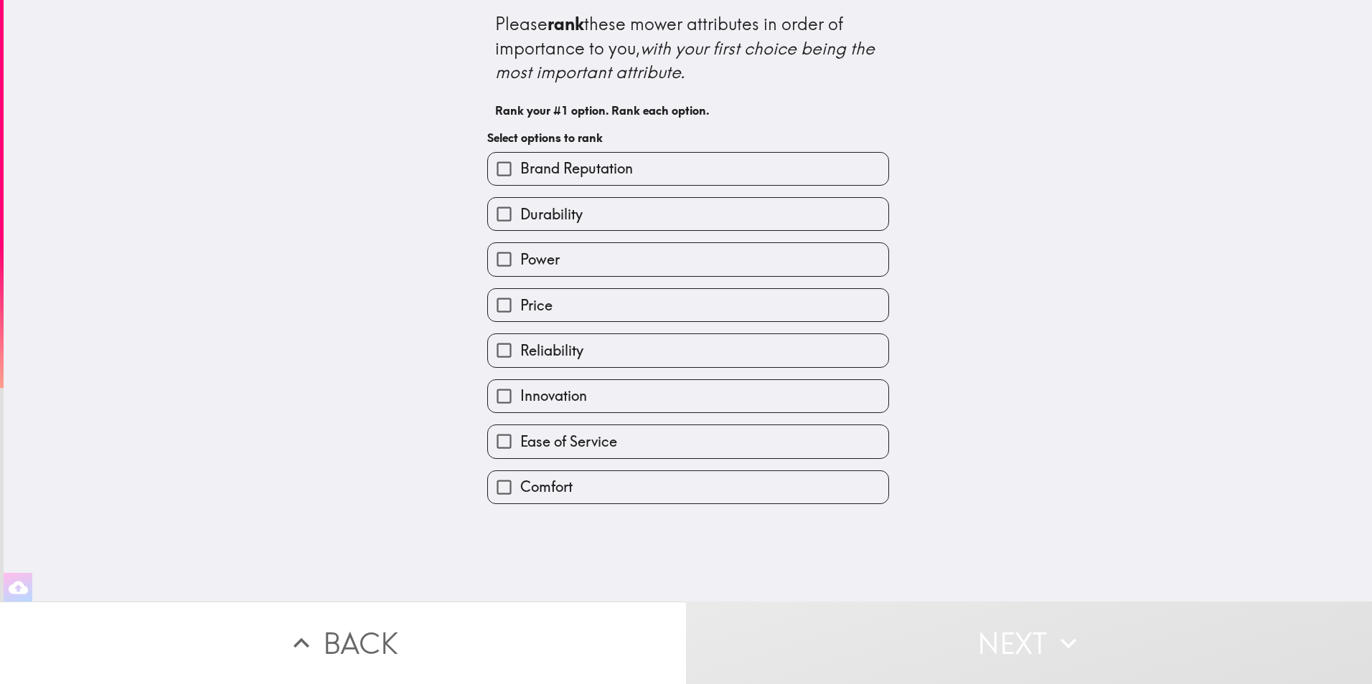
click at [496, 169] on input "Brand Reputation" at bounding box center [504, 169] width 32 height 32
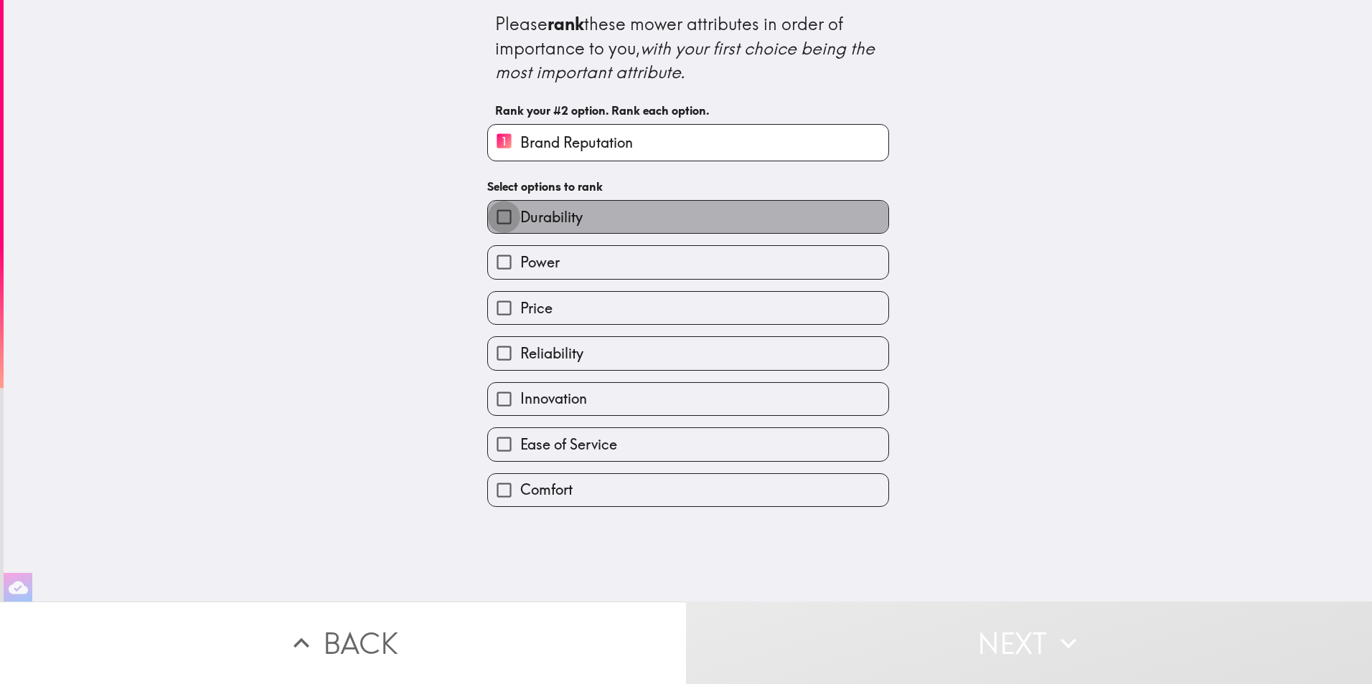
click at [488, 216] on input "Durability" at bounding box center [504, 217] width 32 height 32
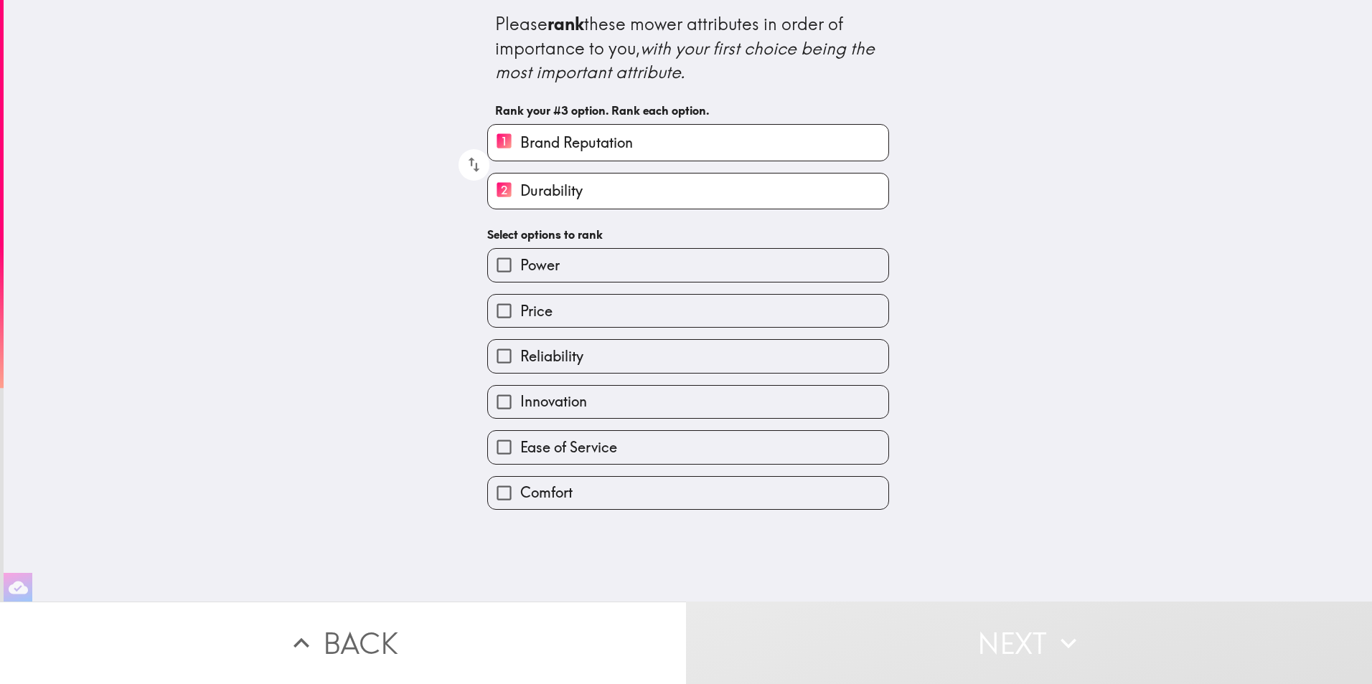
click at [494, 265] on input "Power" at bounding box center [504, 265] width 32 height 32
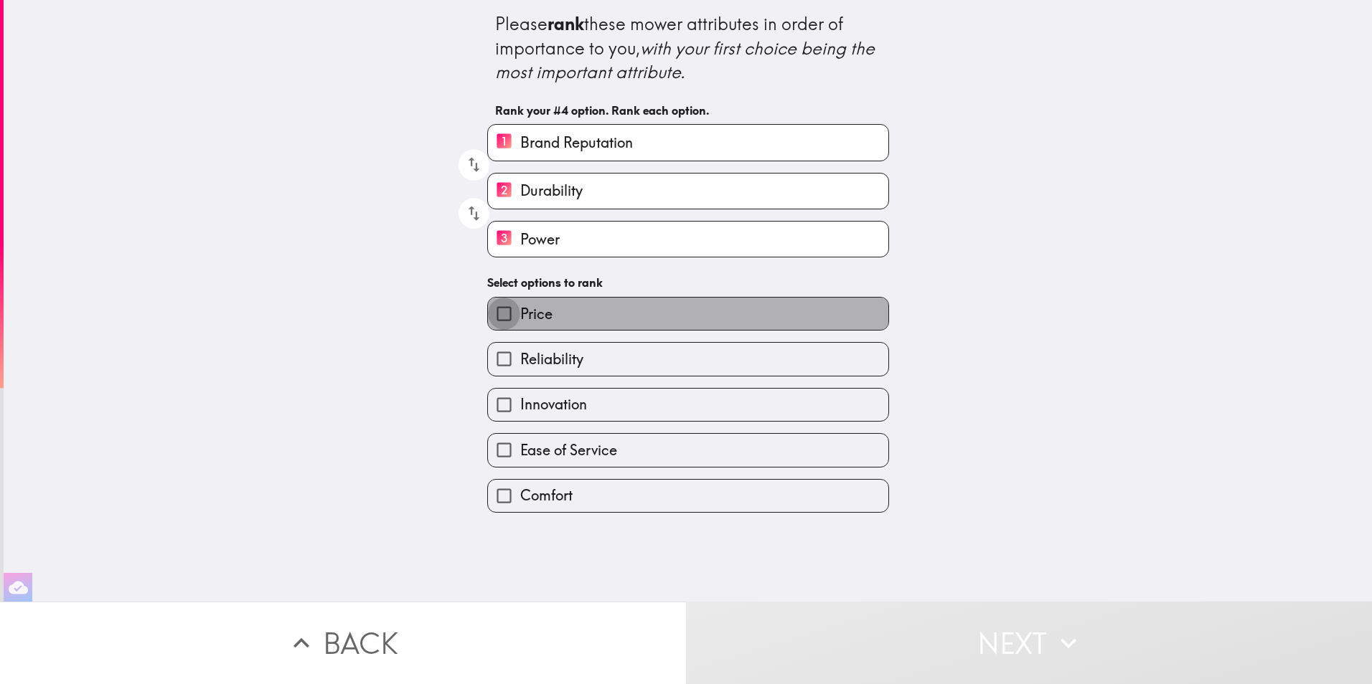
click at [492, 314] on input "Price" at bounding box center [504, 314] width 32 height 32
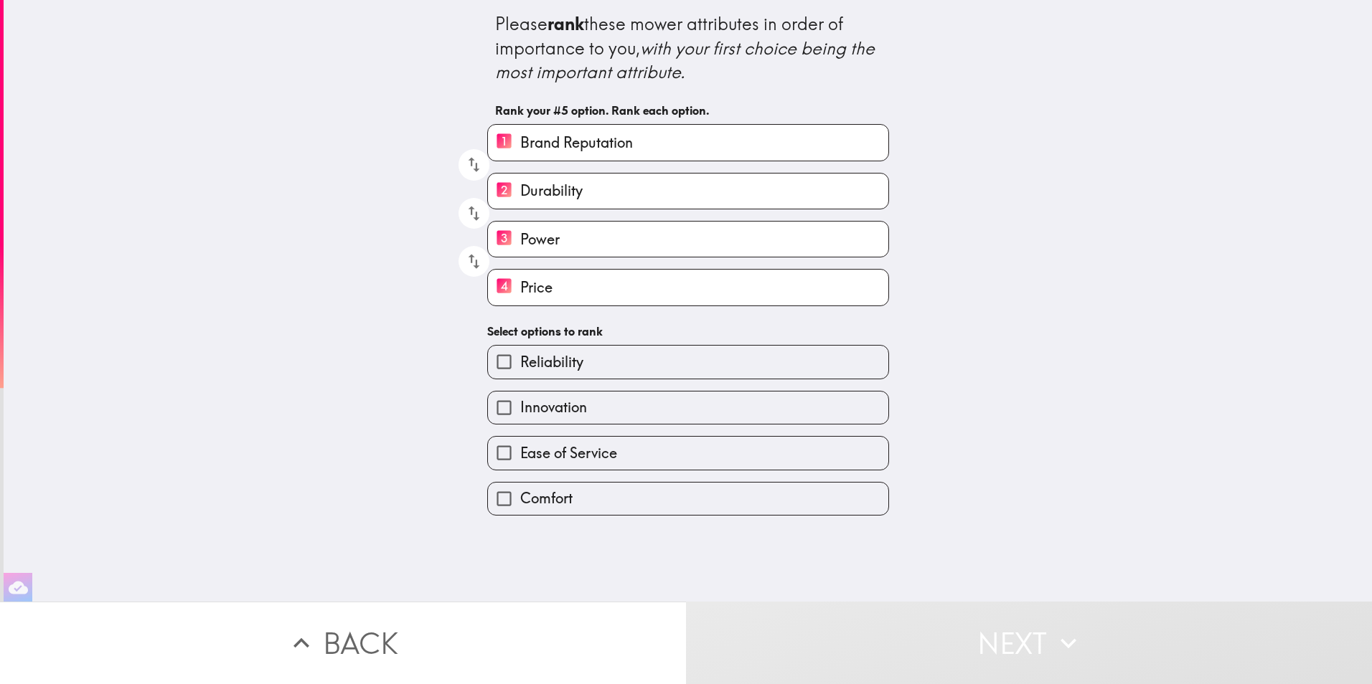
click at [499, 364] on input "Reliability" at bounding box center [504, 362] width 32 height 32
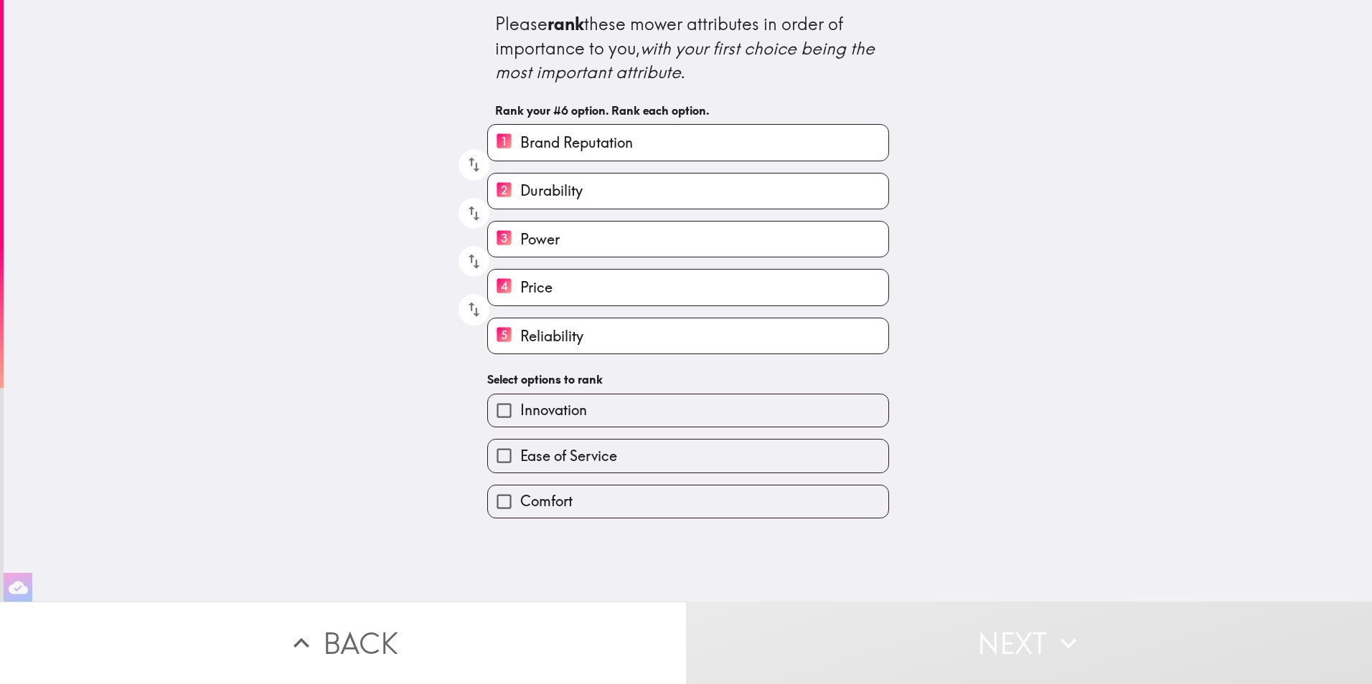
click at [491, 456] on input "Ease of Service" at bounding box center [504, 456] width 32 height 32
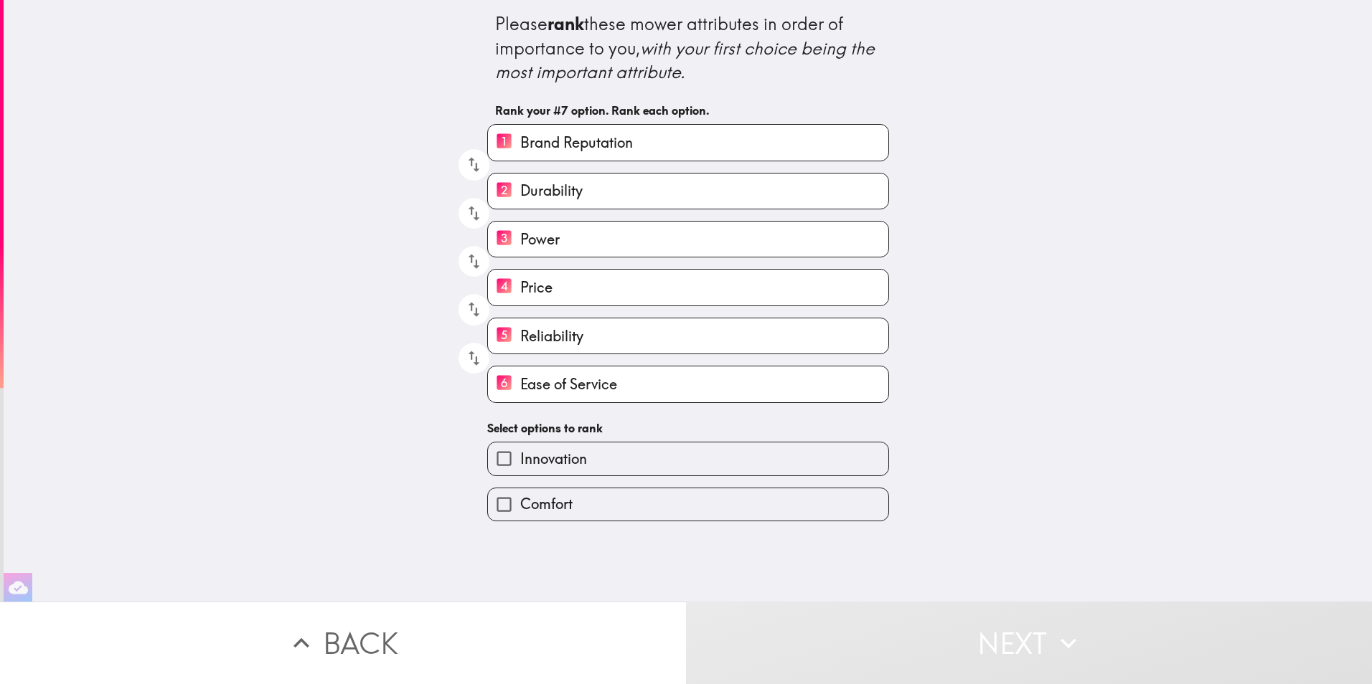
click at [493, 421] on h6 "Select options to rank" at bounding box center [688, 428] width 402 height 16
click at [492, 448] on input "Innovation" at bounding box center [504, 459] width 32 height 32
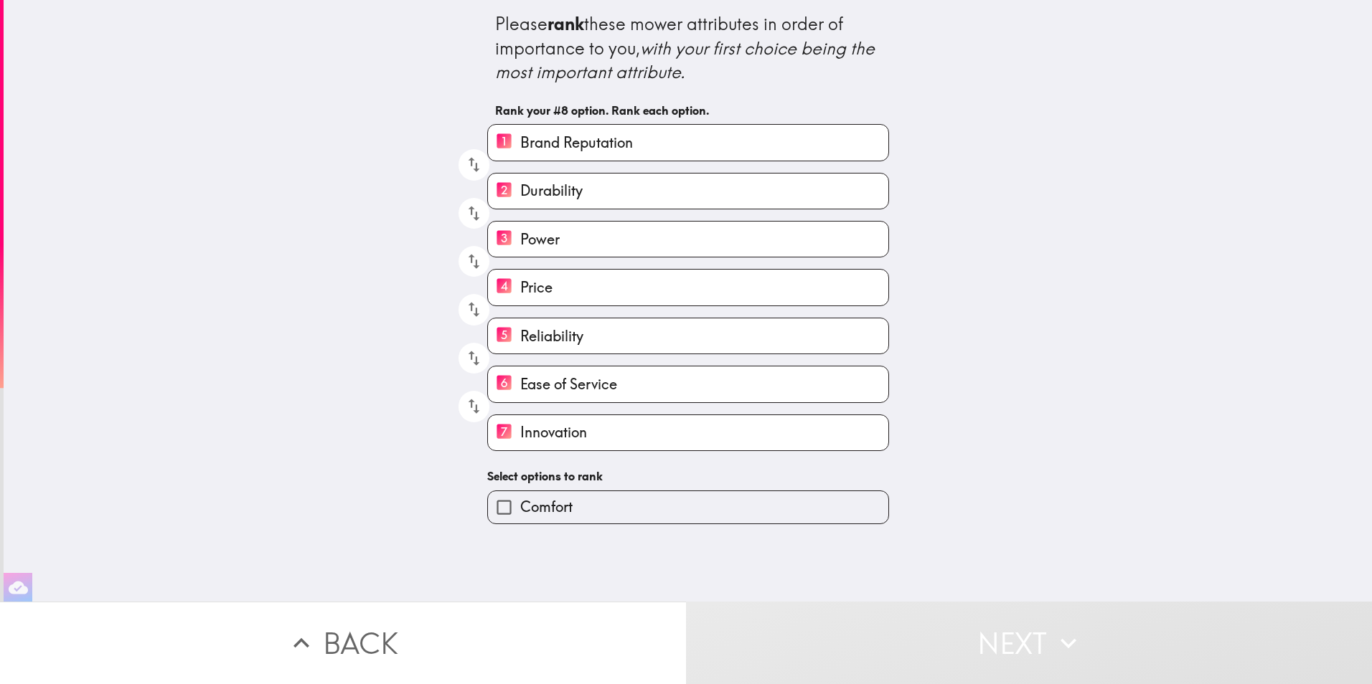
click at [491, 506] on input "Comfort" at bounding box center [504, 507] width 32 height 32
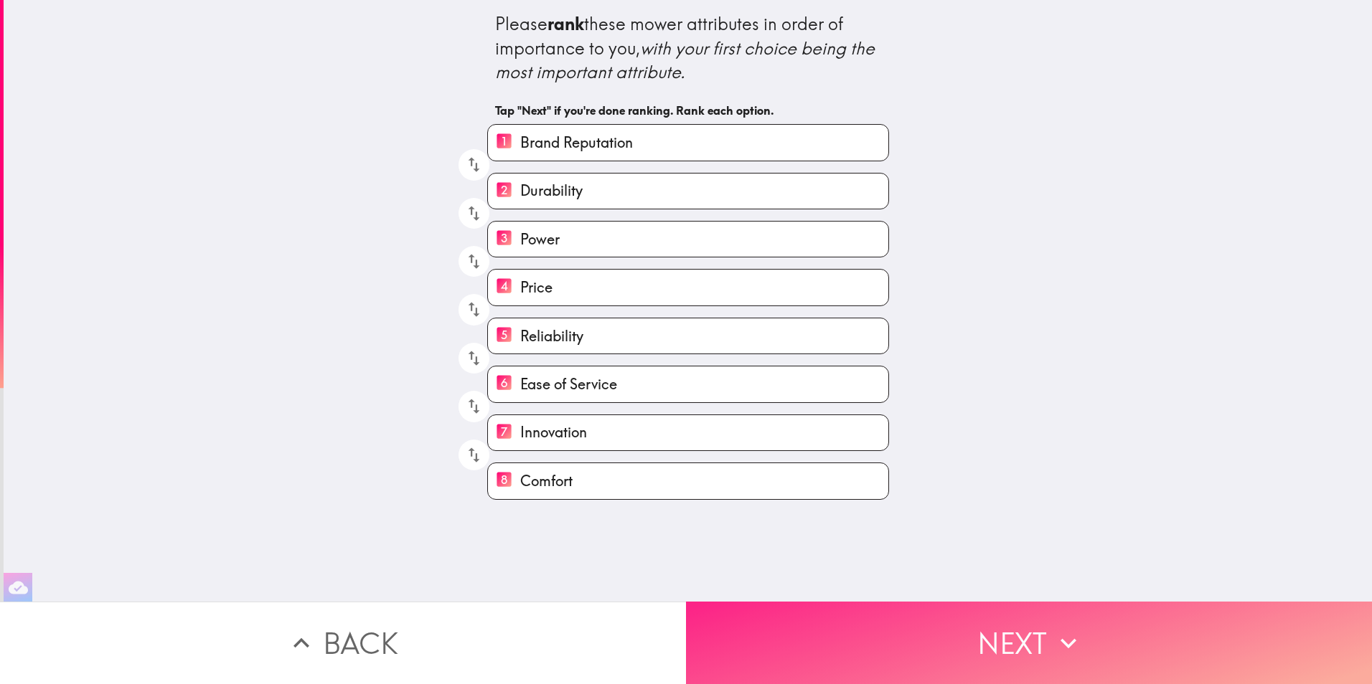
click at [1017, 648] on button "Next" at bounding box center [1029, 643] width 686 height 82
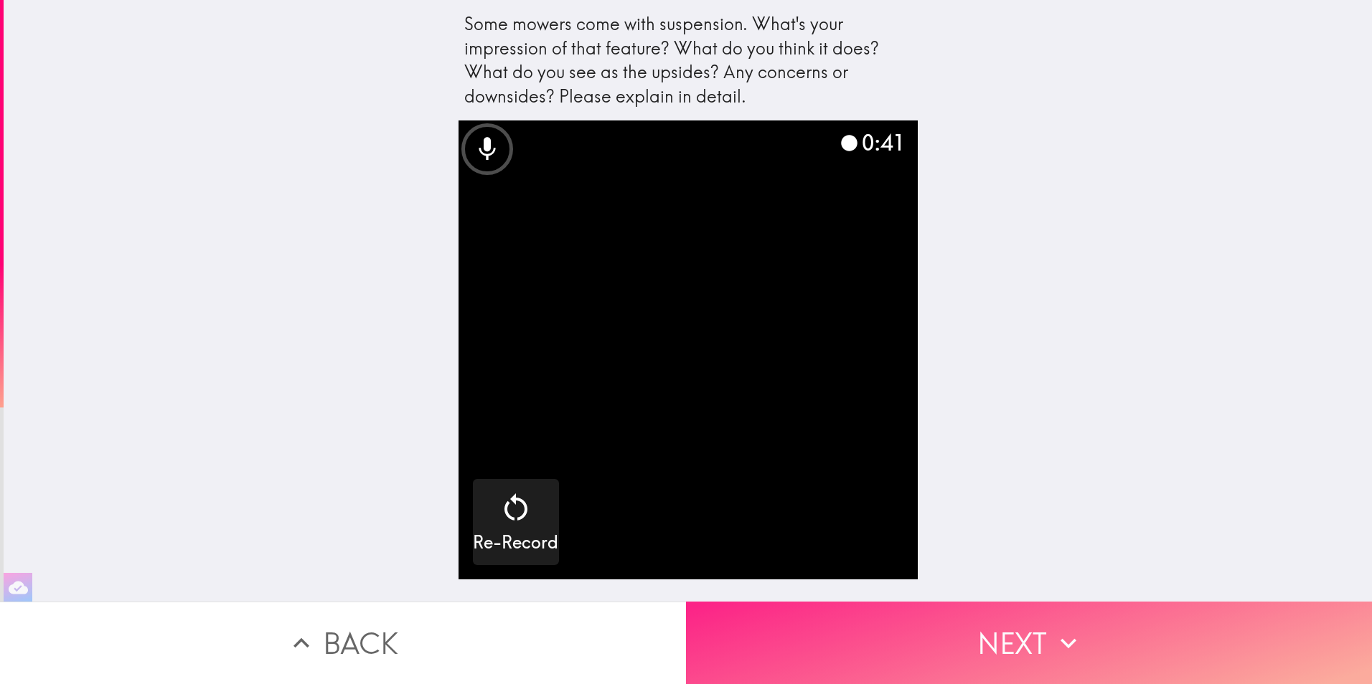
click at [1019, 622] on button "Next" at bounding box center [1029, 643] width 686 height 82
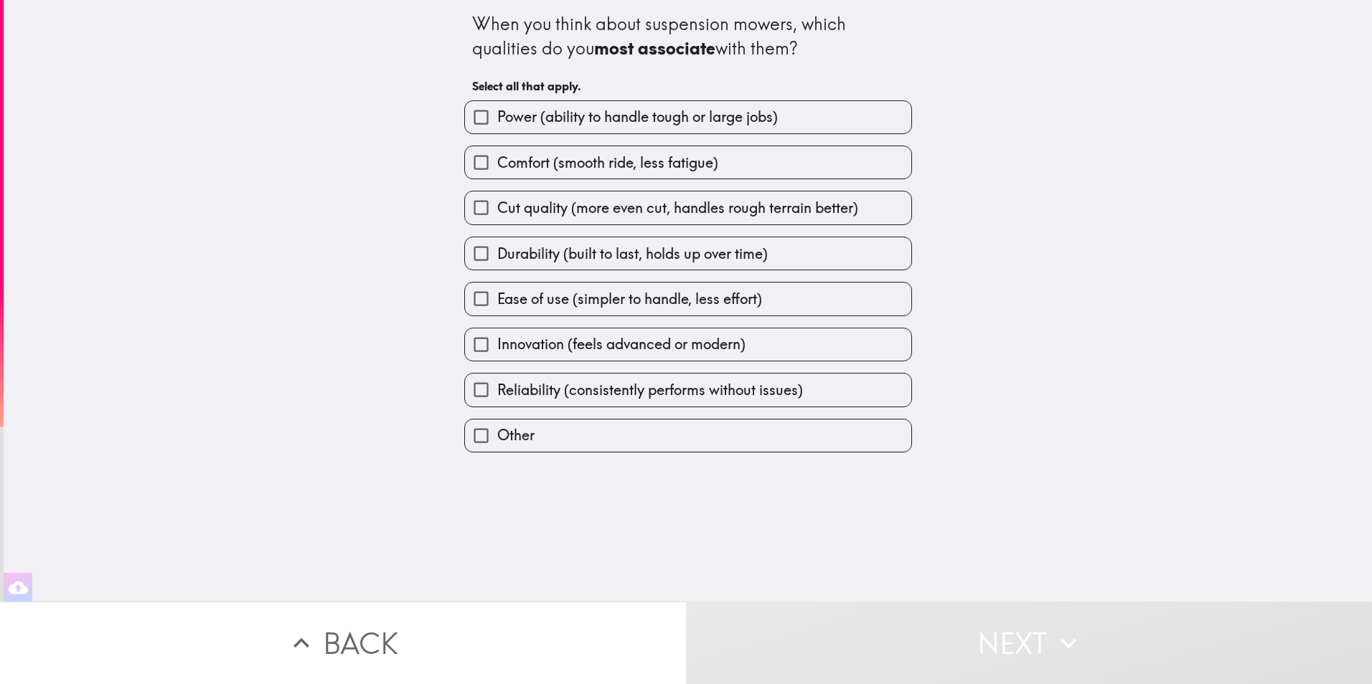
click at [468, 121] on input "Power (ability to handle tough or large jobs)" at bounding box center [481, 117] width 32 height 32
checkbox input "true"
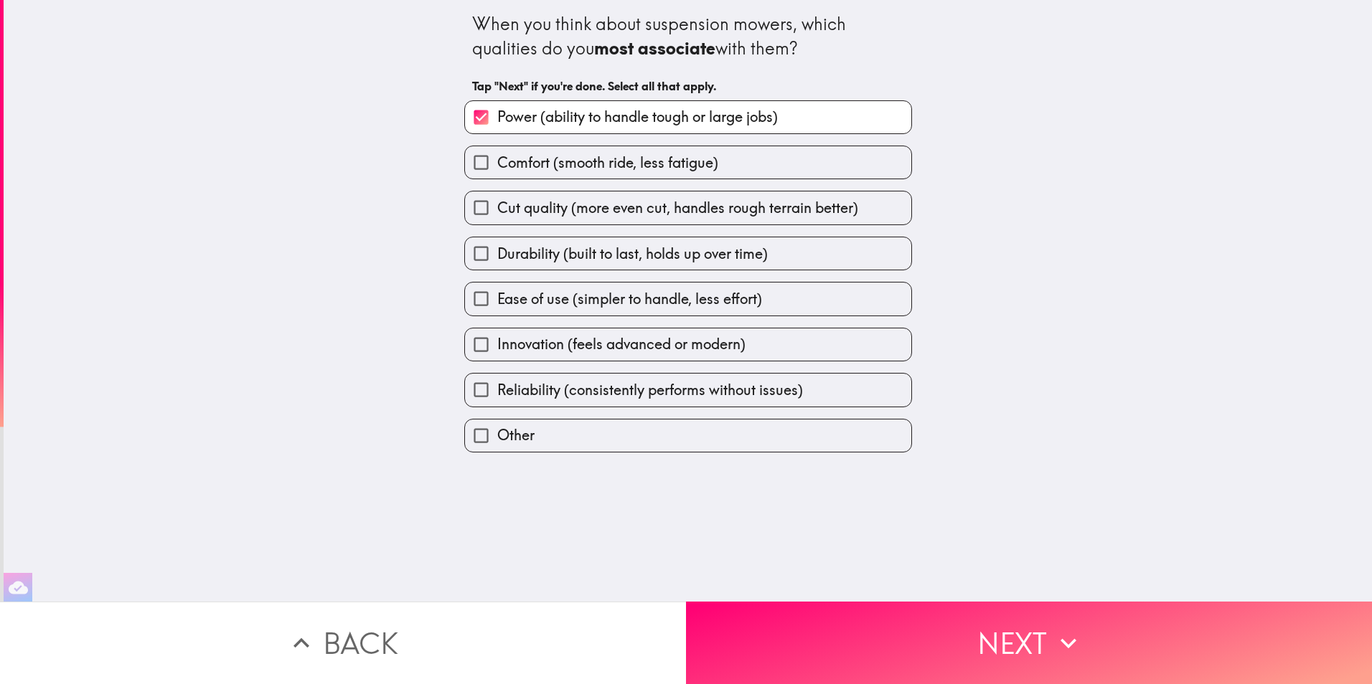
click at [465, 153] on input "Comfort (smooth ride, less fatigue)" at bounding box center [481, 162] width 32 height 32
checkbox input "true"
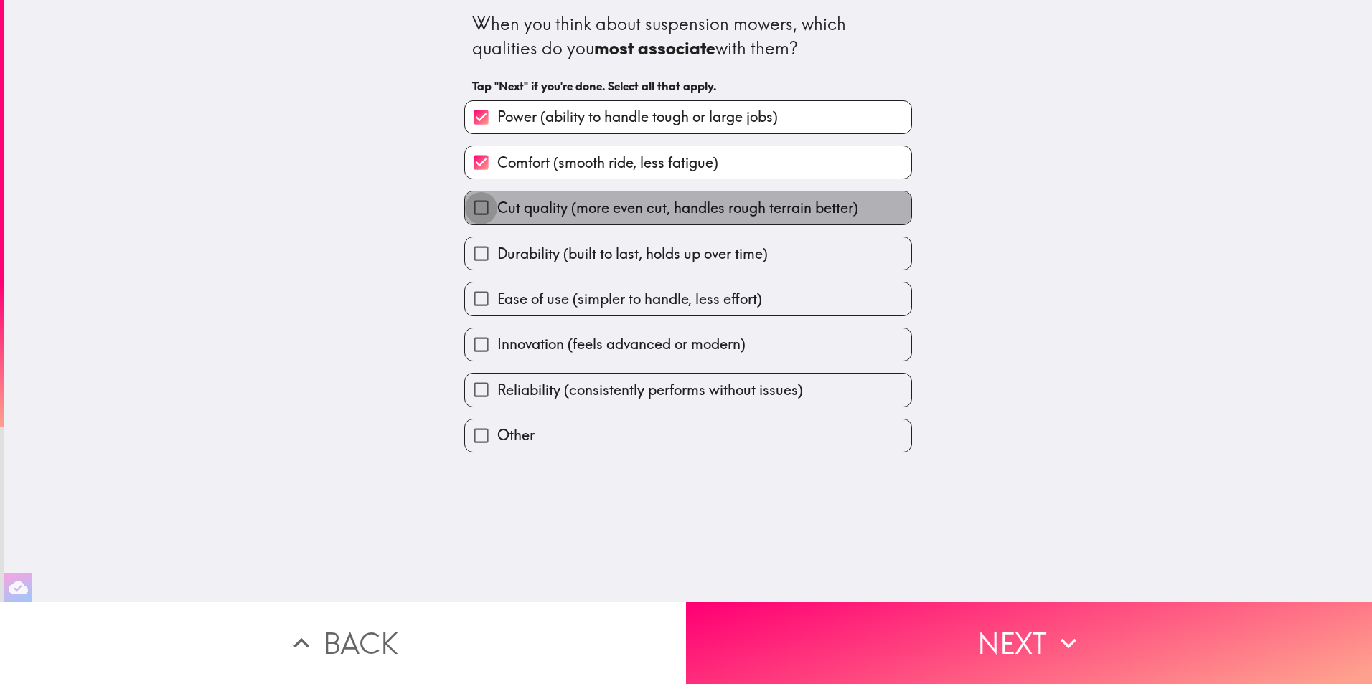
click at [465, 200] on input "Cut quality (more even cut, handles rough terrain better)" at bounding box center [481, 208] width 32 height 32
checkbox input "true"
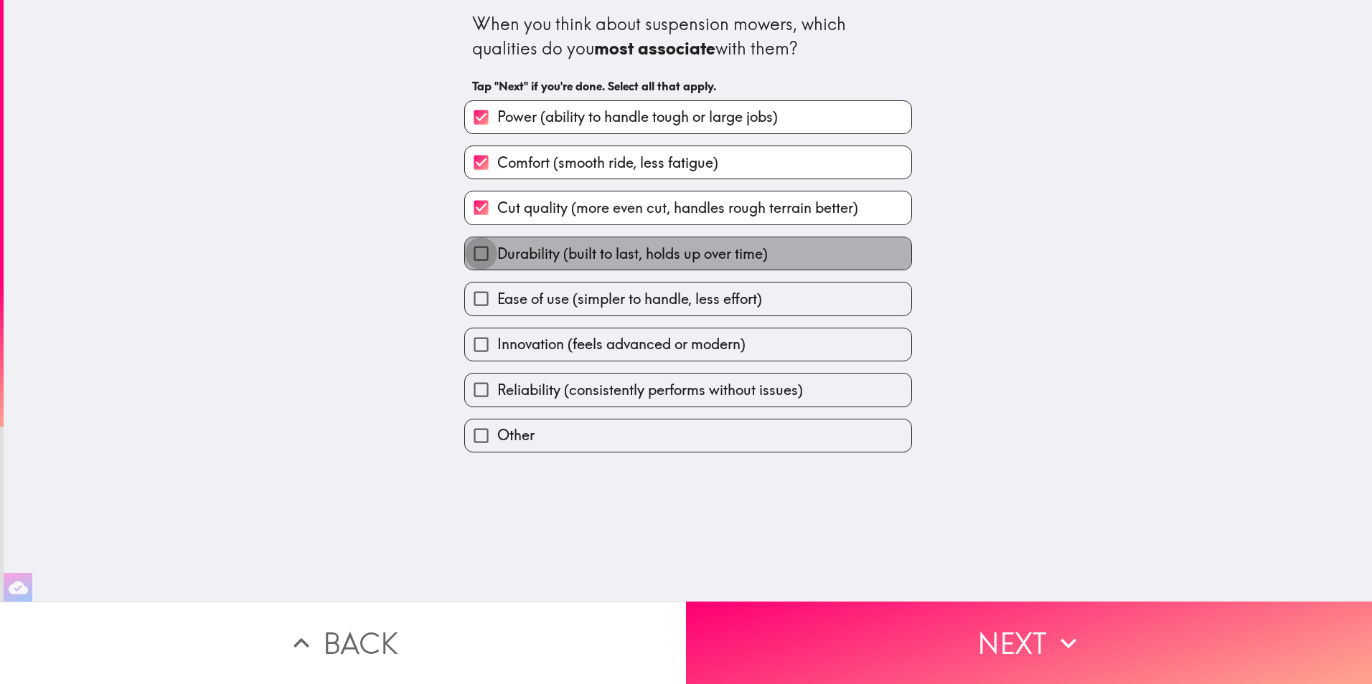
click at [471, 255] on input "Durability (built to last, holds up over time)" at bounding box center [481, 253] width 32 height 32
checkbox input "true"
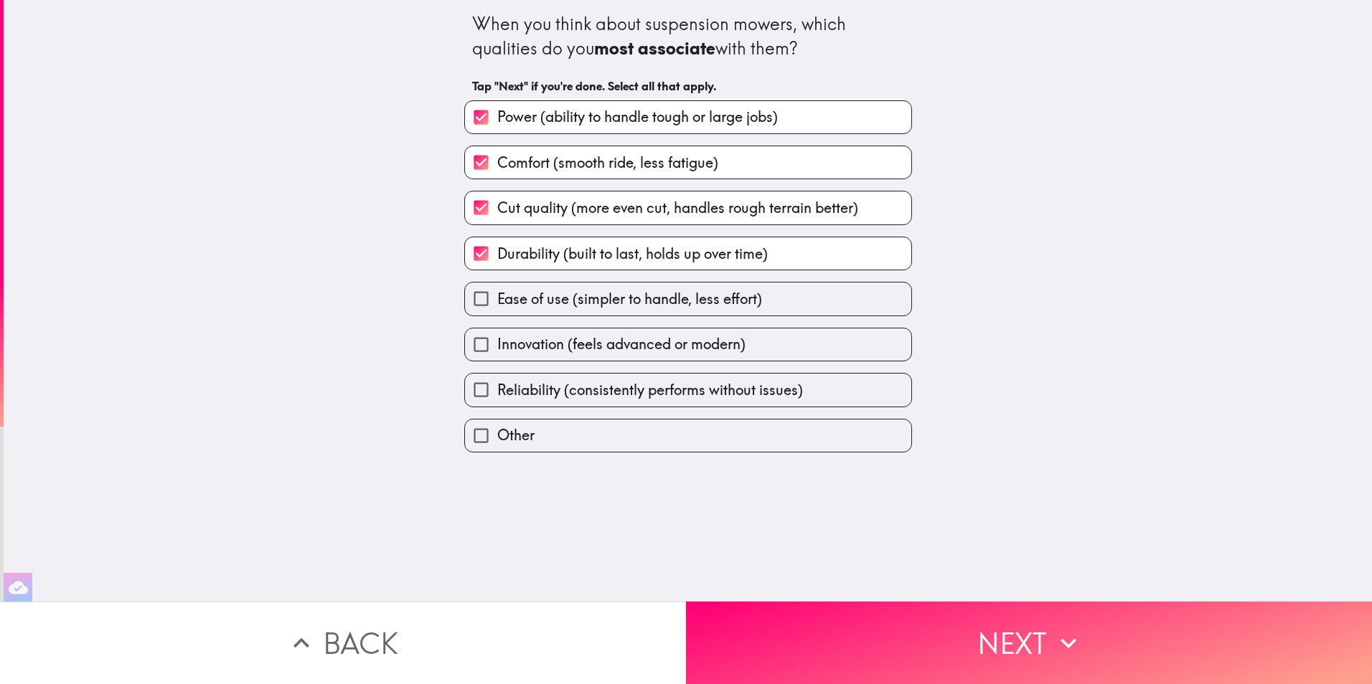
click at [465, 298] on input "Ease of use (simpler to handle, less effort)" at bounding box center [481, 299] width 32 height 32
checkbox input "true"
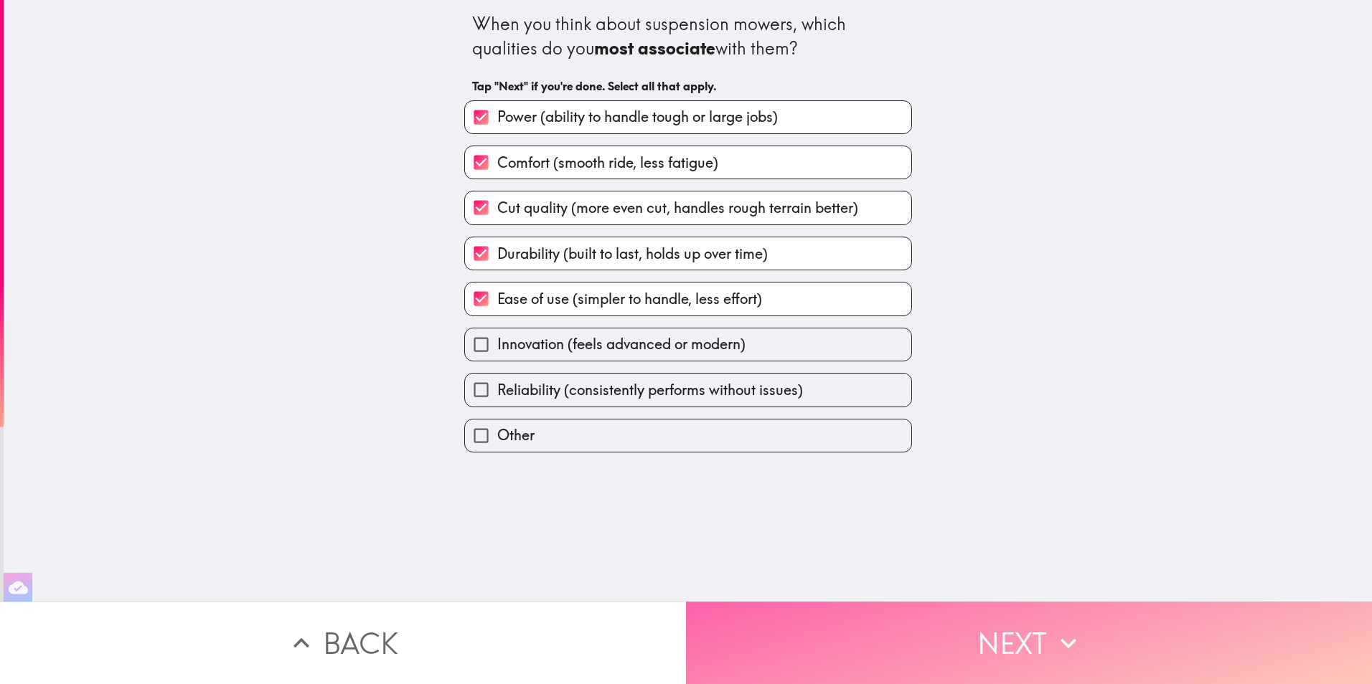
click at [824, 640] on button "Next" at bounding box center [1029, 643] width 686 height 82
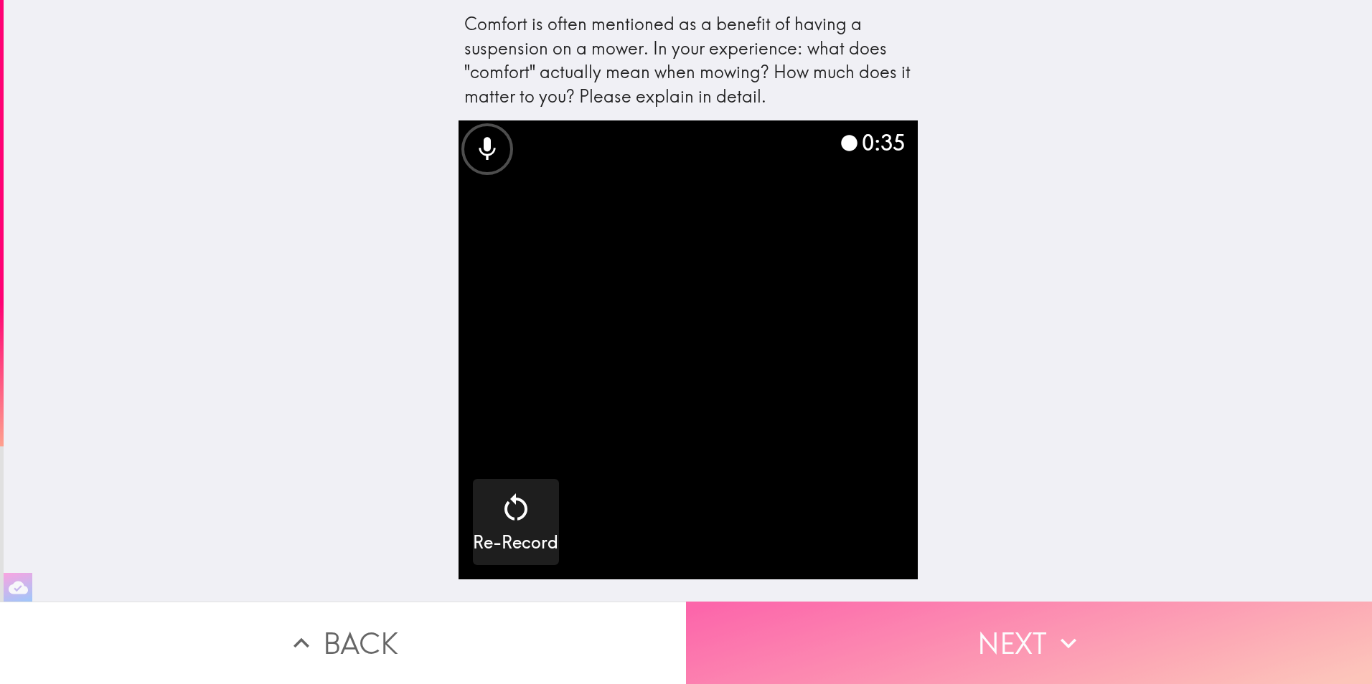
click at [861, 617] on button "Next" at bounding box center [1029, 643] width 686 height 82
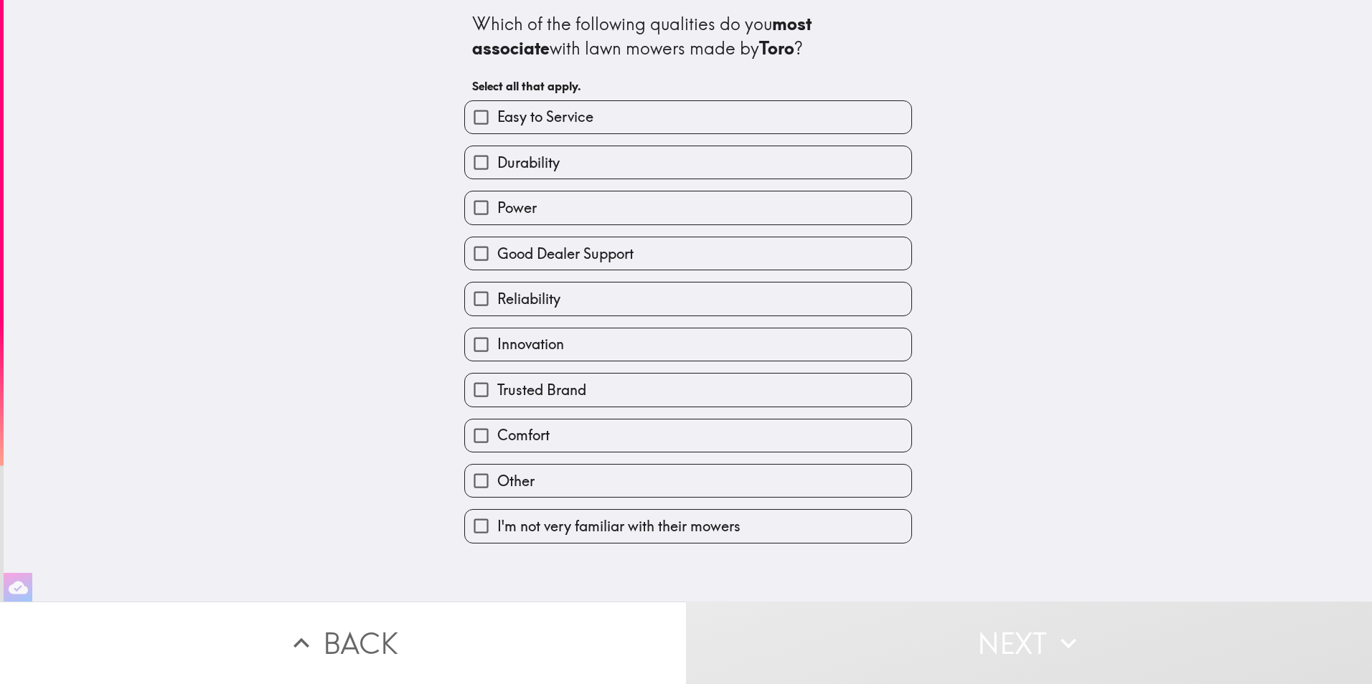
click at [470, 346] on input "Innovation" at bounding box center [481, 345] width 32 height 32
checkbox input "true"
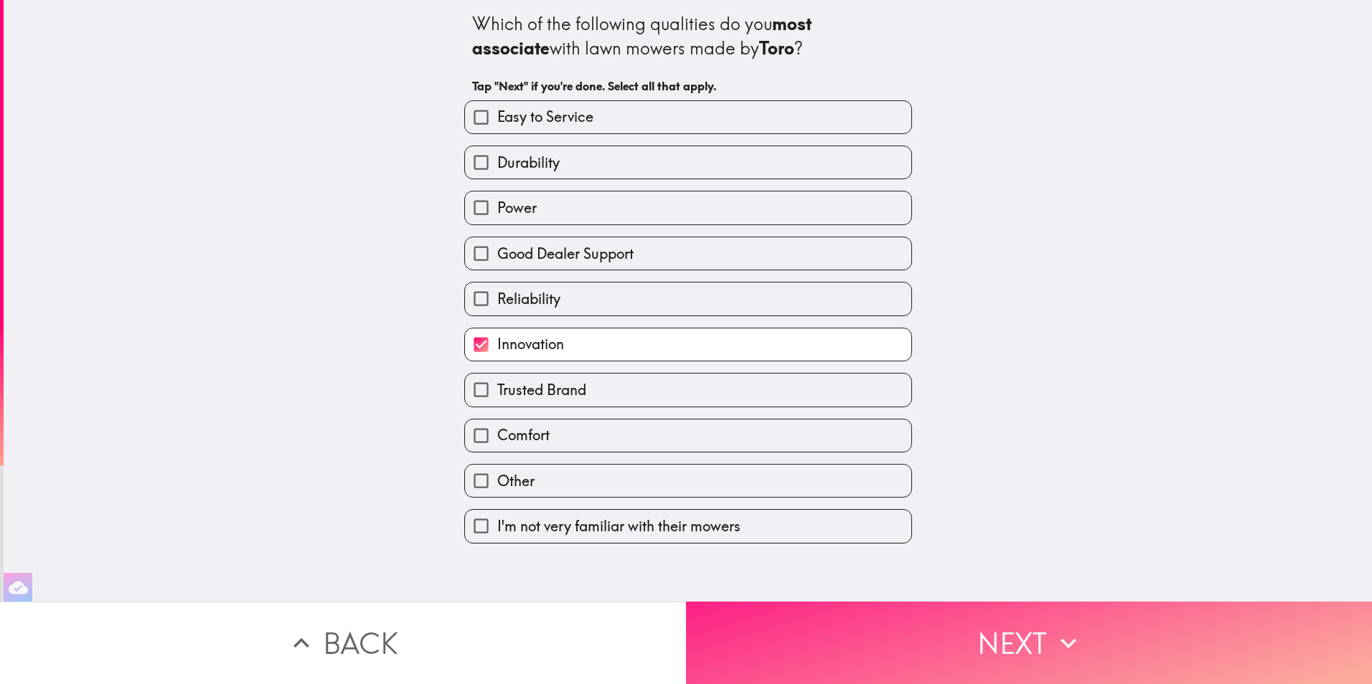
click at [841, 636] on button "Next" at bounding box center [1029, 643] width 686 height 82
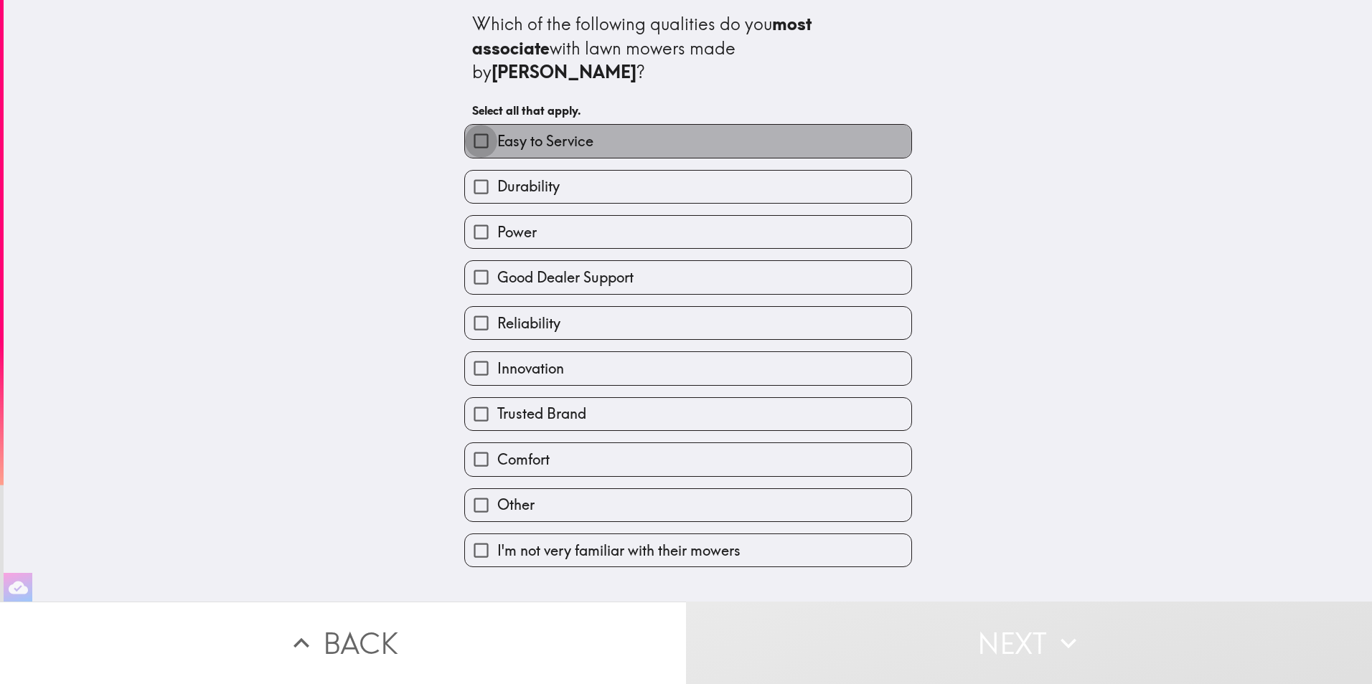
click at [473, 125] on input "Easy to Service" at bounding box center [481, 141] width 32 height 32
checkbox input "true"
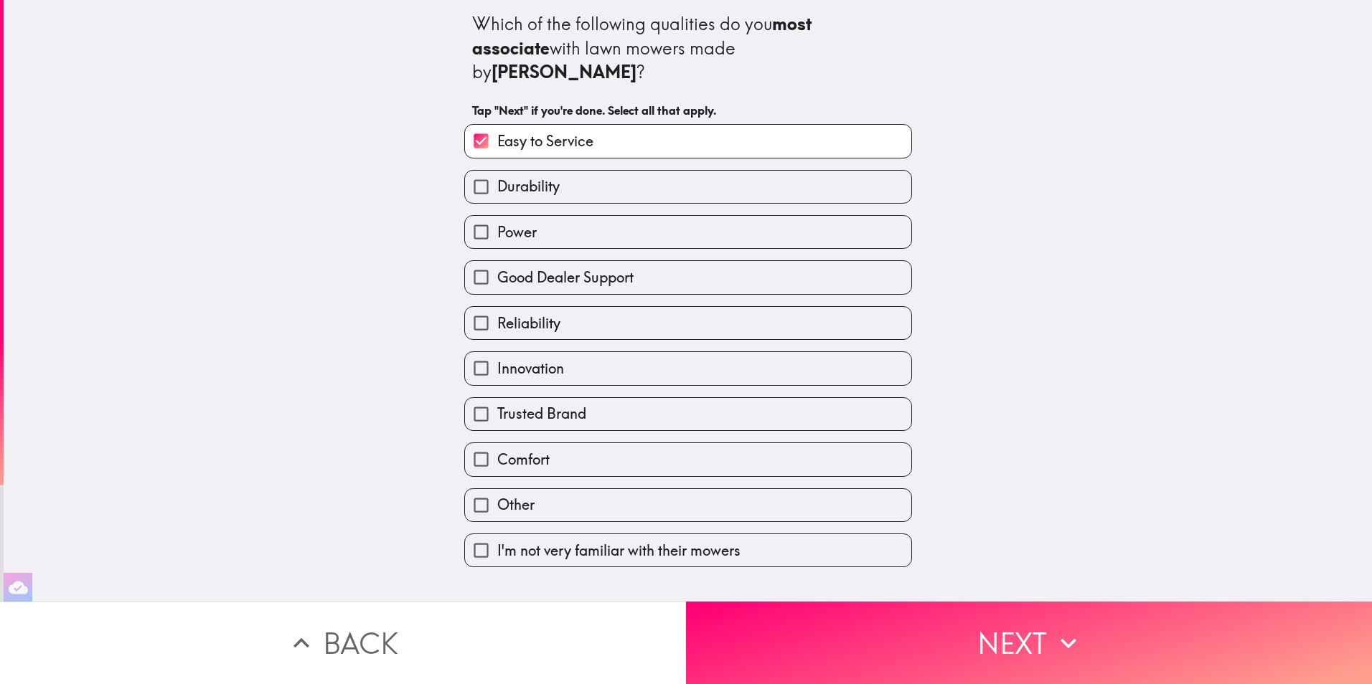
click at [468, 171] on input "Durability" at bounding box center [481, 187] width 32 height 32
checkbox input "true"
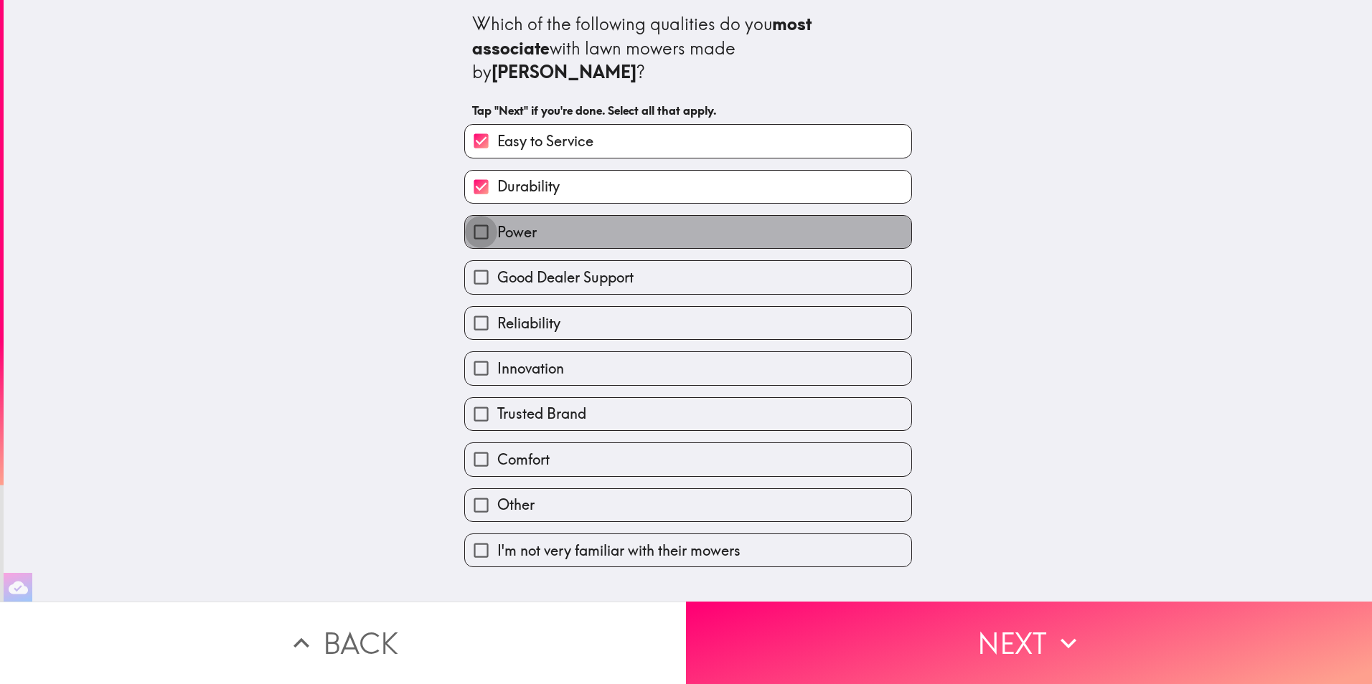
drag, startPoint x: 457, startPoint y: 205, endPoint x: 470, endPoint y: 214, distance: 15.5
click at [465, 216] on input "Power" at bounding box center [481, 232] width 32 height 32
checkbox input "true"
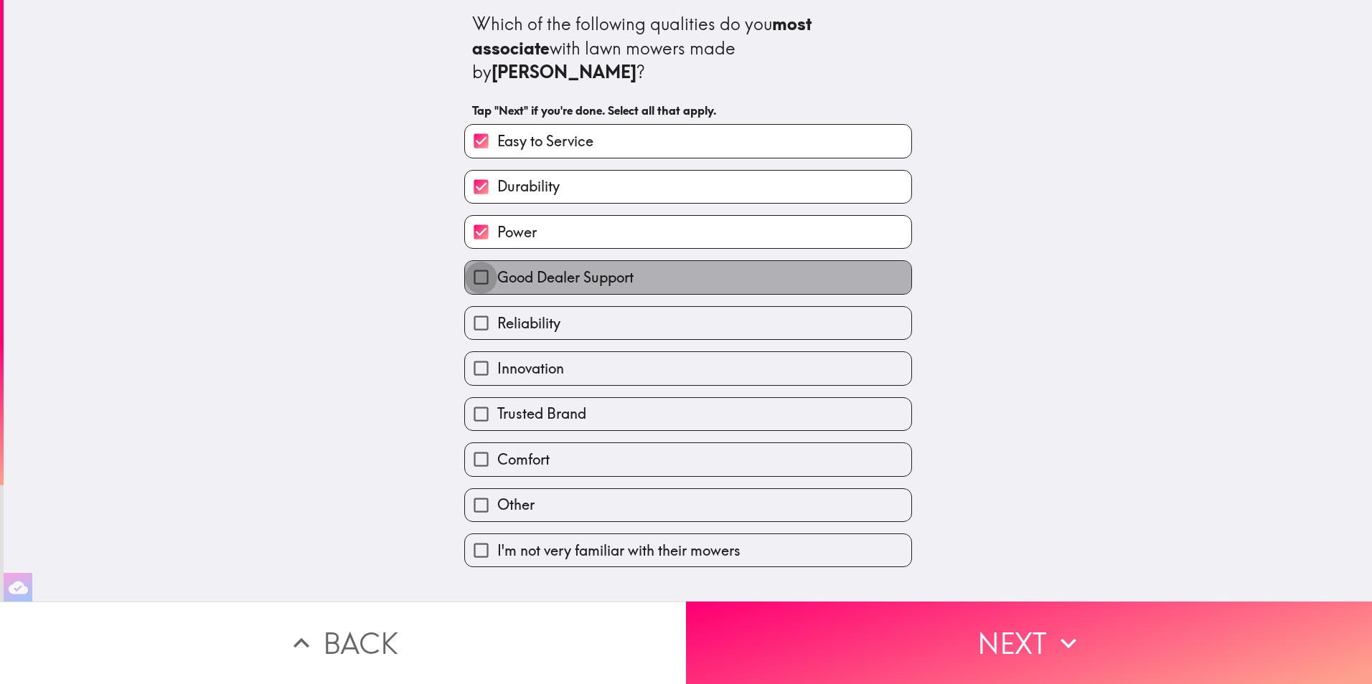
click at [465, 261] on input "Good Dealer Support" at bounding box center [481, 277] width 32 height 32
checkbox input "true"
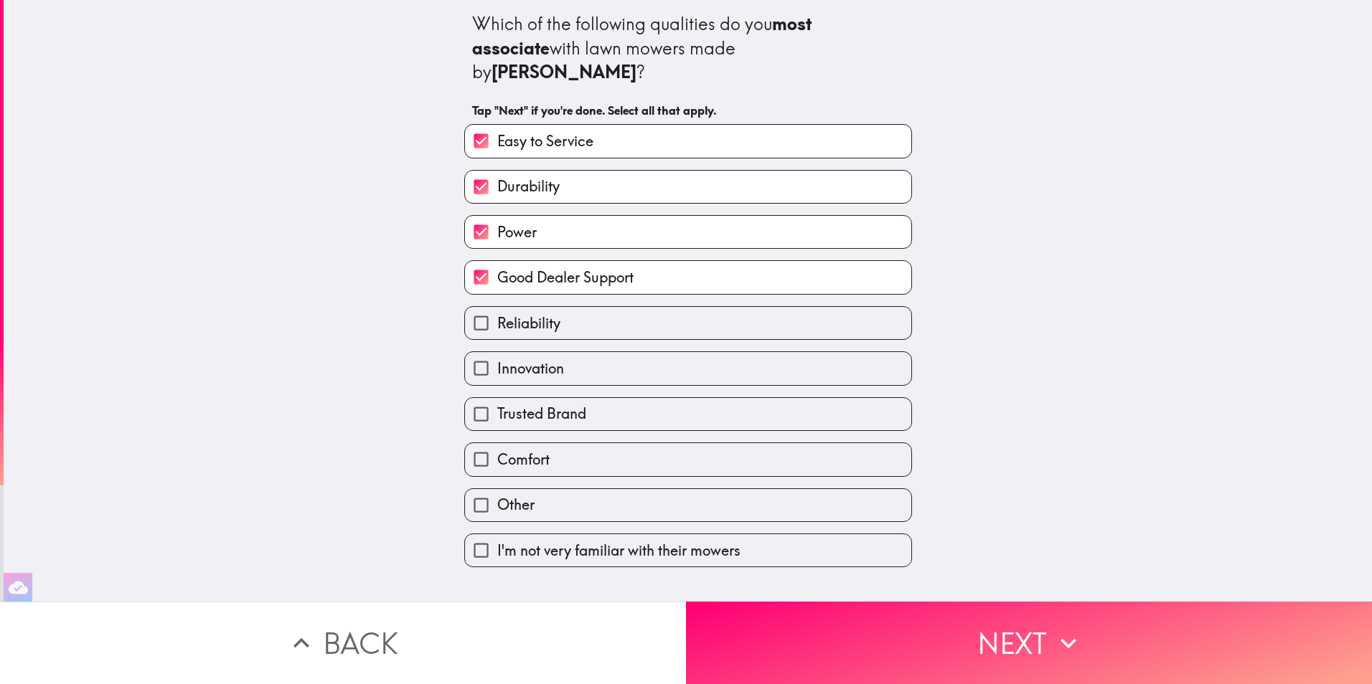
drag, startPoint x: 474, startPoint y: 291, endPoint x: 473, endPoint y: 303, distance: 12.2
click at [474, 307] on input "Reliability" at bounding box center [481, 323] width 32 height 32
checkbox input "true"
click at [467, 352] on input "Innovation" at bounding box center [481, 368] width 32 height 32
checkbox input "true"
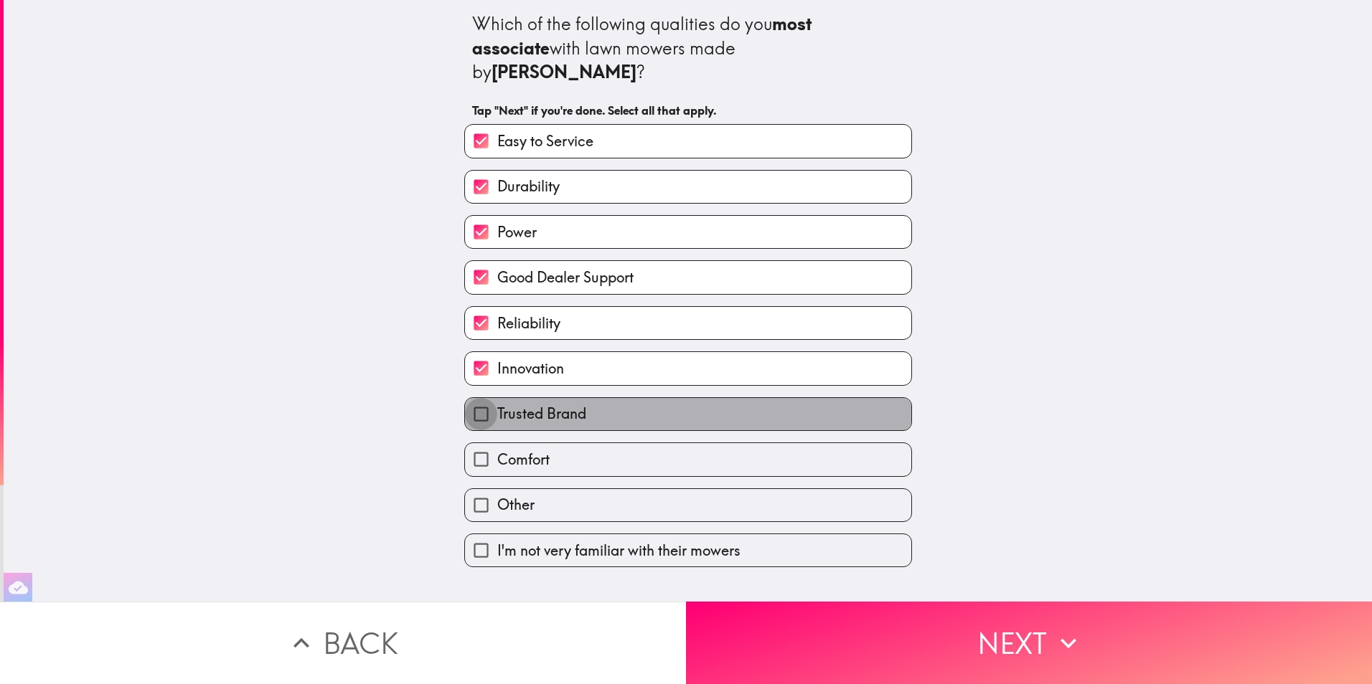
click at [465, 398] on input "Trusted Brand" at bounding box center [481, 414] width 32 height 32
checkbox input "true"
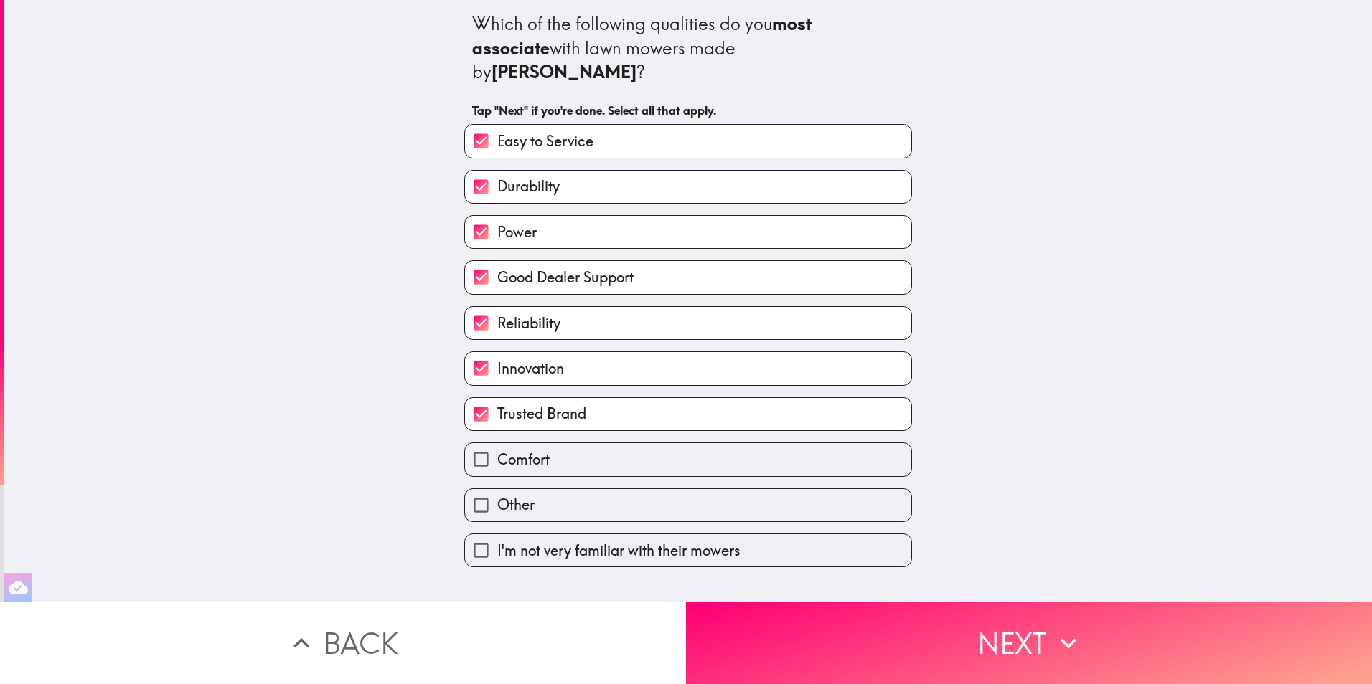
click at [465, 443] on input "Comfort" at bounding box center [481, 459] width 32 height 32
checkbox input "true"
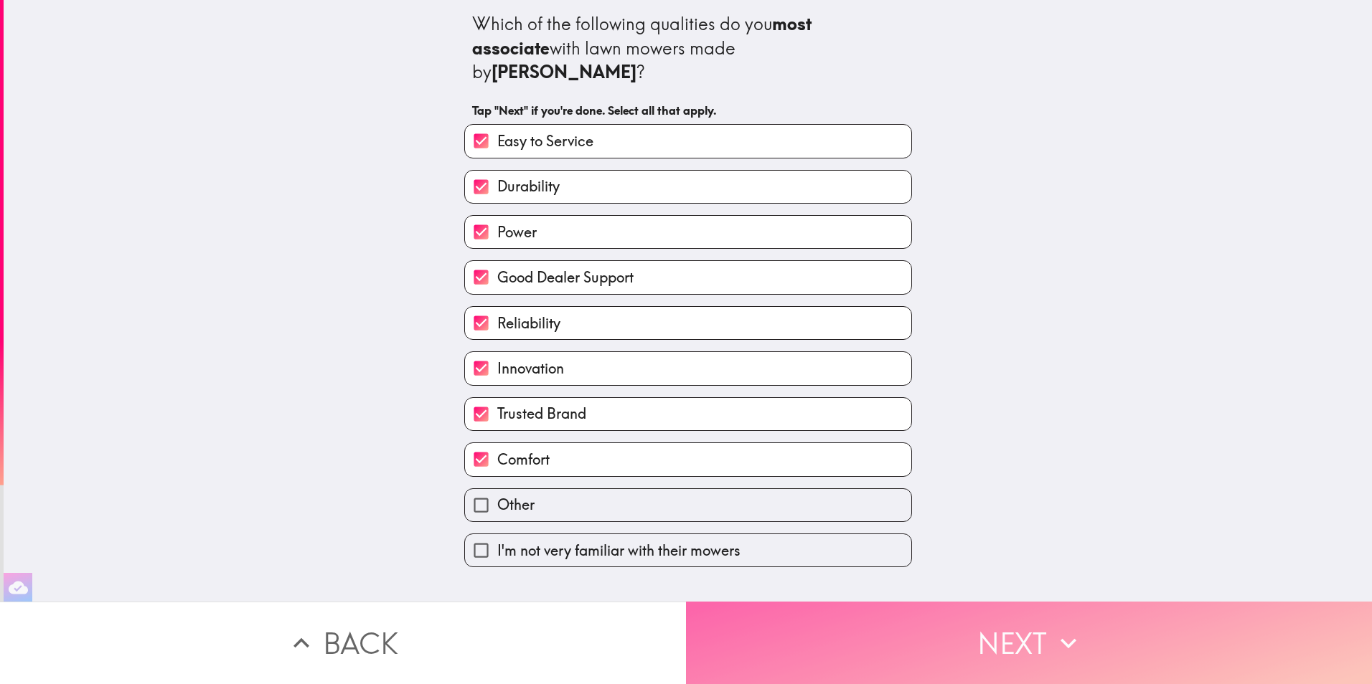
click at [872, 635] on button "Next" at bounding box center [1029, 643] width 686 height 82
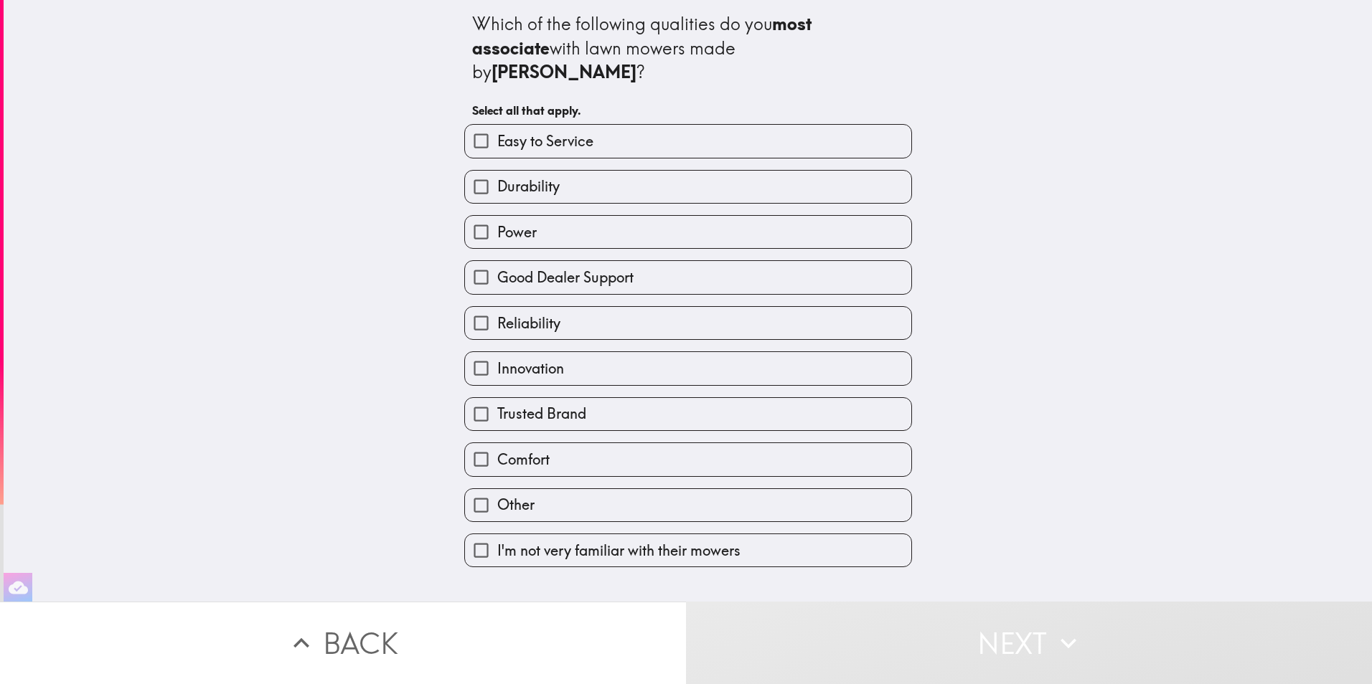
click at [465, 398] on input "Trusted Brand" at bounding box center [481, 414] width 32 height 32
checkbox input "true"
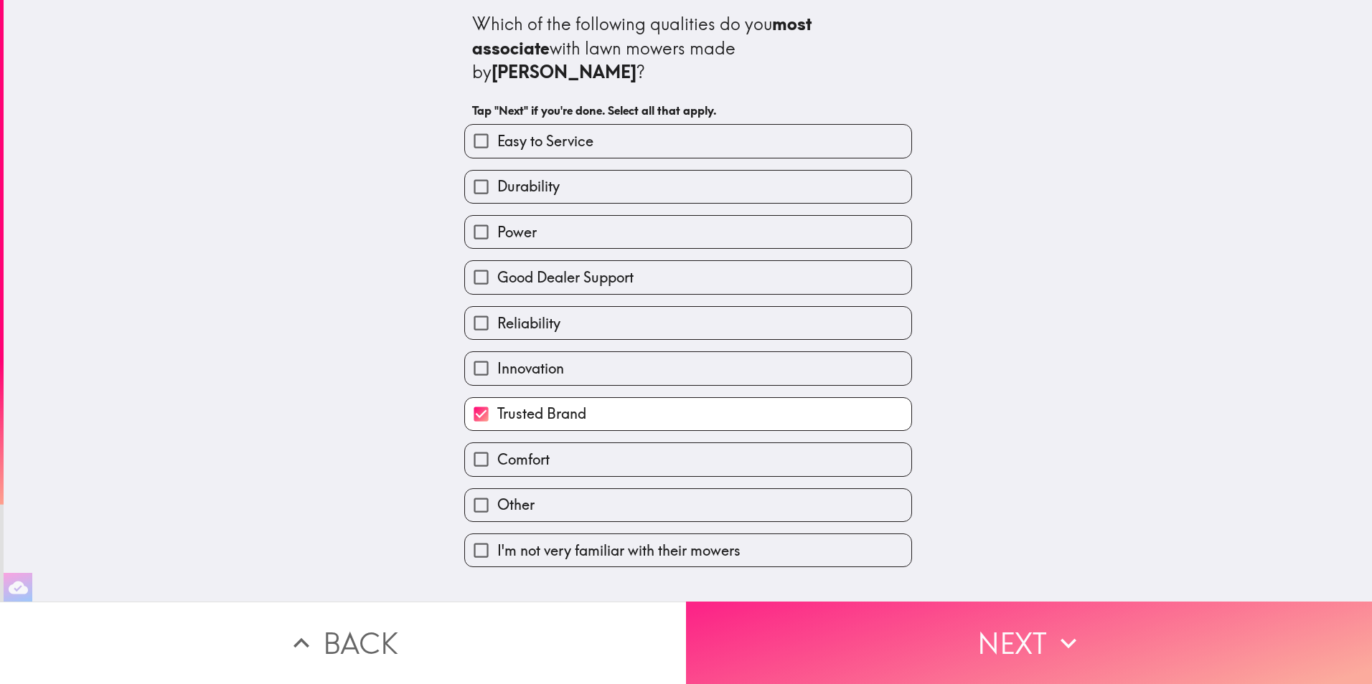
click at [858, 657] on button "Next" at bounding box center [1029, 643] width 686 height 82
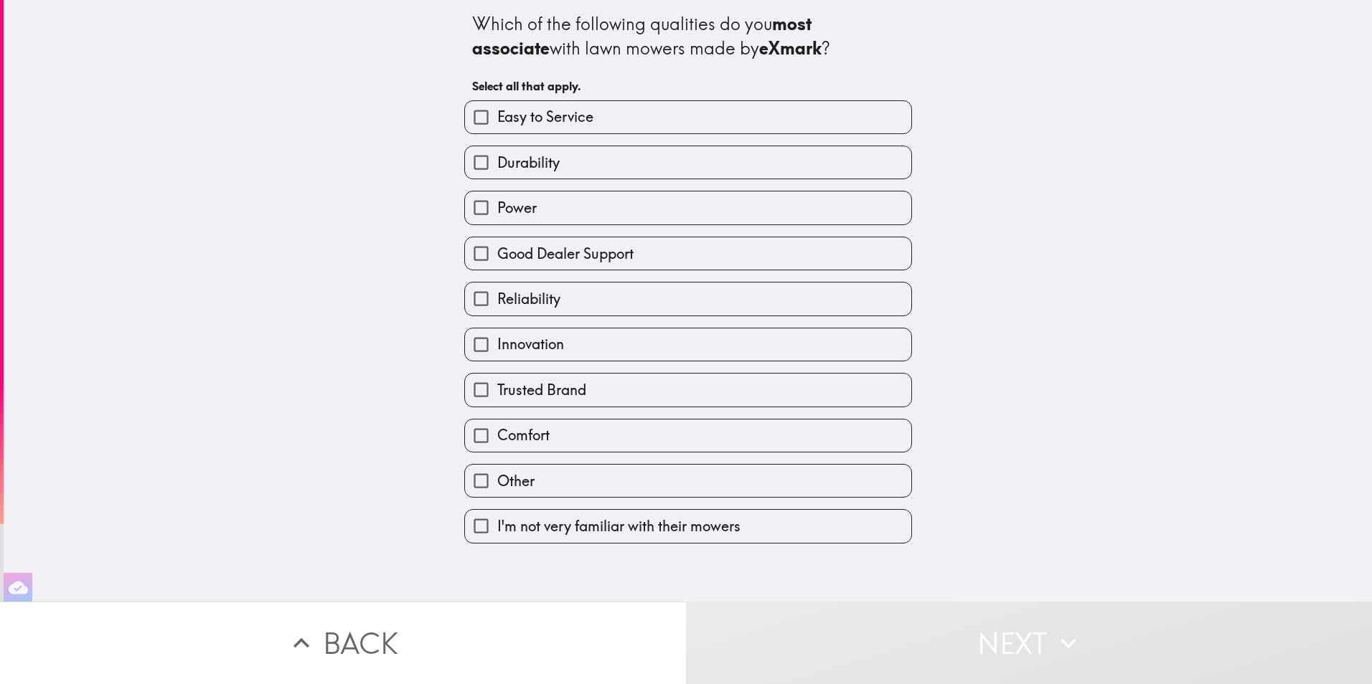
click at [470, 163] on input "Durability" at bounding box center [481, 162] width 32 height 32
checkbox input "true"
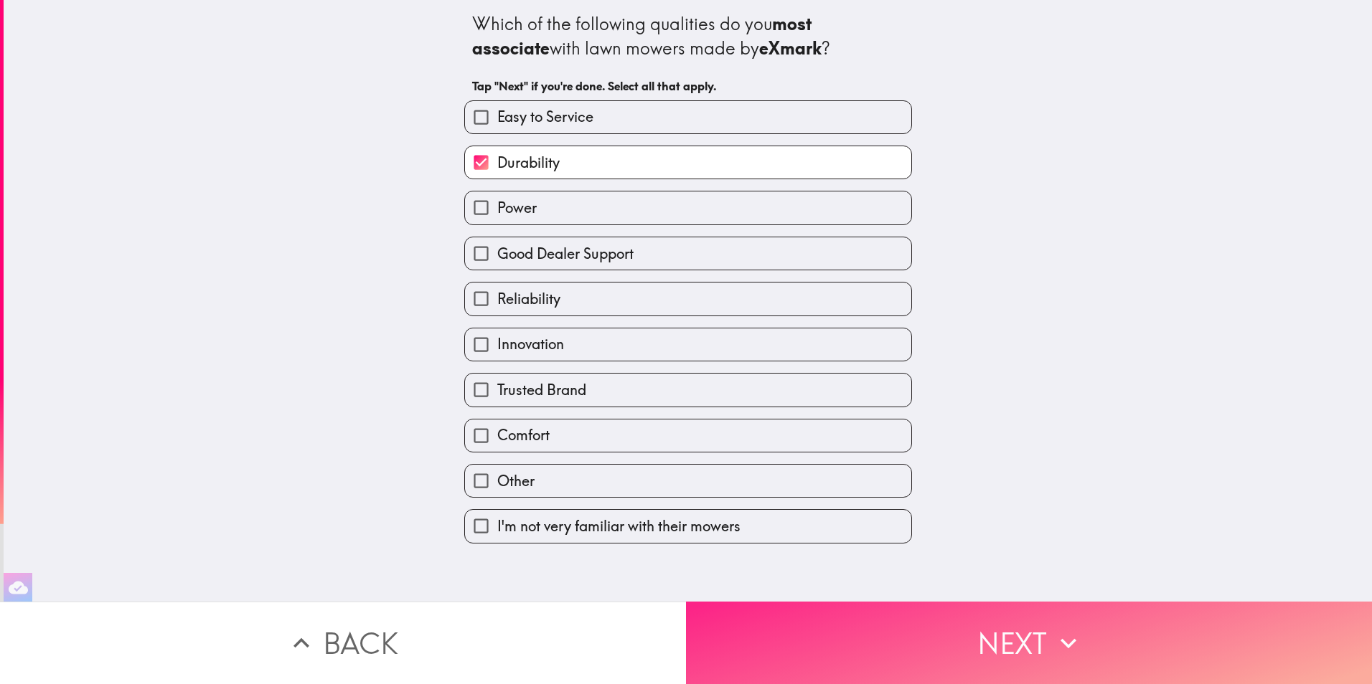
click at [875, 641] on button "Next" at bounding box center [1029, 643] width 686 height 82
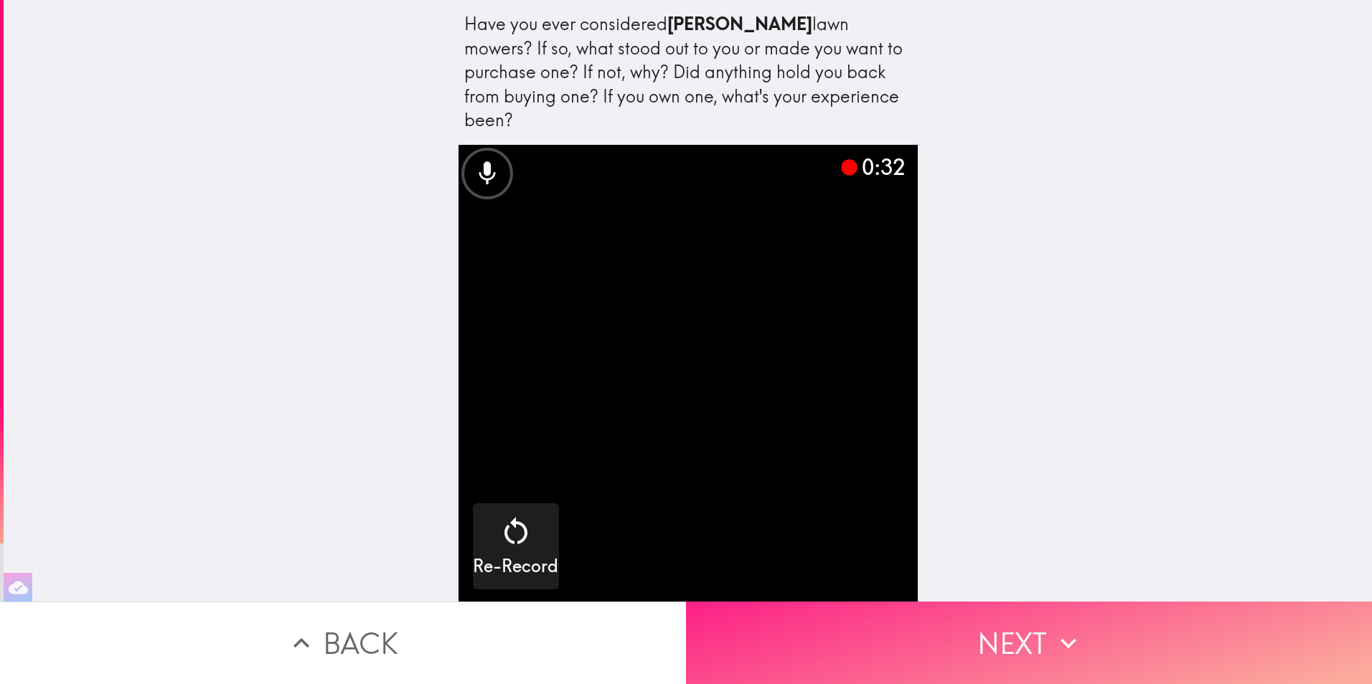
click at [969, 635] on button "Next" at bounding box center [1029, 643] width 686 height 82
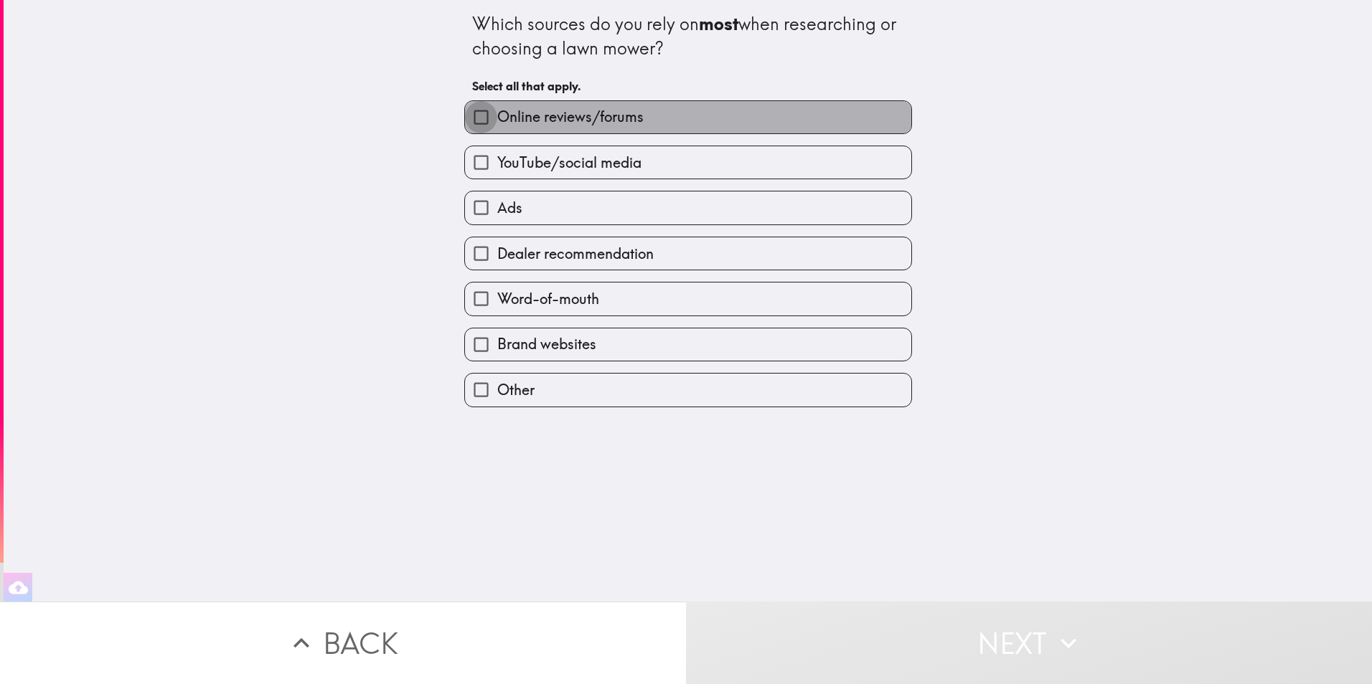
click at [477, 123] on input "Online reviews/forums" at bounding box center [481, 117] width 32 height 32
checkbox input "true"
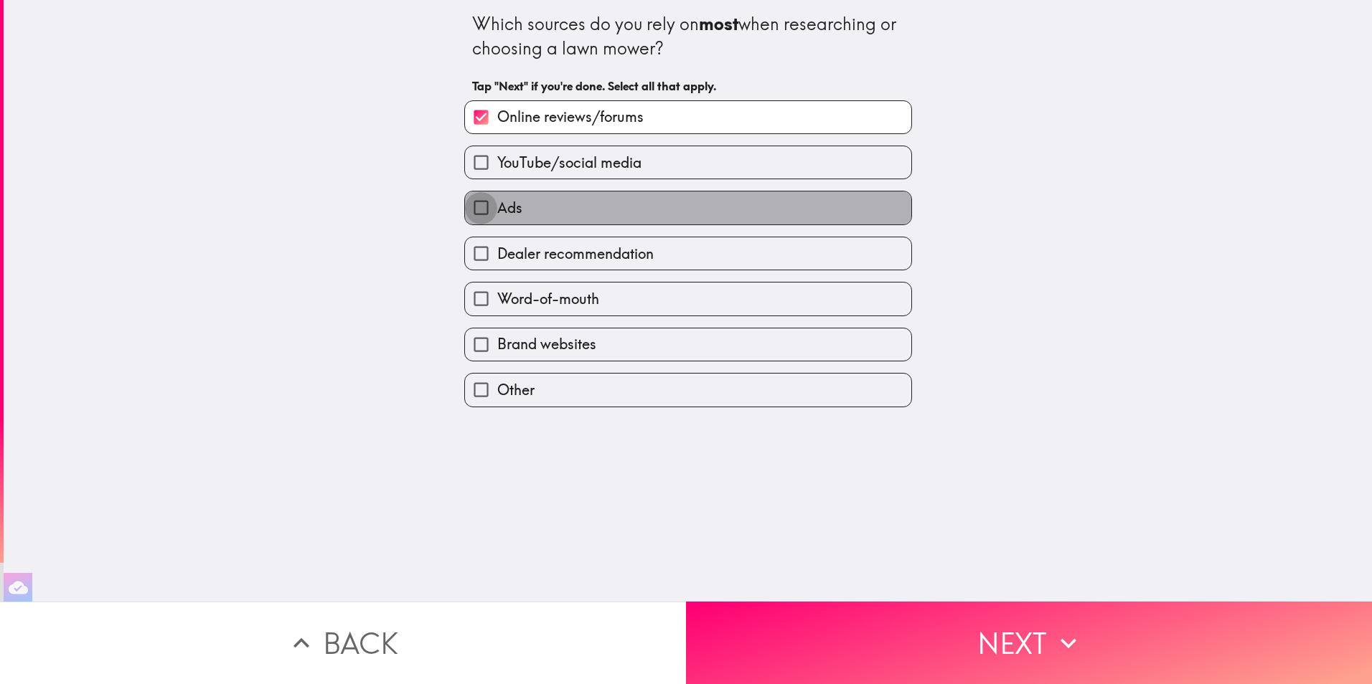
click at [465, 202] on input "Ads" at bounding box center [481, 208] width 32 height 32
checkbox input "true"
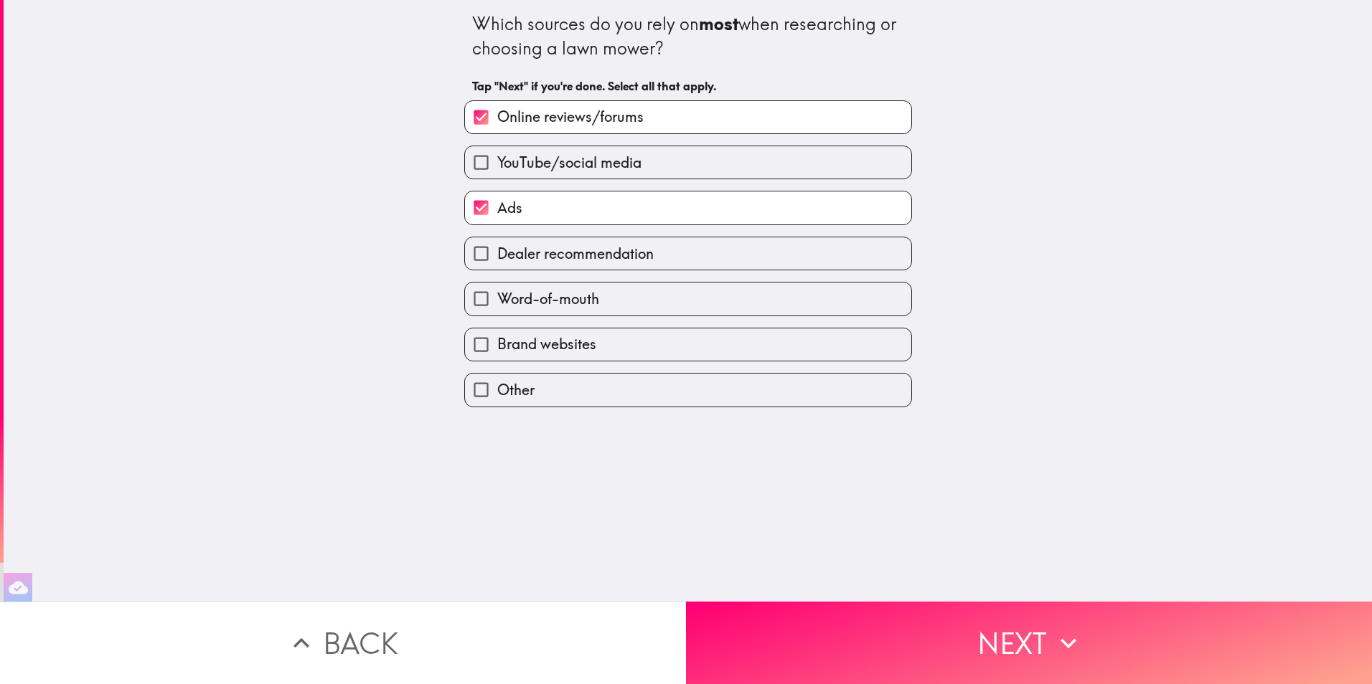
click at [468, 298] on input "Word-of-mouth" at bounding box center [481, 299] width 32 height 32
checkbox input "true"
click at [471, 350] on input "Brand websites" at bounding box center [481, 345] width 32 height 32
checkbox input "true"
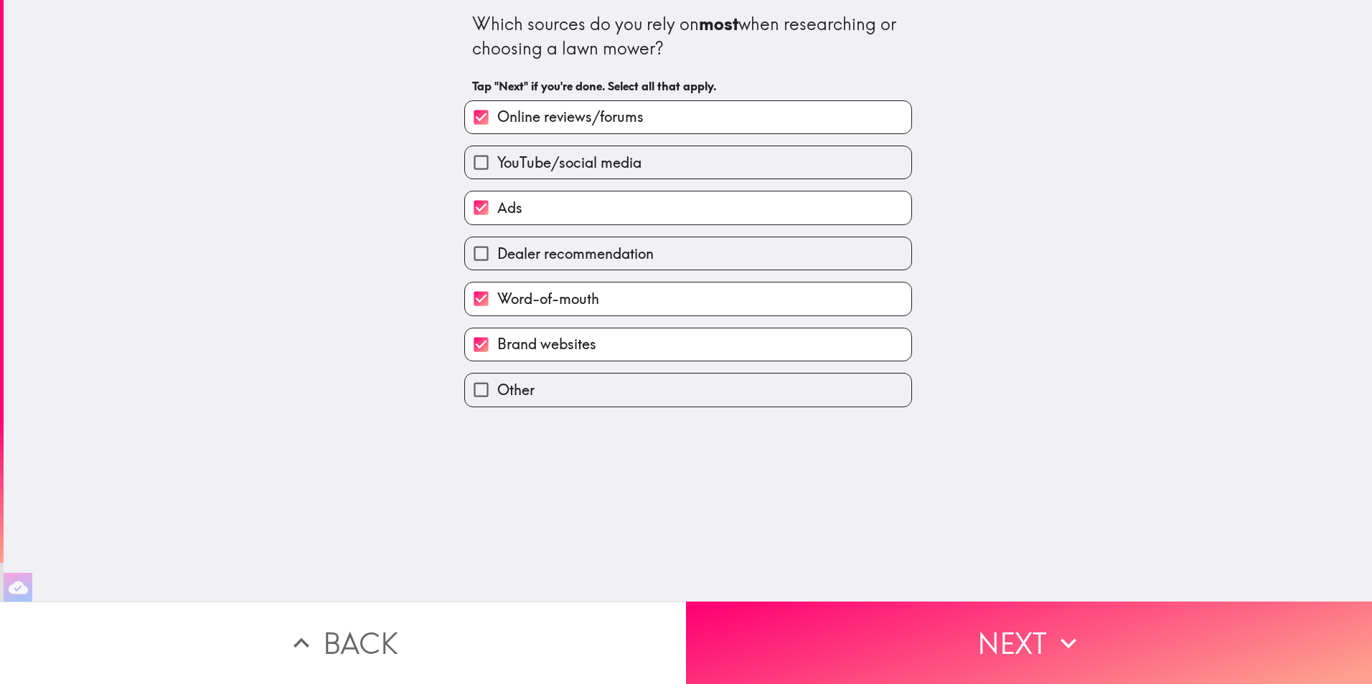
click at [832, 623] on button "Next" at bounding box center [1029, 643] width 686 height 82
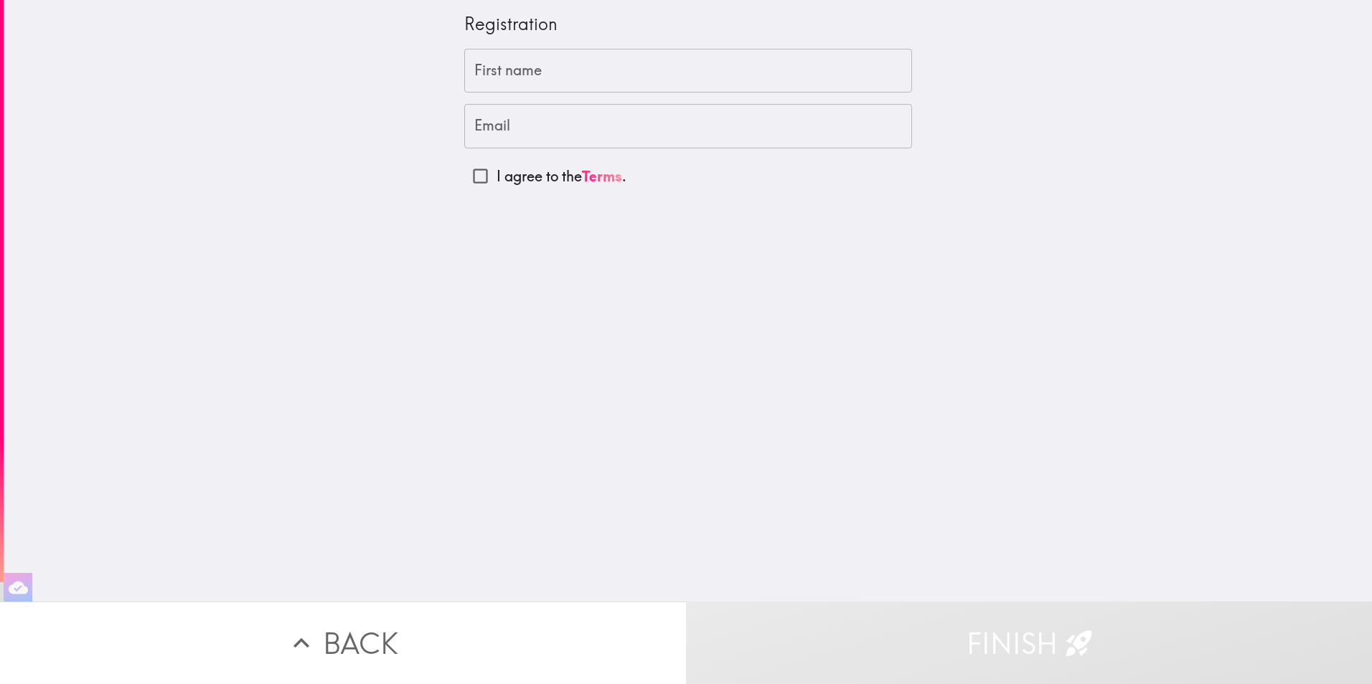
click at [547, 72] on input "First name" at bounding box center [688, 71] width 448 height 44
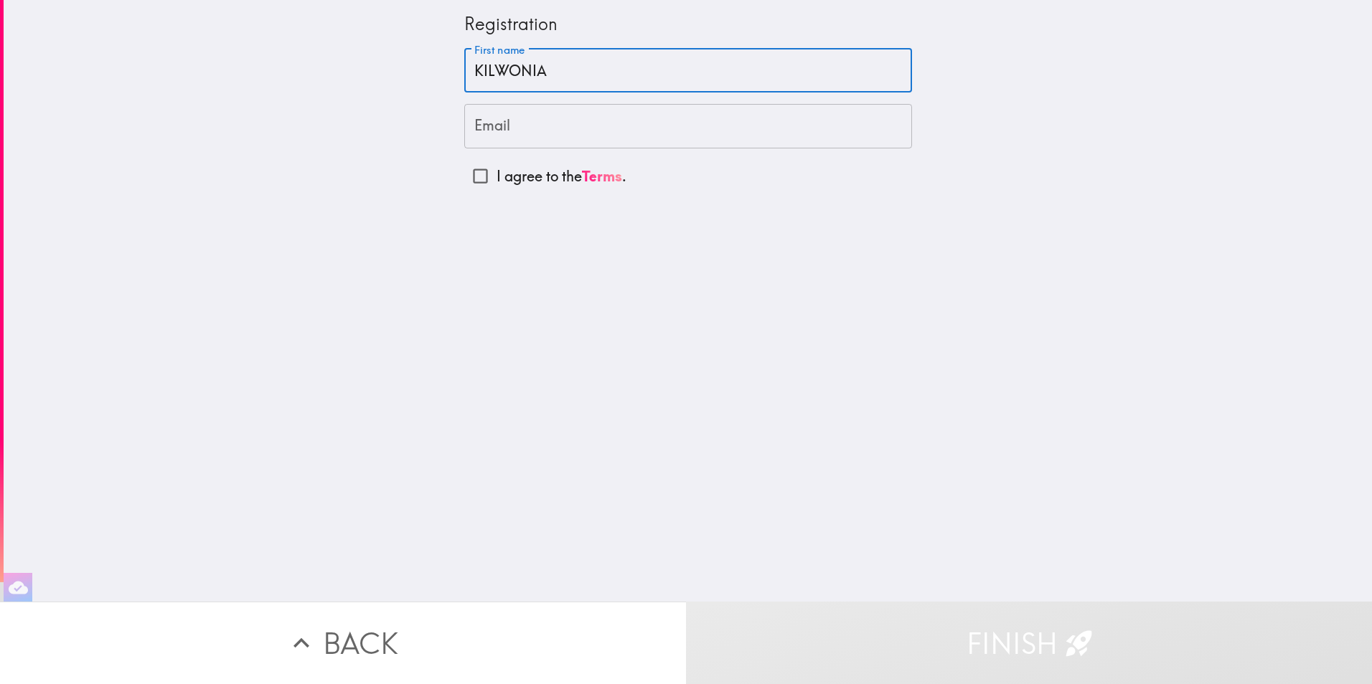
click at [576, 78] on input "KILWONIA" at bounding box center [688, 71] width 448 height 44
type input "KILWONIA XHANDLER"
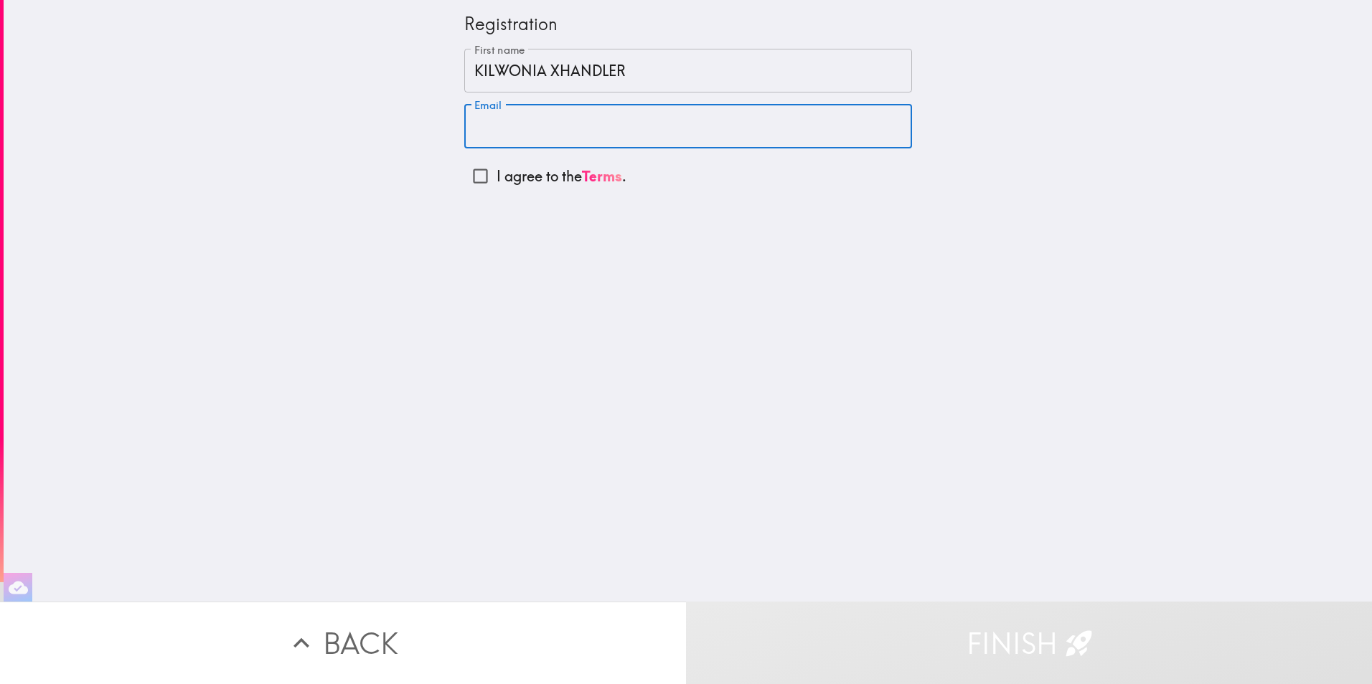
click at [514, 128] on input "Email" at bounding box center [688, 126] width 448 height 44
type input "[EMAIL_ADDRESS][DOMAIN_NAME]"
click at [464, 180] on input "I agree to the Terms ." at bounding box center [480, 176] width 32 height 32
checkbox input "true"
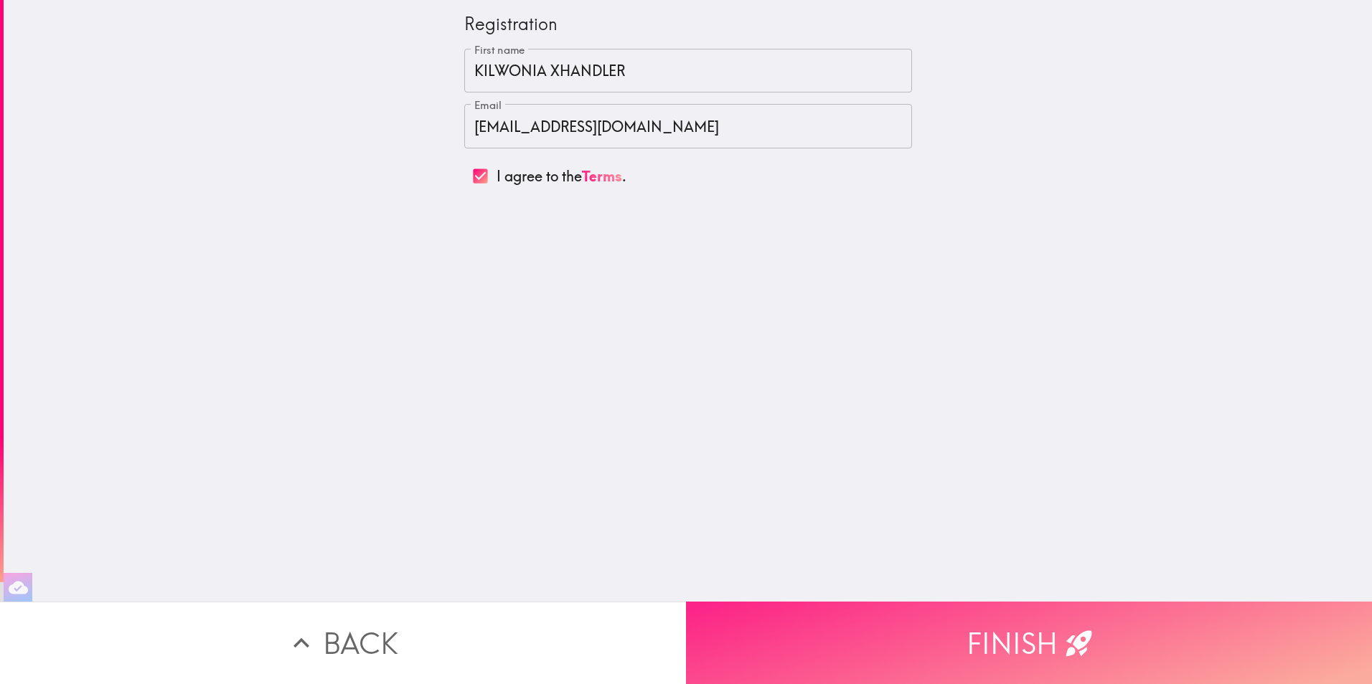
click at [1017, 636] on button "Finish" at bounding box center [1029, 643] width 686 height 82
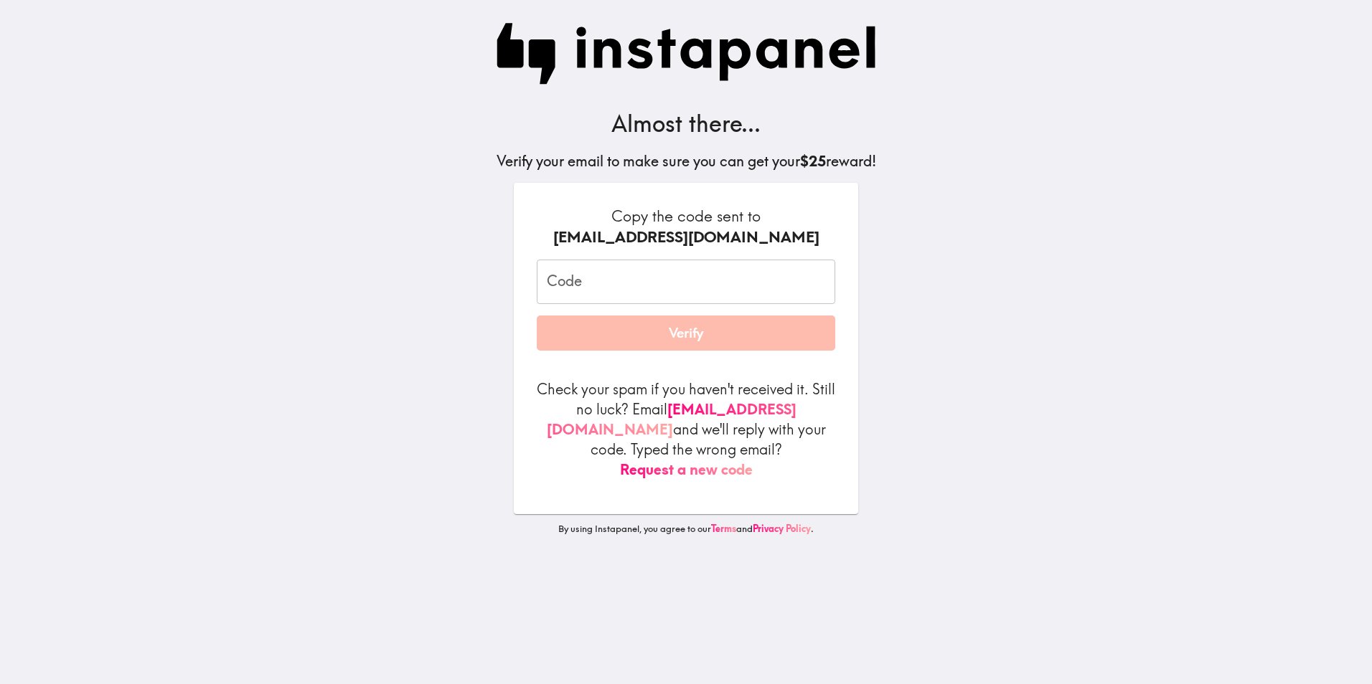
click at [654, 286] on input "Code" at bounding box center [686, 282] width 298 height 44
type input "TbBGAKnja"
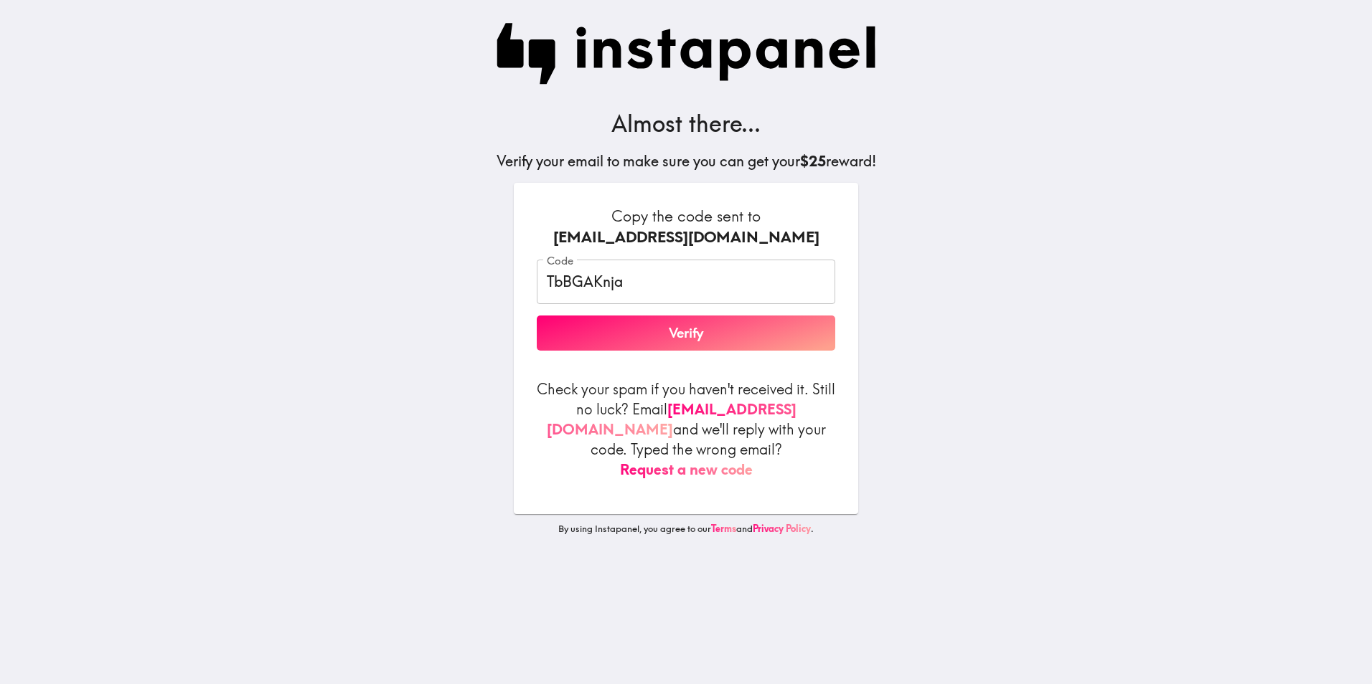
drag, startPoint x: 1002, startPoint y: 298, endPoint x: 993, endPoint y: 298, distance: 9.4
click at [1001, 297] on main "Almost there... Verify your email to make sure you can get your $25 reward! Cop…" at bounding box center [686, 342] width 1372 height 684
click at [662, 329] on button "Verify" at bounding box center [686, 334] width 298 height 36
